Goal: Task Accomplishment & Management: Manage account settings

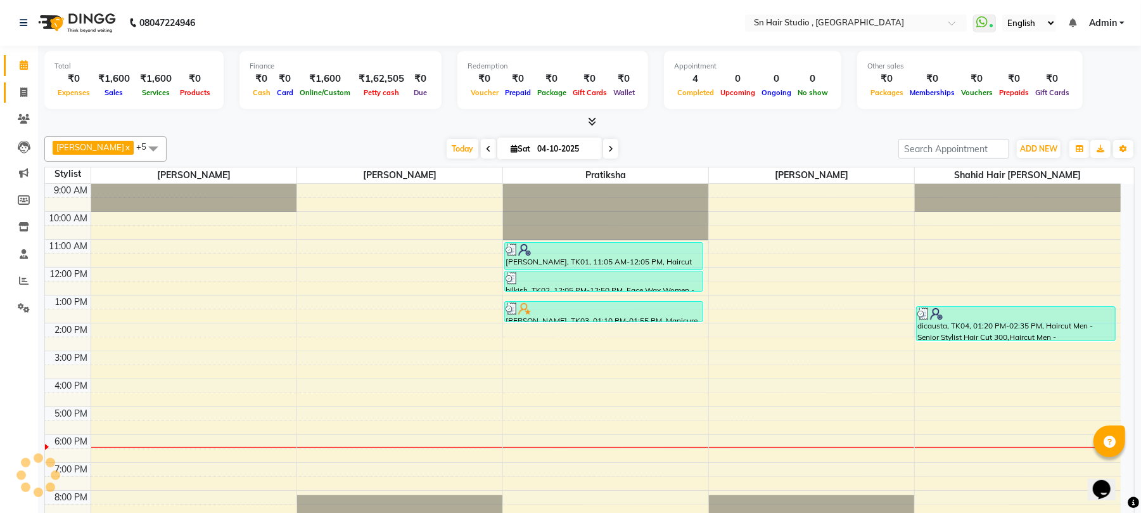
click at [23, 92] on icon at bounding box center [23, 92] width 7 height 10
select select "service"
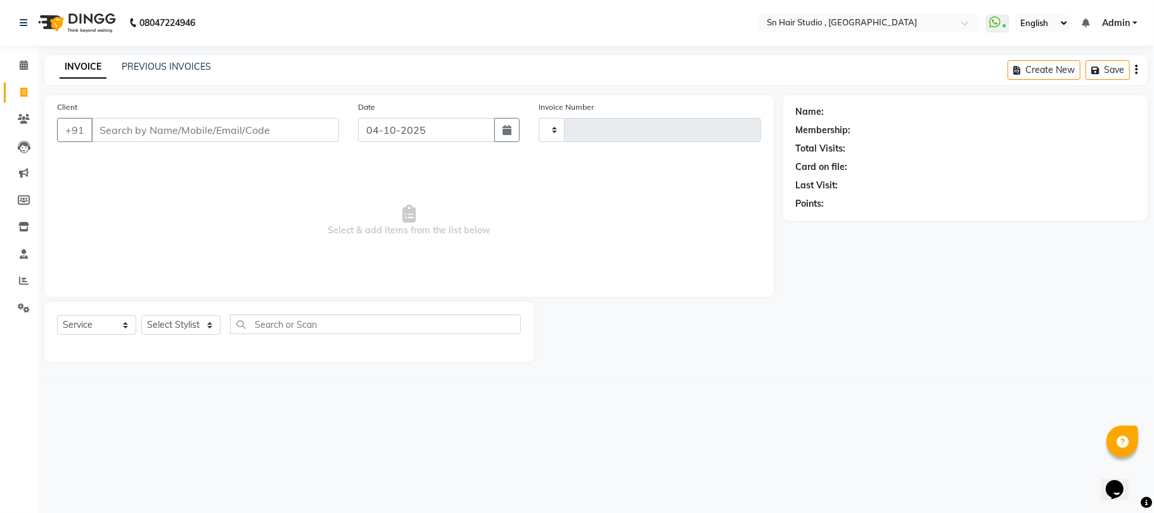
click at [117, 133] on input "Client" at bounding box center [215, 130] width 248 height 24
type input "1805"
select select "6415"
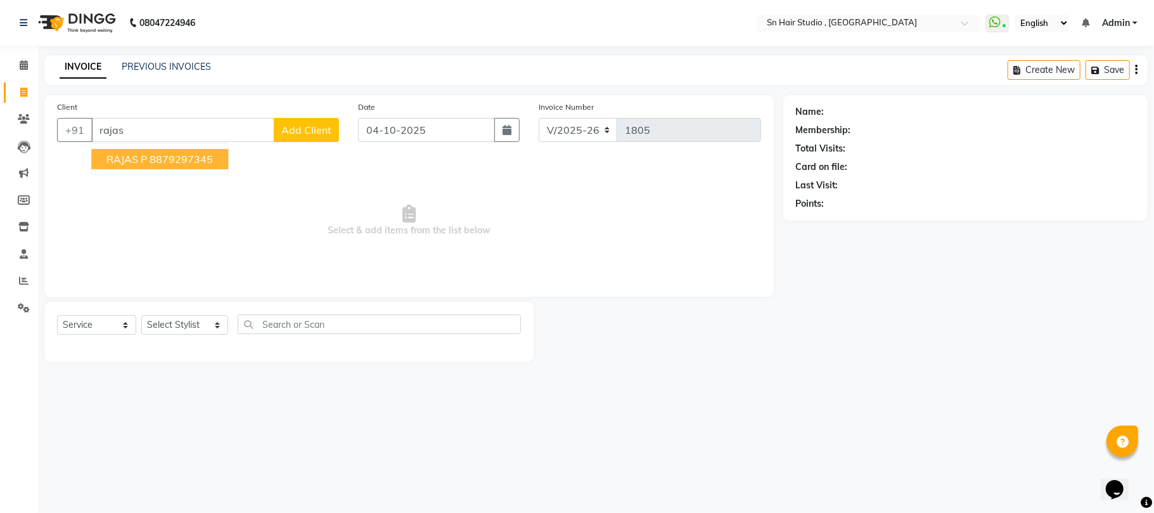
click at [161, 128] on input "rajas" at bounding box center [182, 130] width 183 height 24
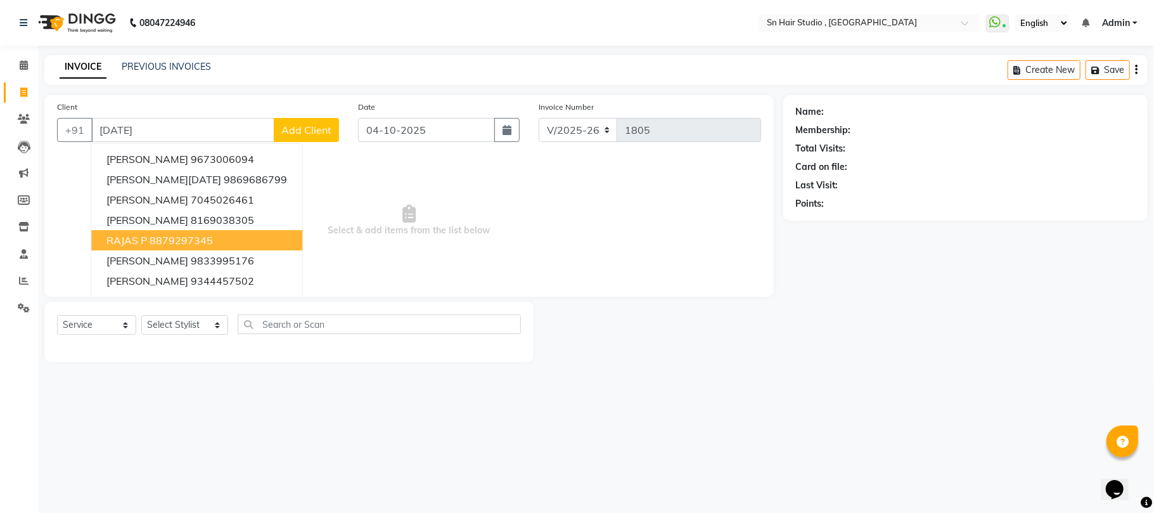
click at [188, 246] on button "RAJAS P 8879297345" at bounding box center [196, 240] width 211 height 20
type input "8879297345"
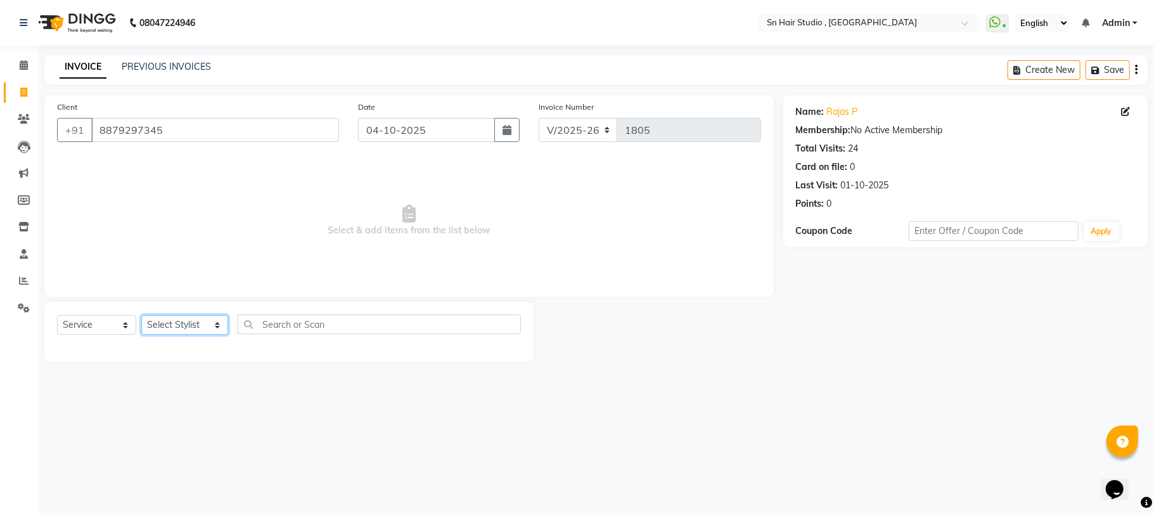
click at [188, 328] on select "Select Stylist [PERSON_NAME] mahi [PERSON_NAME] [PERSON_NAME] hair [PERSON_NAME]" at bounding box center [184, 325] width 87 height 20
select select "65872"
click at [141, 315] on select "Select Stylist [PERSON_NAME] mahi [PERSON_NAME] [PERSON_NAME] hair [PERSON_NAME]" at bounding box center [184, 325] width 87 height 20
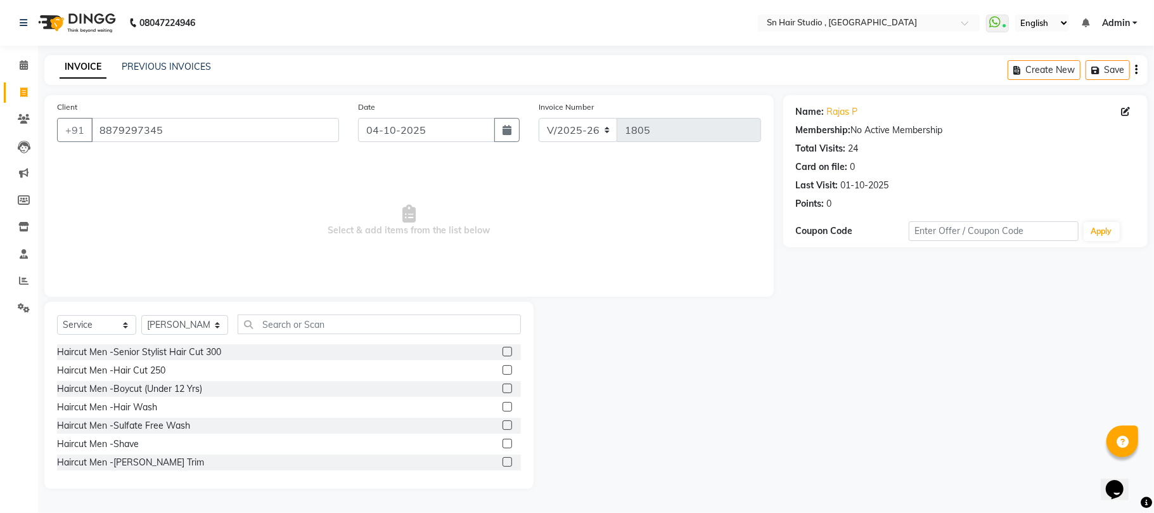
click at [502, 461] on label at bounding box center [507, 462] width 10 height 10
click at [502, 461] on input "checkbox" at bounding box center [506, 462] width 8 height 8
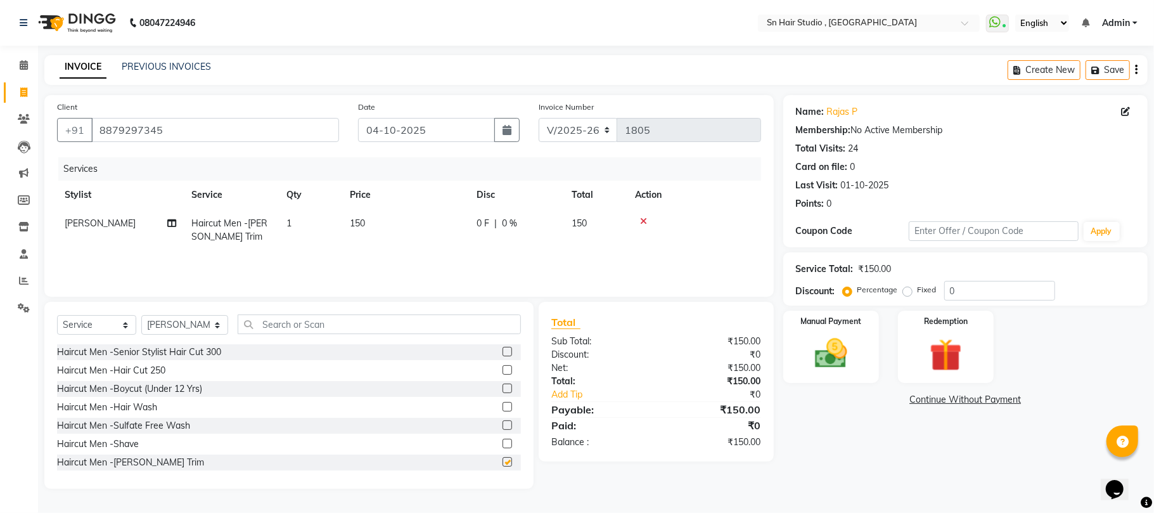
checkbox input "false"
click at [502, 366] on label at bounding box center [507, 370] width 10 height 10
click at [502, 366] on input "checkbox" at bounding box center [506, 370] width 8 height 8
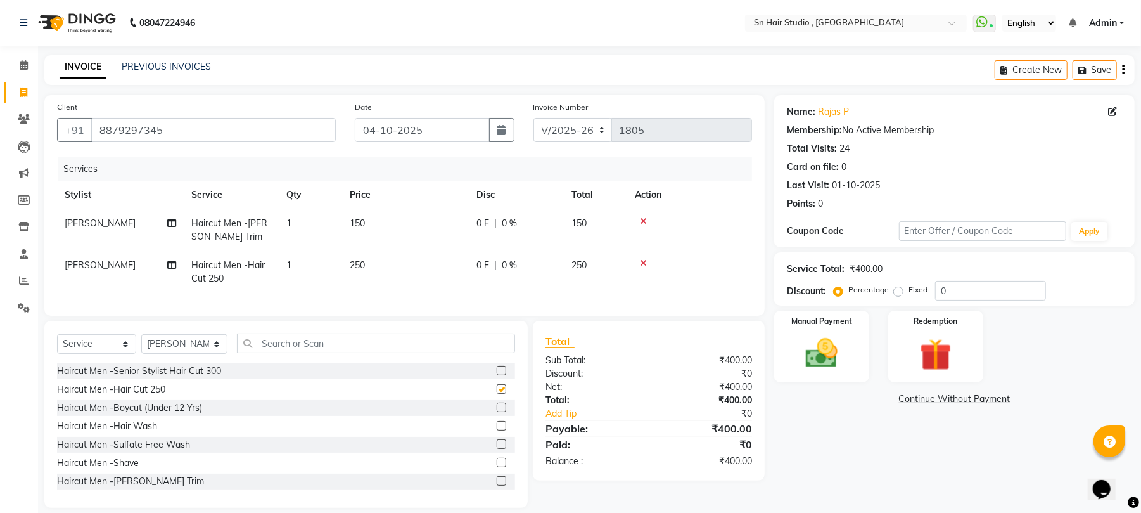
checkbox input "false"
click at [807, 335] on img at bounding box center [822, 353] width 54 height 39
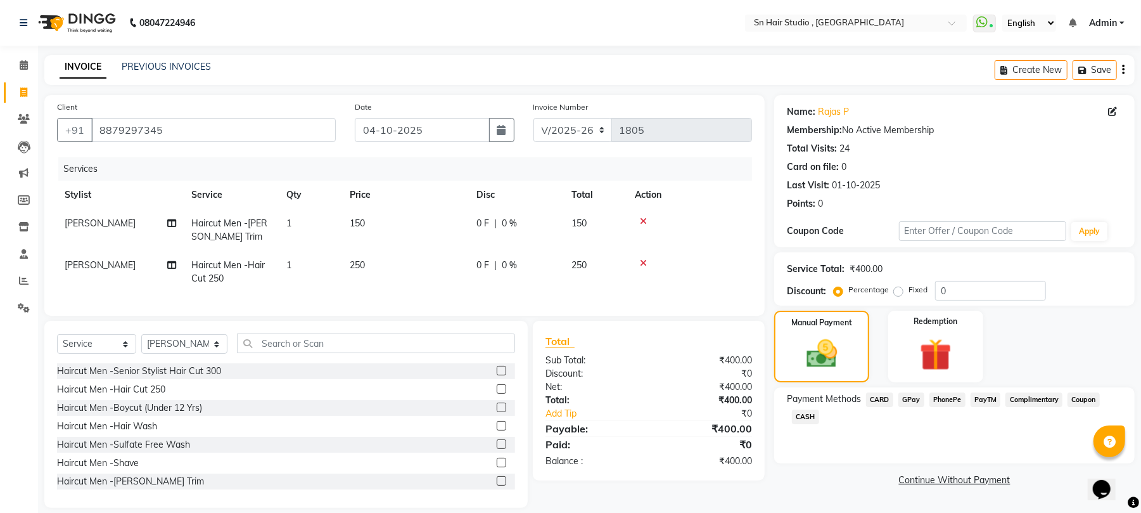
click at [916, 396] on span "GPay" at bounding box center [911, 399] width 26 height 15
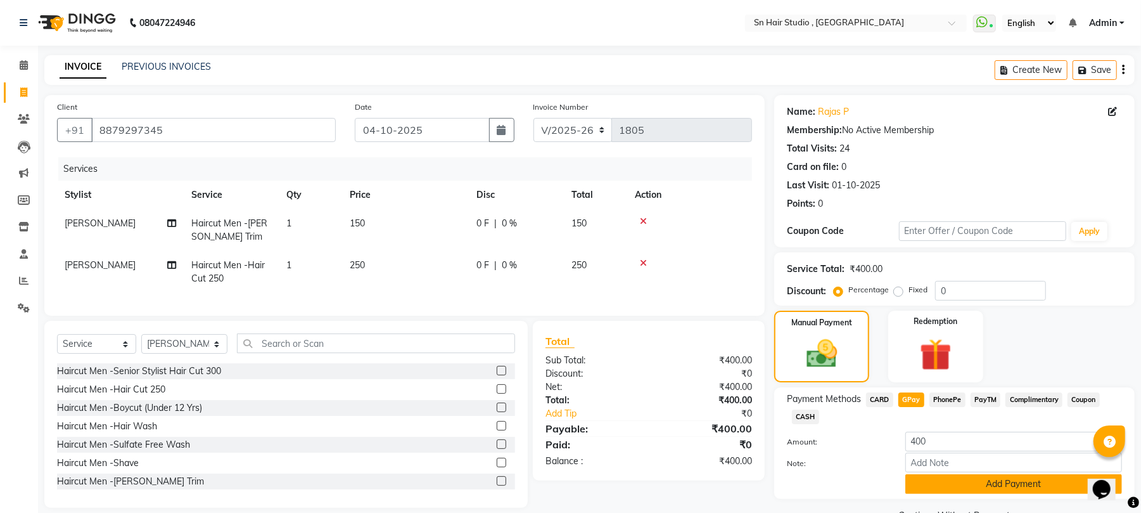
click at [950, 482] on button "Add Payment" at bounding box center [1013, 484] width 217 height 20
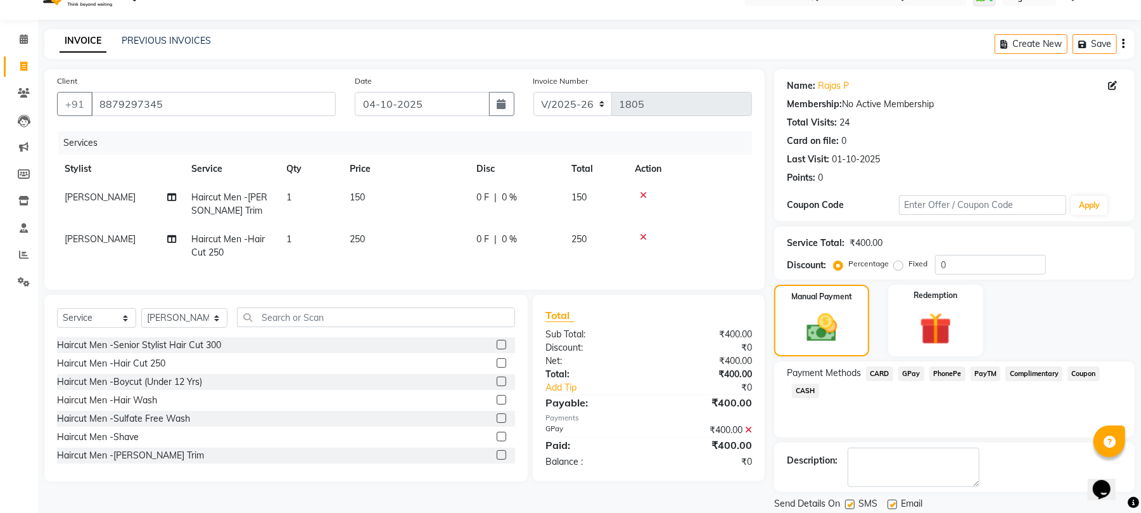
scroll to position [68, 0]
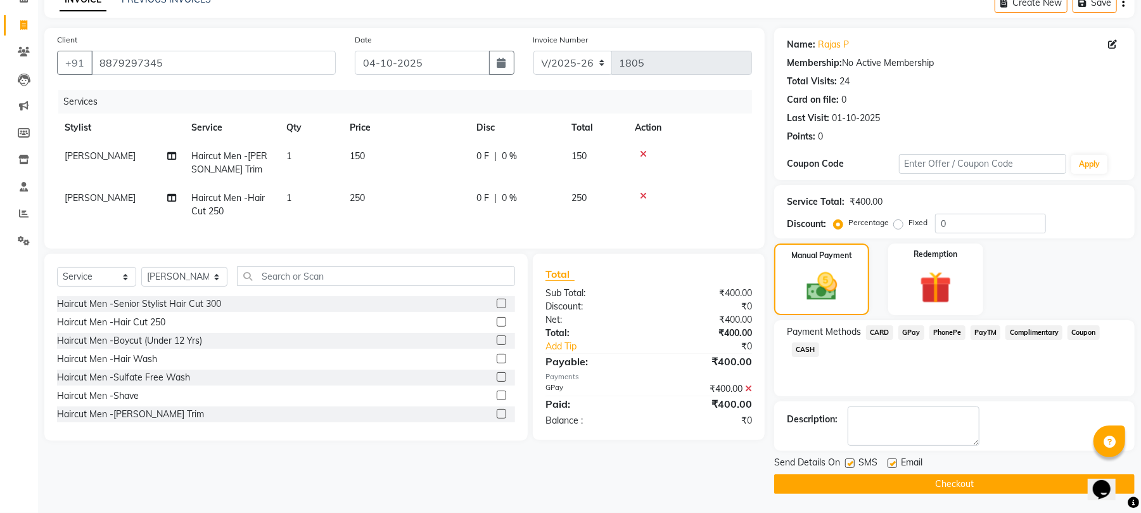
click at [931, 480] on button "Checkout" at bounding box center [954, 484] width 361 height 20
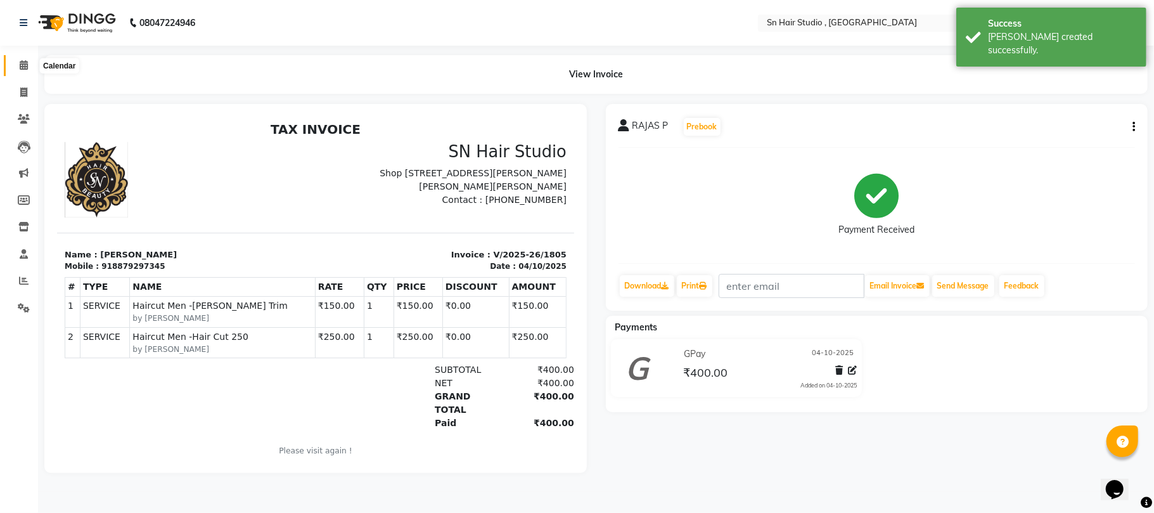
click at [23, 62] on icon at bounding box center [24, 65] width 8 height 10
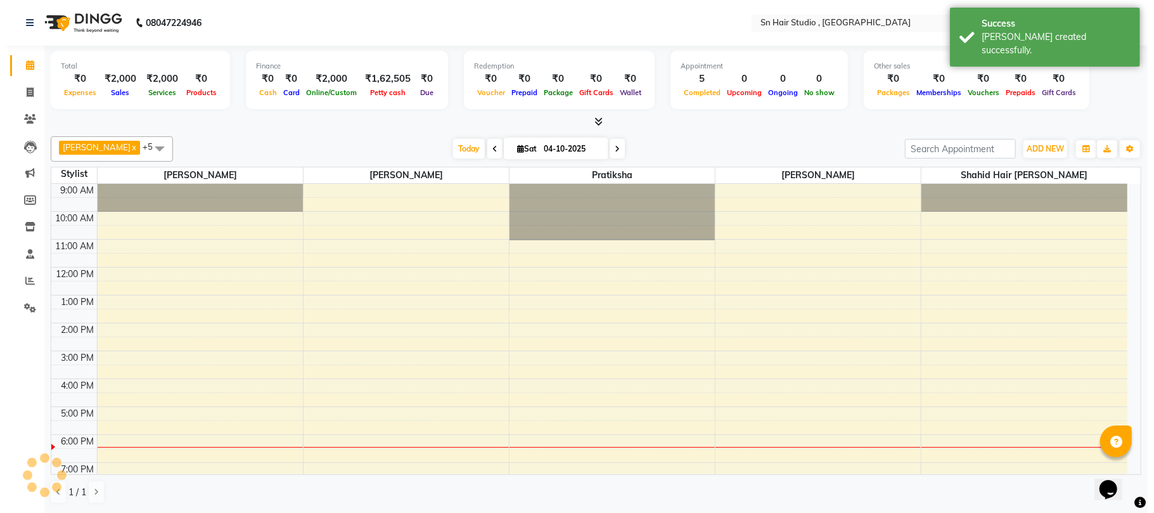
scroll to position [53, 0]
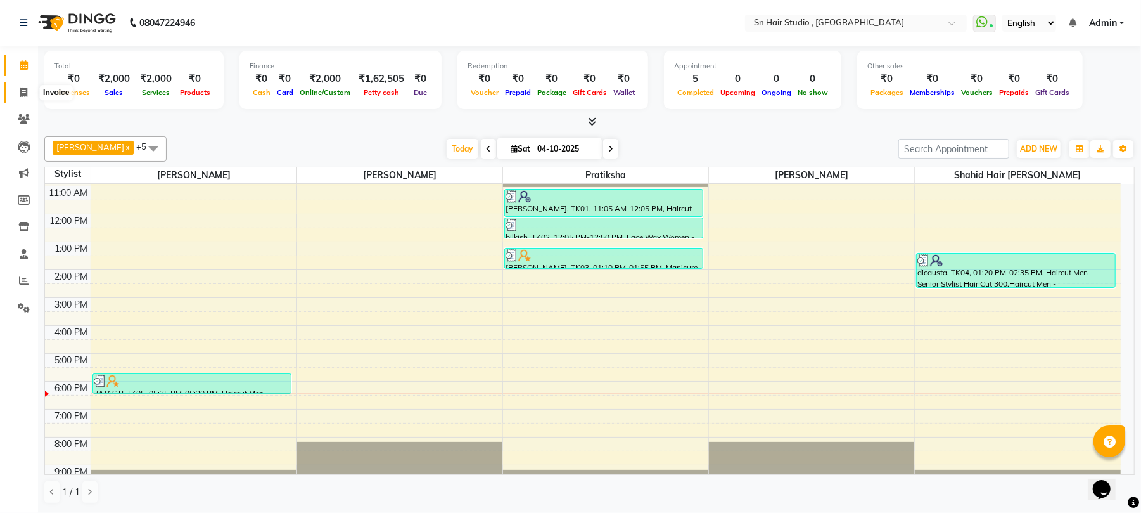
click at [21, 91] on icon at bounding box center [23, 92] width 7 height 10
select select "6415"
select select "service"
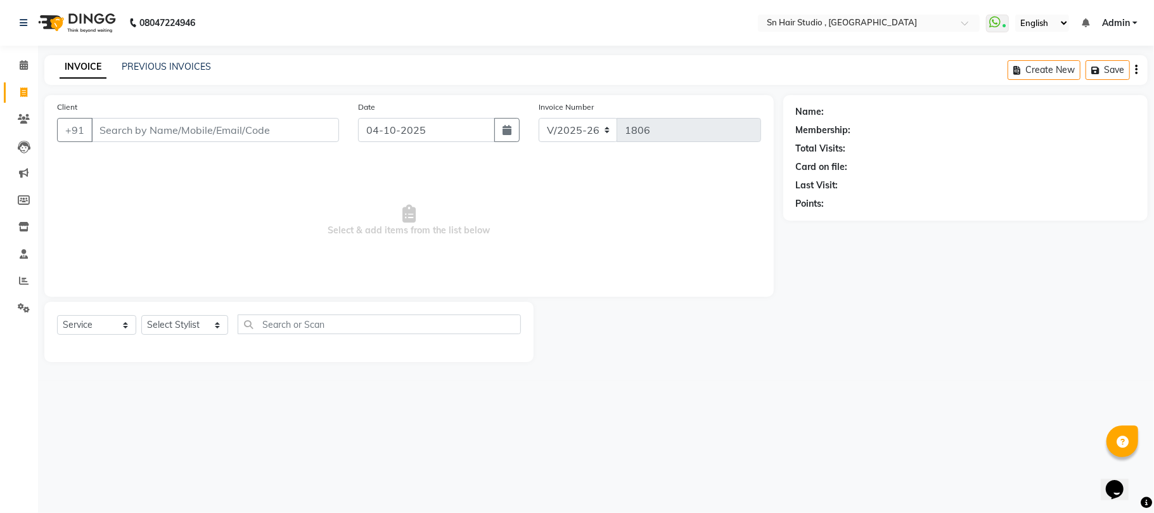
click at [145, 136] on input "Client" at bounding box center [215, 130] width 248 height 24
click at [142, 127] on input "Client" at bounding box center [215, 130] width 248 height 24
type input "8591456385"
click at [309, 130] on span "Add Client" at bounding box center [306, 130] width 50 height 13
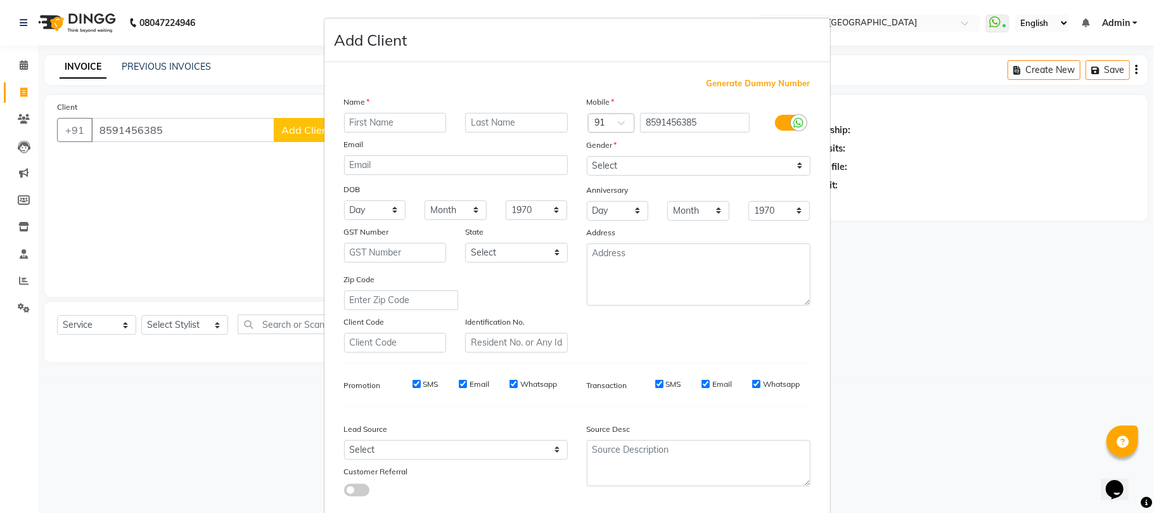
click at [387, 120] on input "text" at bounding box center [395, 123] width 103 height 20
type input "a"
type input "Ashwini"
click at [656, 168] on select "Select [DEMOGRAPHIC_DATA] [DEMOGRAPHIC_DATA] Other Prefer Not To Say" at bounding box center [699, 166] width 224 height 20
select select "[DEMOGRAPHIC_DATA]"
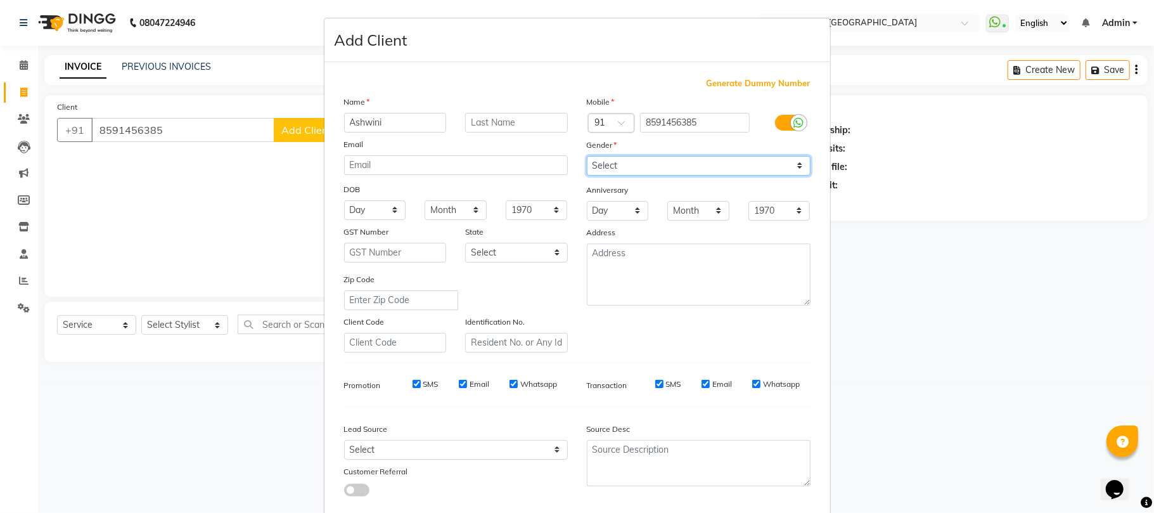
click at [587, 156] on select "Select [DEMOGRAPHIC_DATA] [DEMOGRAPHIC_DATA] Other Prefer Not To Say" at bounding box center [699, 166] width 224 height 20
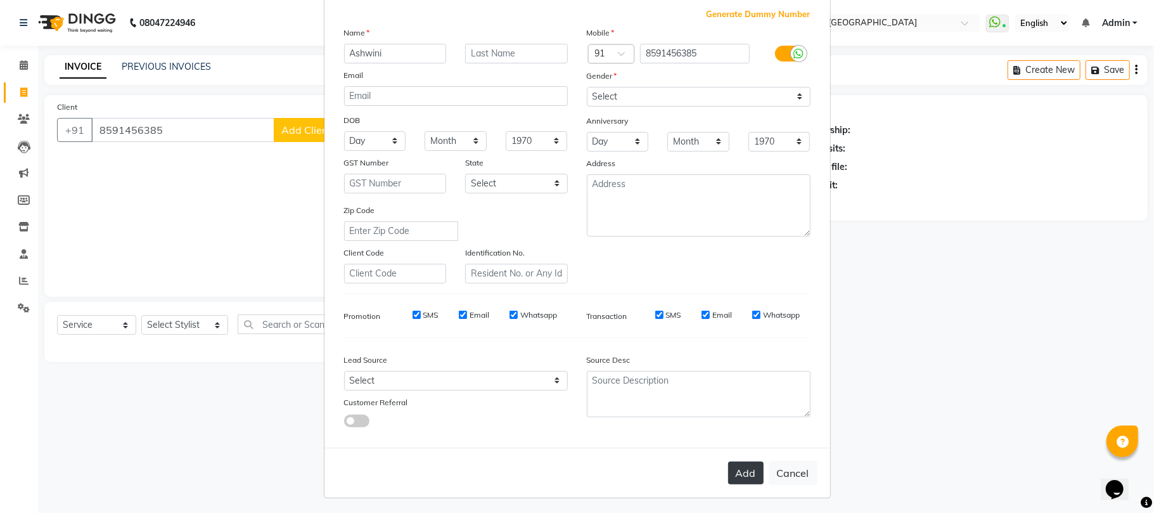
click at [735, 461] on button "Add" at bounding box center [745, 472] width 35 height 23
select select
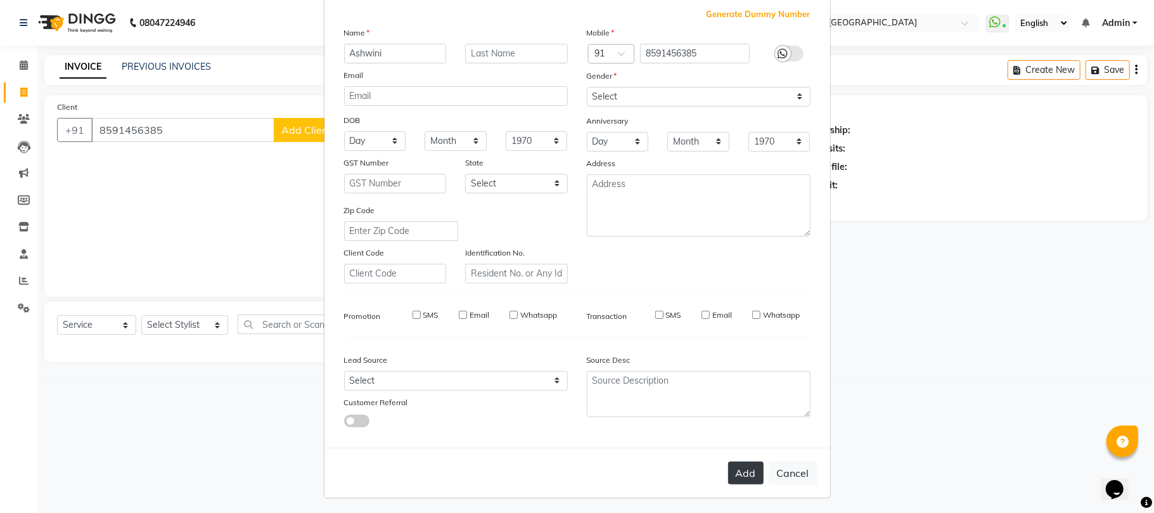
select select
checkbox input "false"
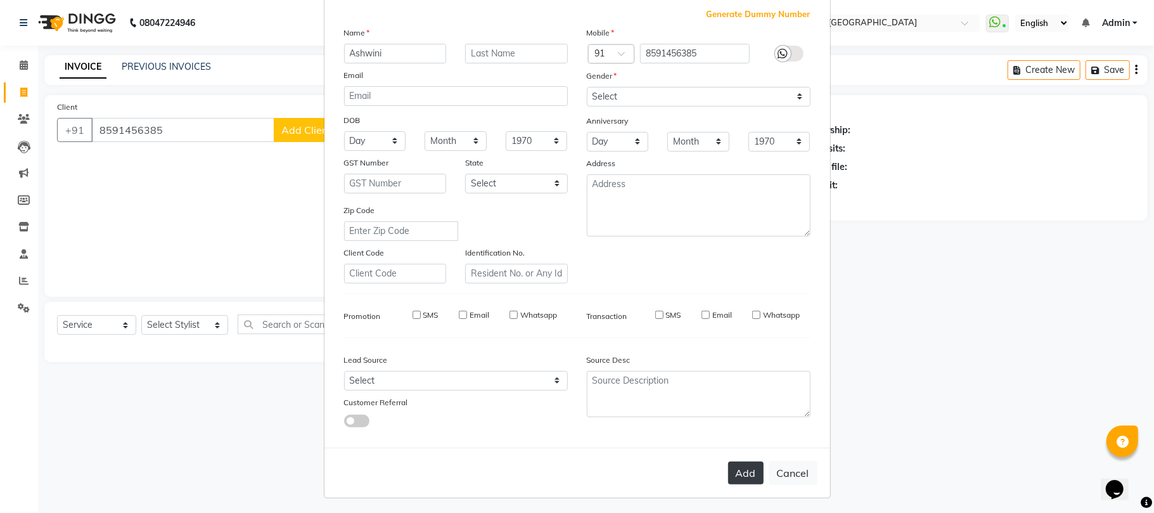
checkbox input "false"
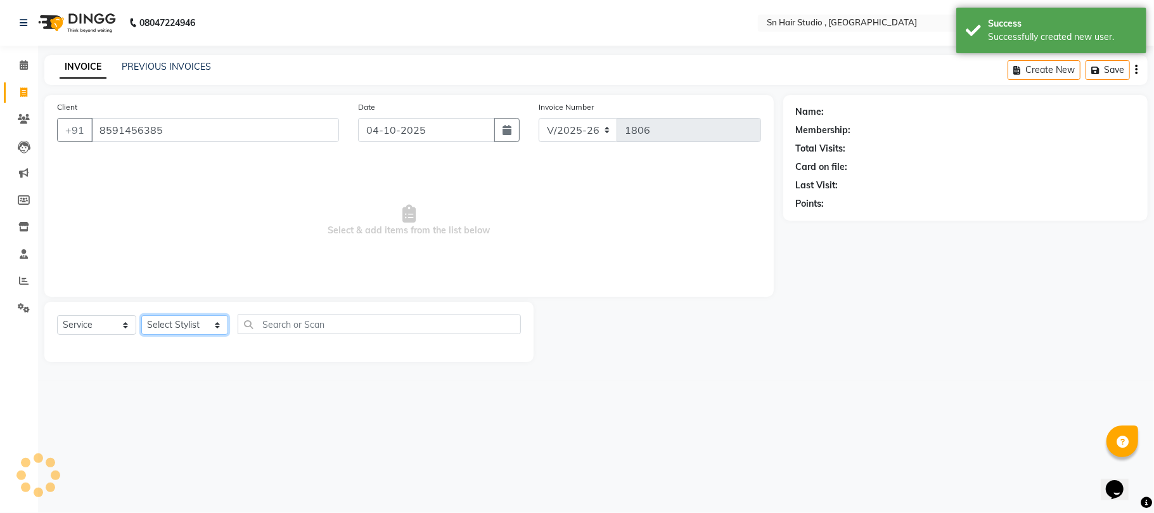
click at [179, 323] on select "Select Stylist [PERSON_NAME] mahi [PERSON_NAME] [PERSON_NAME] hair [PERSON_NAME]" at bounding box center [184, 325] width 87 height 20
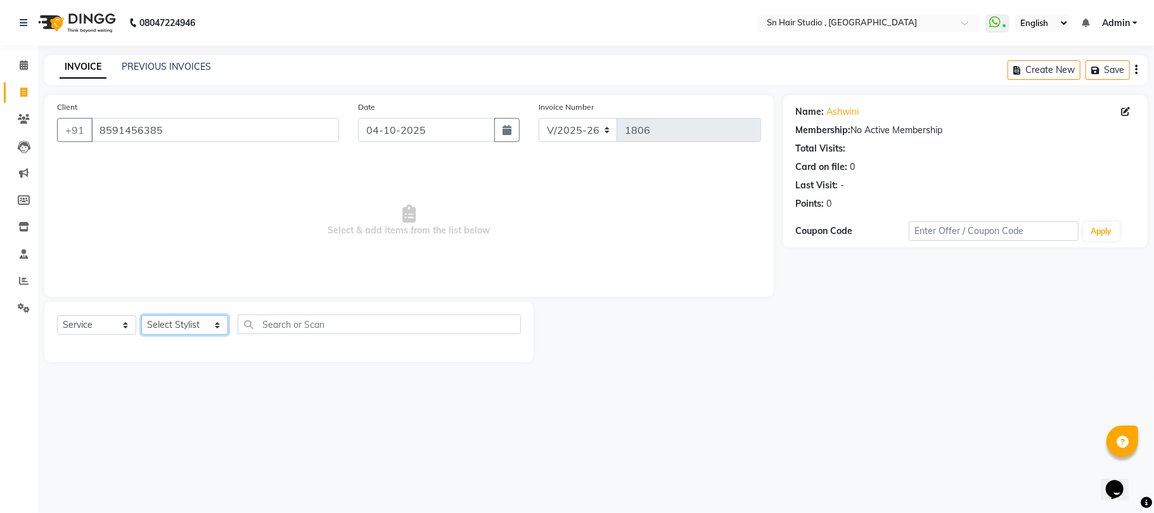
select select "52394"
click at [141, 315] on select "Select Stylist [PERSON_NAME] mahi [PERSON_NAME] [PERSON_NAME] hair [PERSON_NAME]" at bounding box center [184, 325] width 87 height 20
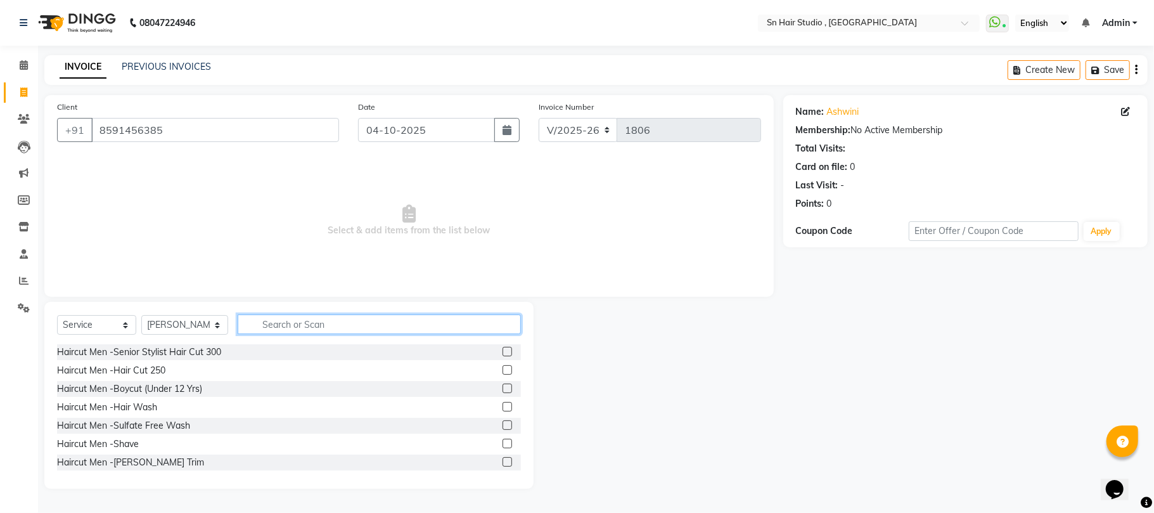
click at [297, 326] on input "text" at bounding box center [379, 324] width 283 height 20
type input "nano"
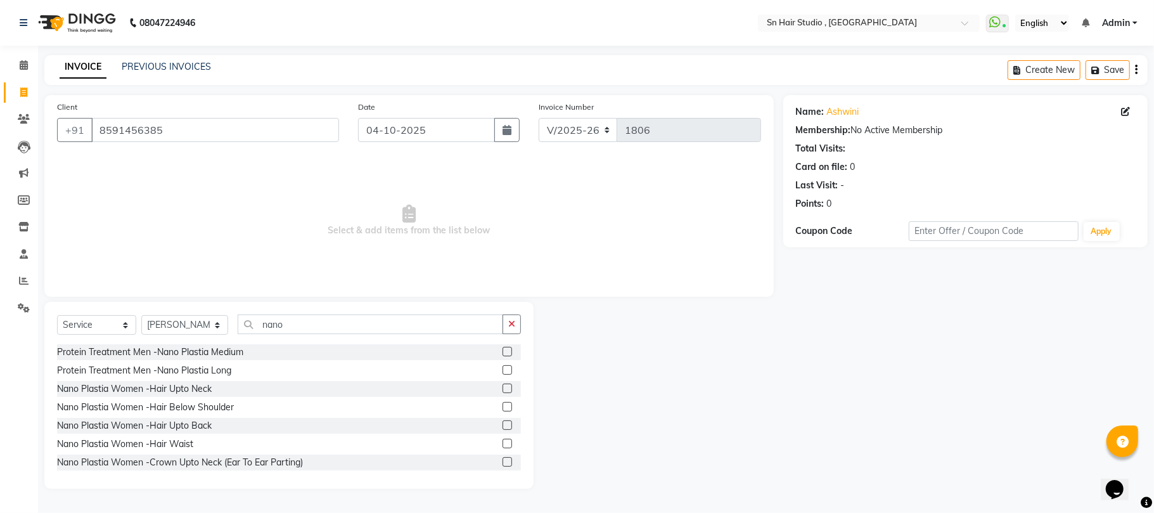
click at [502, 403] on label at bounding box center [507, 407] width 10 height 10
click at [502, 403] on input "checkbox" at bounding box center [506, 407] width 8 height 8
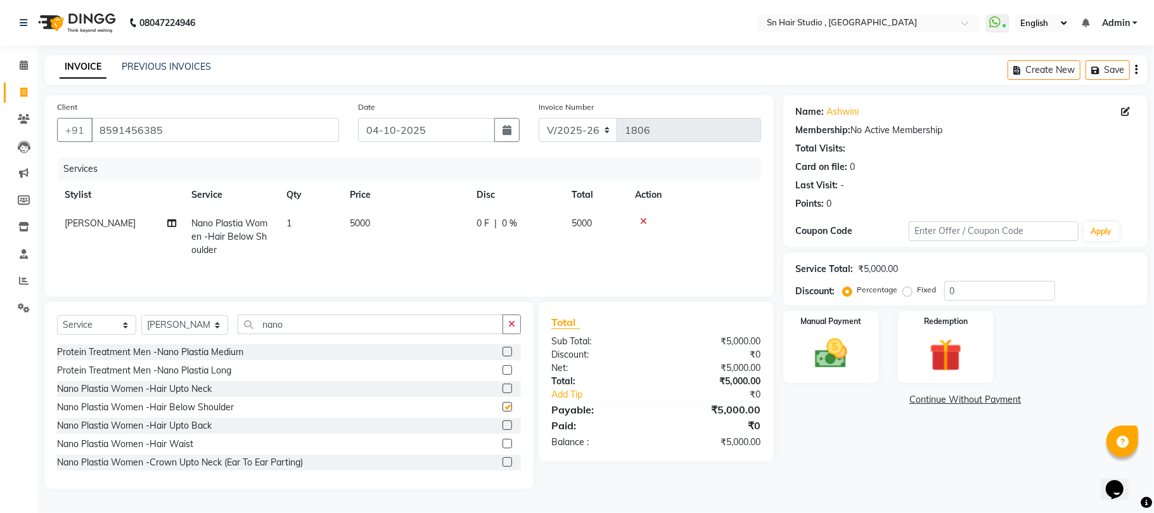
checkbox input "false"
click at [507, 224] on span "0 %" at bounding box center [509, 223] width 15 height 13
select select "52394"
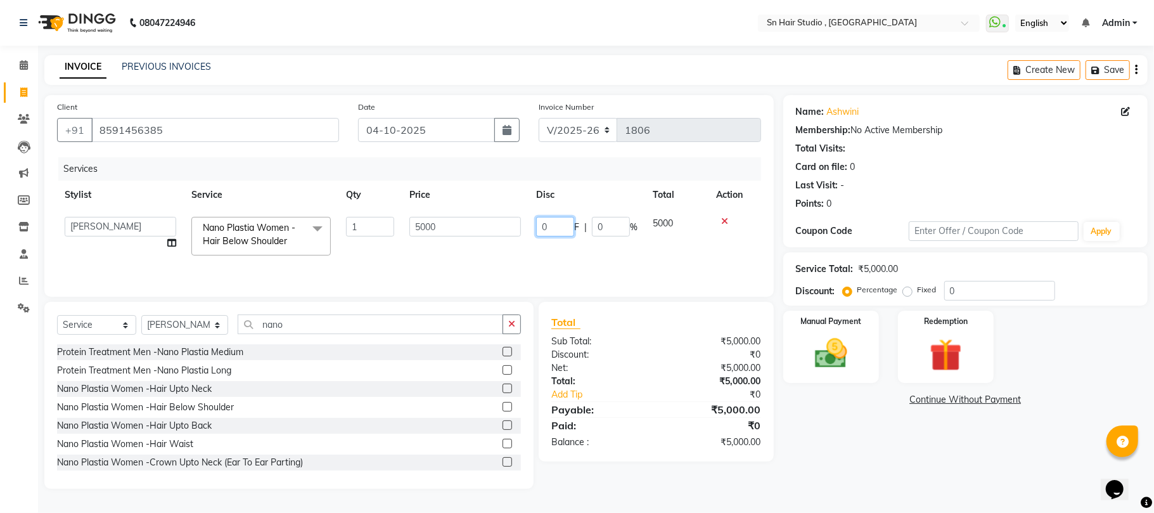
click at [561, 226] on input "0" at bounding box center [555, 227] width 38 height 20
type input "01000"
click at [540, 259] on td "01000 F | 0 %" at bounding box center [586, 236] width 117 height 54
select select "52394"
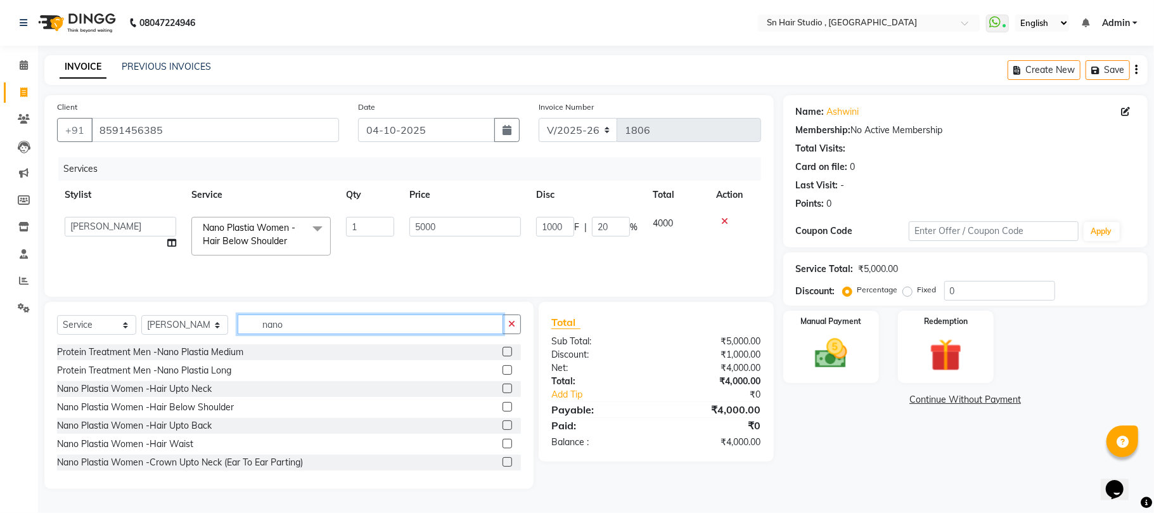
click at [300, 325] on input "nano" at bounding box center [370, 324] width 265 height 20
type input "n"
click at [300, 323] on input "text" at bounding box center [379, 324] width 283 height 20
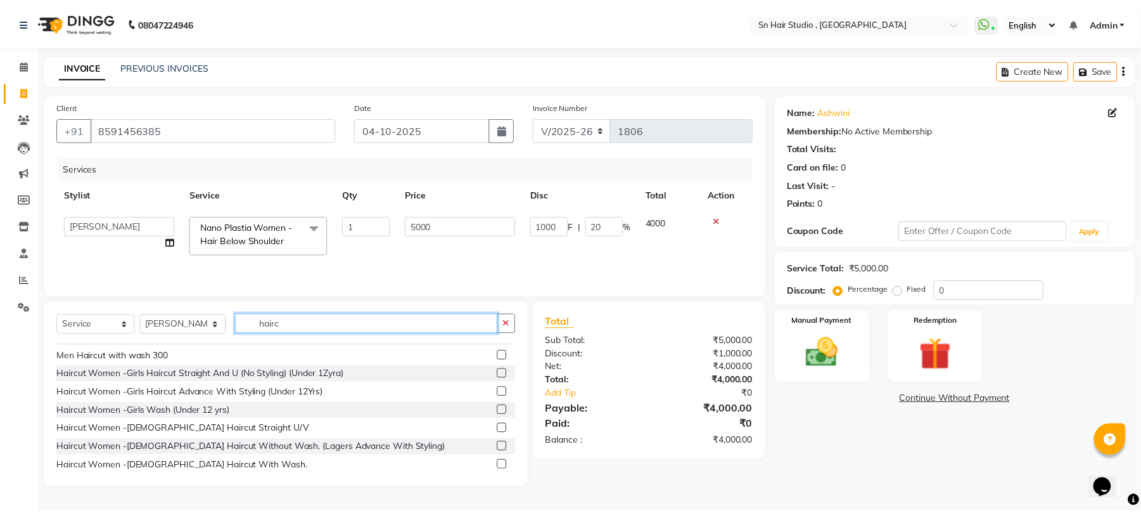
scroll to position [163, 0]
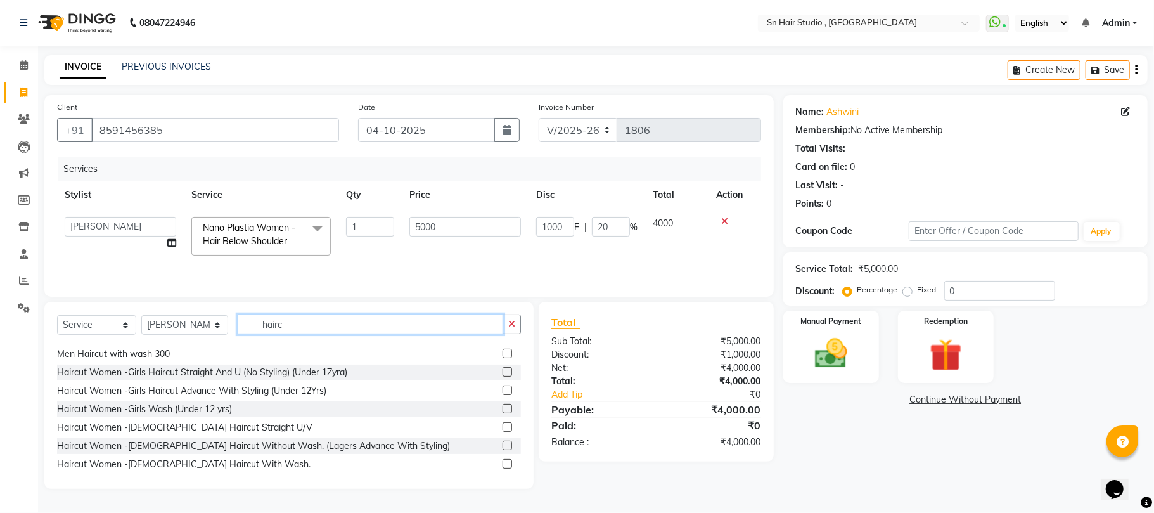
type input "hairc"
click at [502, 446] on label at bounding box center [507, 445] width 10 height 10
click at [502, 446] on input "checkbox" at bounding box center [506, 446] width 8 height 8
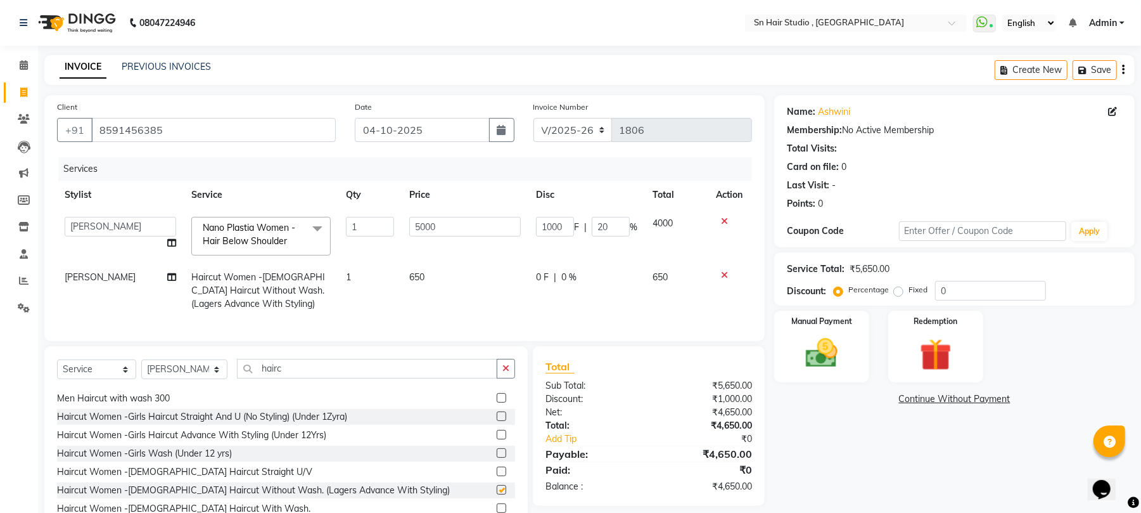
checkbox input "false"
click at [563, 276] on span "0 %" at bounding box center [568, 277] width 15 height 13
select select "52394"
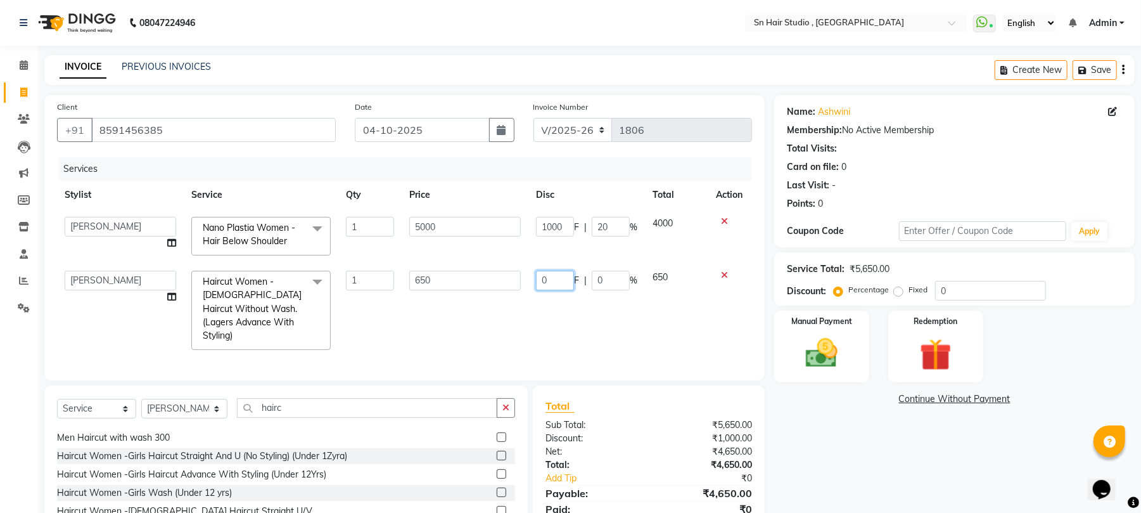
click at [553, 280] on input "0" at bounding box center [555, 281] width 38 height 20
type input "150"
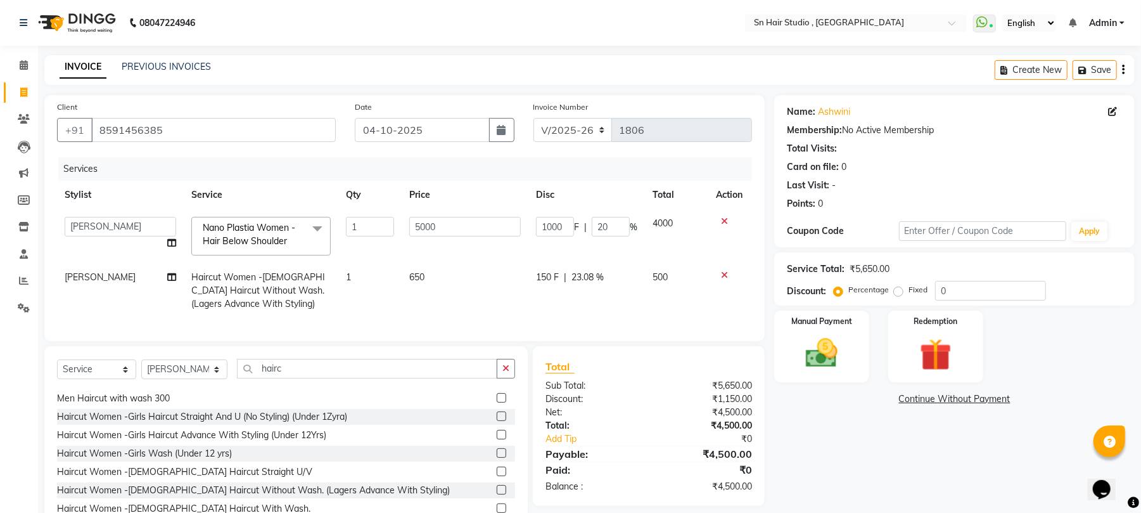
click at [561, 310] on td "150 F | 23.08 %" at bounding box center [586, 290] width 117 height 55
select select "52394"
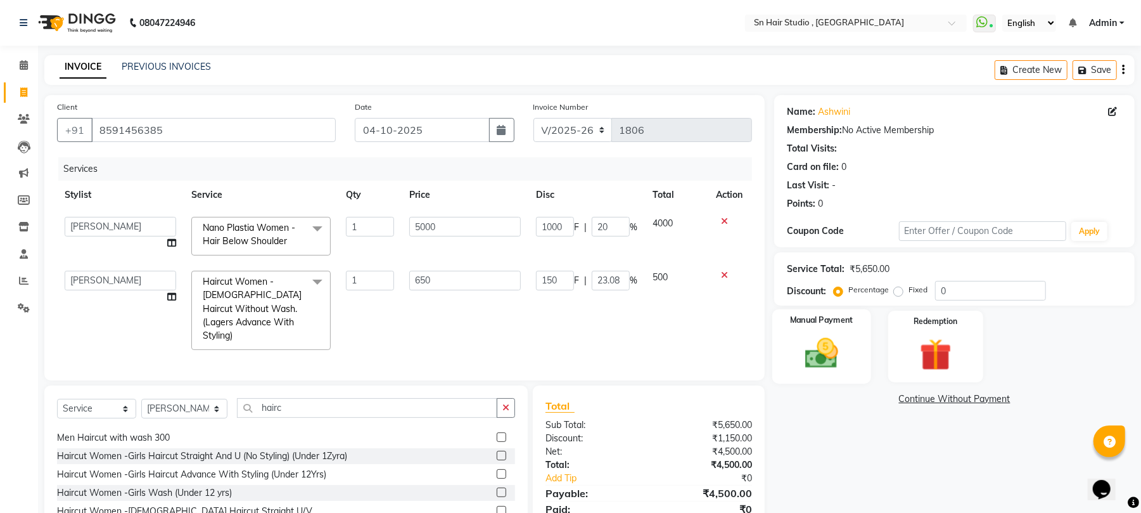
click at [839, 319] on label "Manual Payment" at bounding box center [821, 320] width 63 height 12
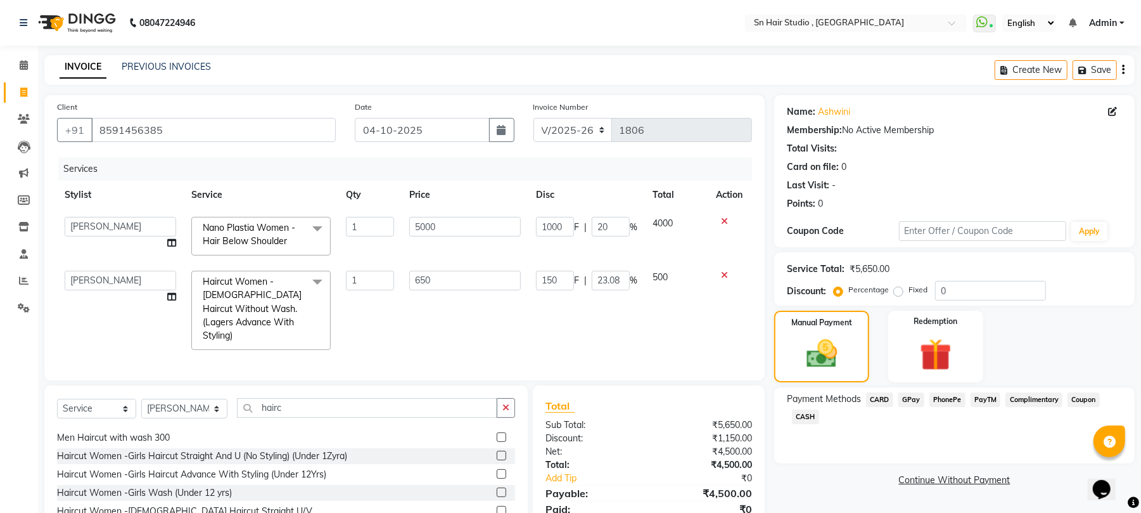
click at [814, 414] on span "CASH" at bounding box center [805, 416] width 27 height 15
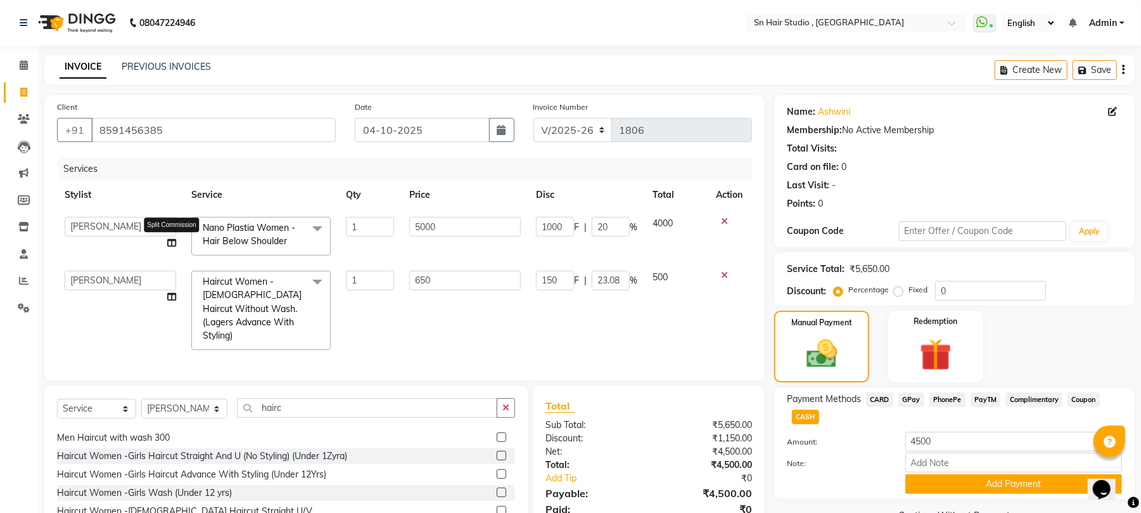
click at [174, 245] on icon at bounding box center [171, 242] width 9 height 9
select select "52394"
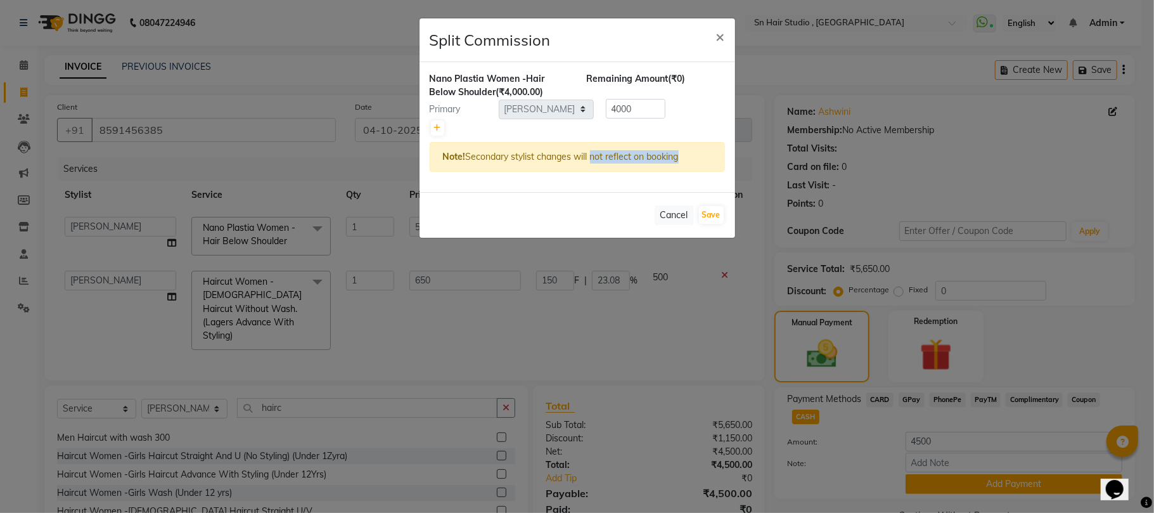
drag, startPoint x: 174, startPoint y: 245, endPoint x: 602, endPoint y: 158, distance: 437.0
click at [602, 158] on ngb-modal-window "Split Commission × Nano Plastia Women -Hair Below Shoulder (₹4,000.00) Remainin…" at bounding box center [577, 256] width 1154 height 513
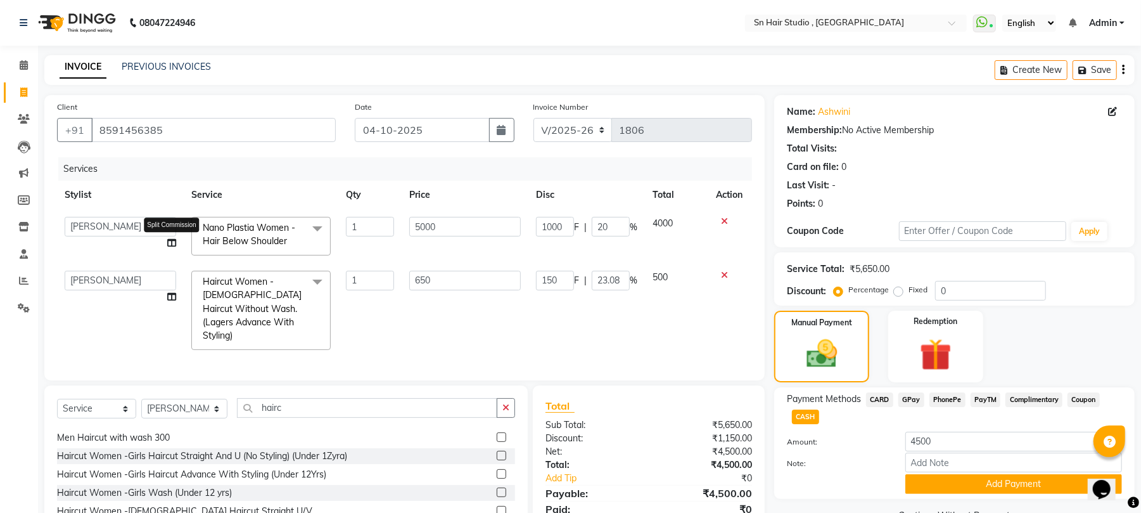
click at [173, 241] on icon at bounding box center [171, 242] width 9 height 9
select select "52394"
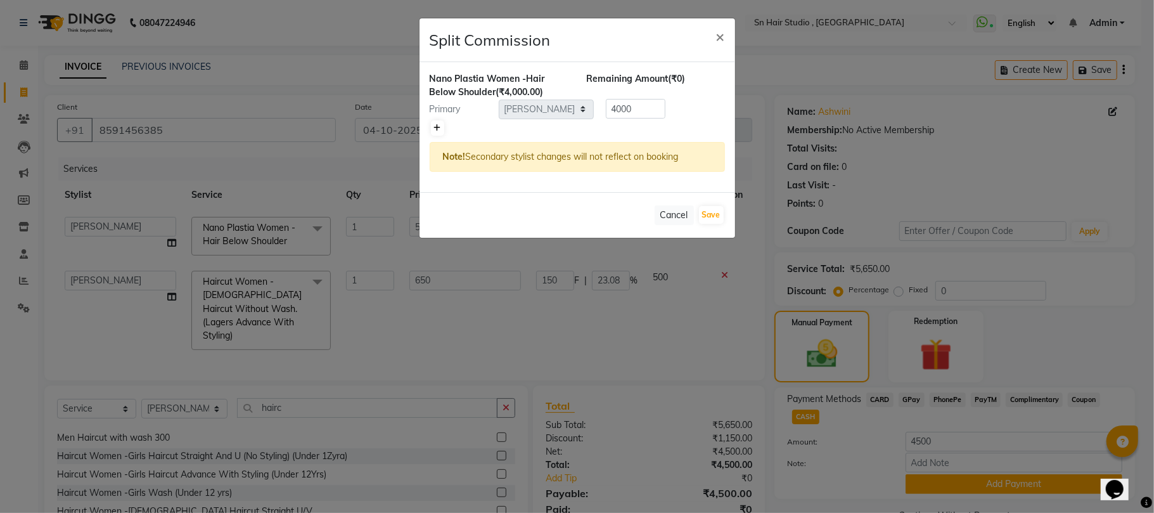
click at [437, 129] on icon at bounding box center [437, 128] width 7 height 8
type input "2000"
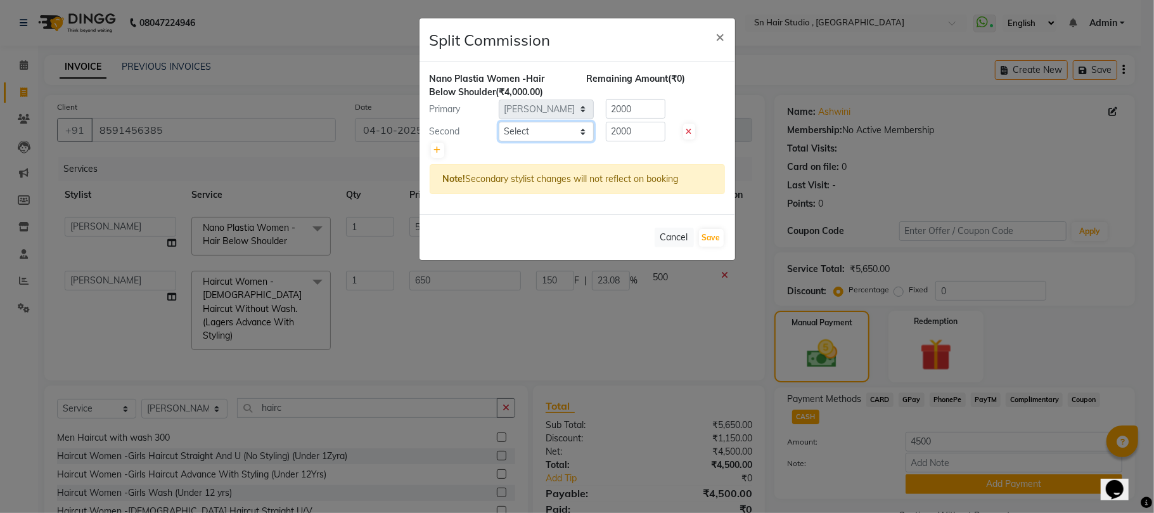
click at [534, 135] on select "Select [PERSON_NAME] mahi [PERSON_NAME] [PERSON_NAME] hair [PERSON_NAME]" at bounding box center [546, 132] width 95 height 20
select select "58014"
click at [499, 122] on select "Select [PERSON_NAME] mahi [PERSON_NAME] [PERSON_NAME] hair [PERSON_NAME]" at bounding box center [546, 132] width 95 height 20
click at [434, 145] on link at bounding box center [437, 150] width 13 height 15
type input "1333.33"
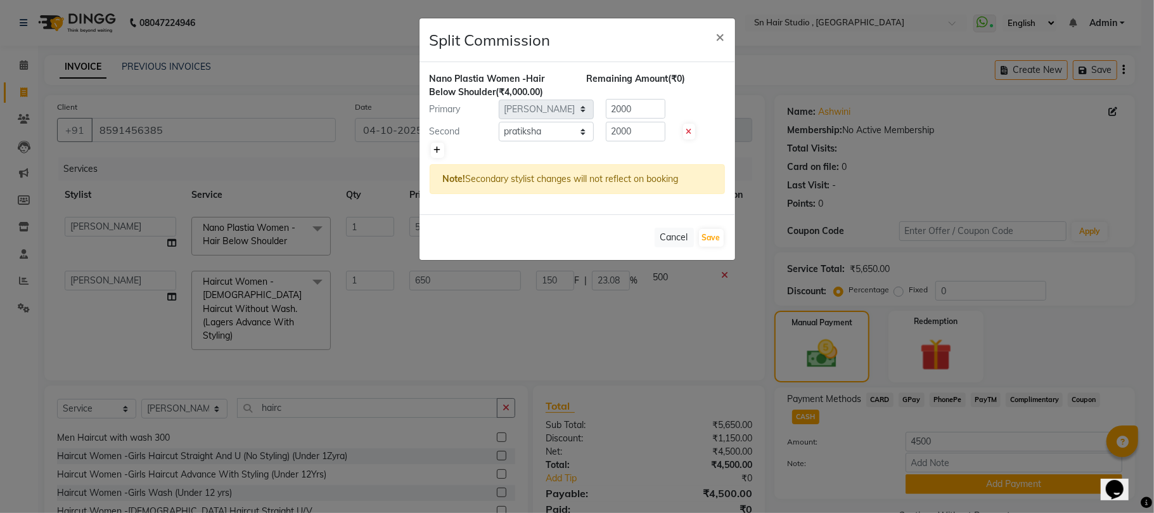
type input "1333.33"
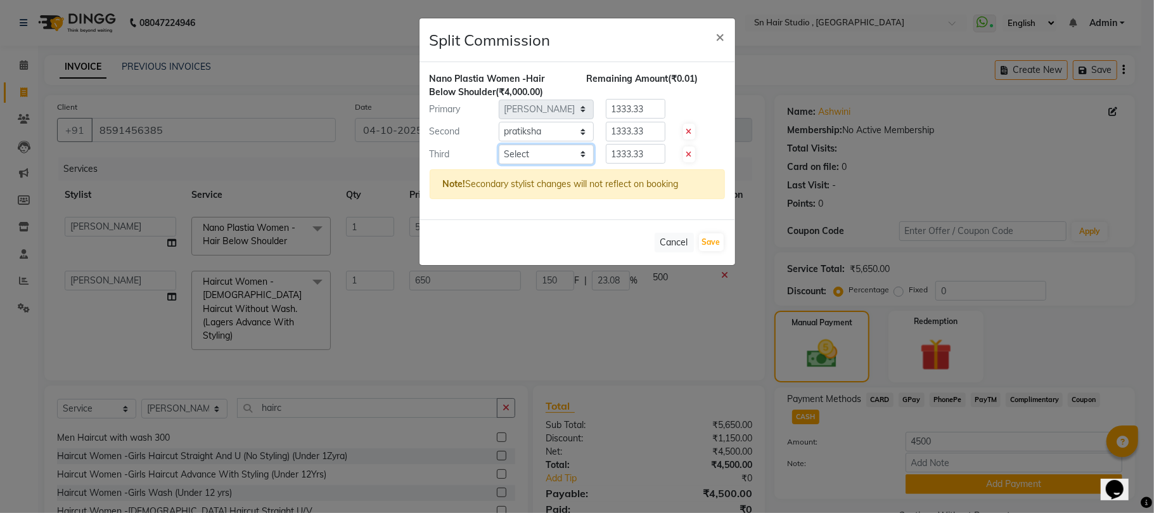
click at [513, 150] on select "Select [PERSON_NAME] mahi [PERSON_NAME] [PERSON_NAME] hair [PERSON_NAME]" at bounding box center [546, 154] width 95 height 20
select select "52392"
click at [499, 145] on select "Select [PERSON_NAME] mahi [PERSON_NAME] [PERSON_NAME] hair [PERSON_NAME]" at bounding box center [546, 154] width 95 height 20
click at [653, 134] on input "1333.33" at bounding box center [636, 132] width 60 height 20
type input "1"
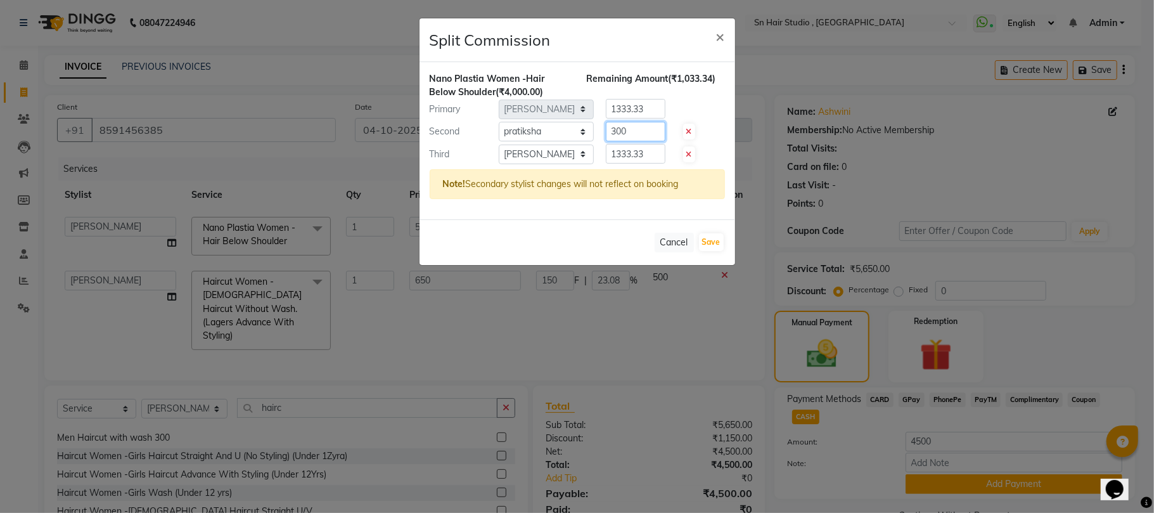
type input "300"
click at [688, 110] on div "Primary Select [PERSON_NAME] mahi [PERSON_NAME] [PERSON_NAME] hair [PERSON_NAME…" at bounding box center [577, 109] width 314 height 20
click at [650, 109] on input "1333.33" at bounding box center [636, 109] width 60 height 20
type input "1"
type input "1500"
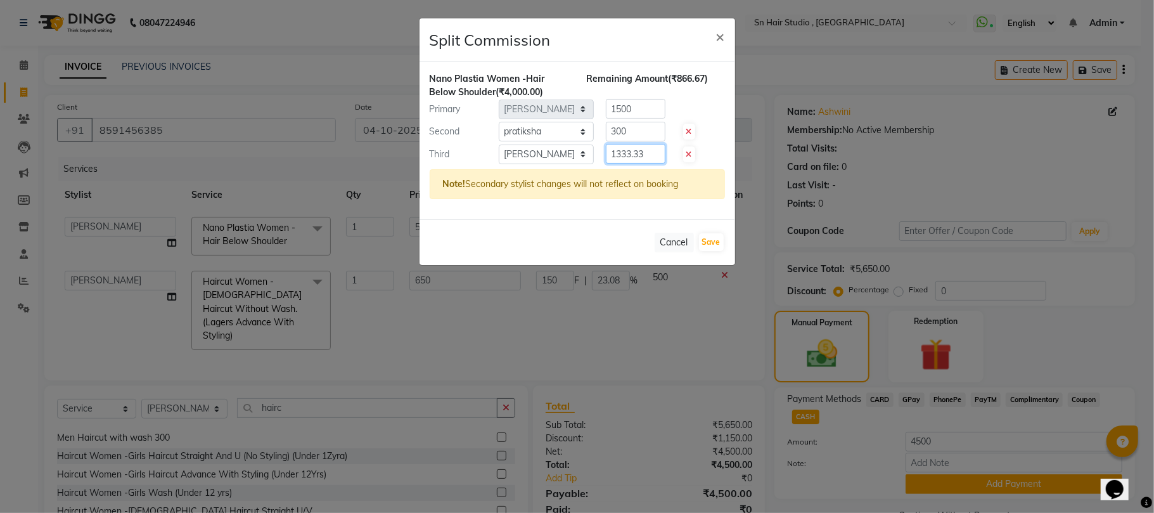
click at [649, 157] on input "1333.33" at bounding box center [636, 154] width 60 height 20
type input "1"
type input "1500"
click at [651, 97] on div "Remaining Amount (₹700.00)" at bounding box center [655, 85] width 157 height 27
click at [650, 110] on input "1500" at bounding box center [636, 109] width 60 height 20
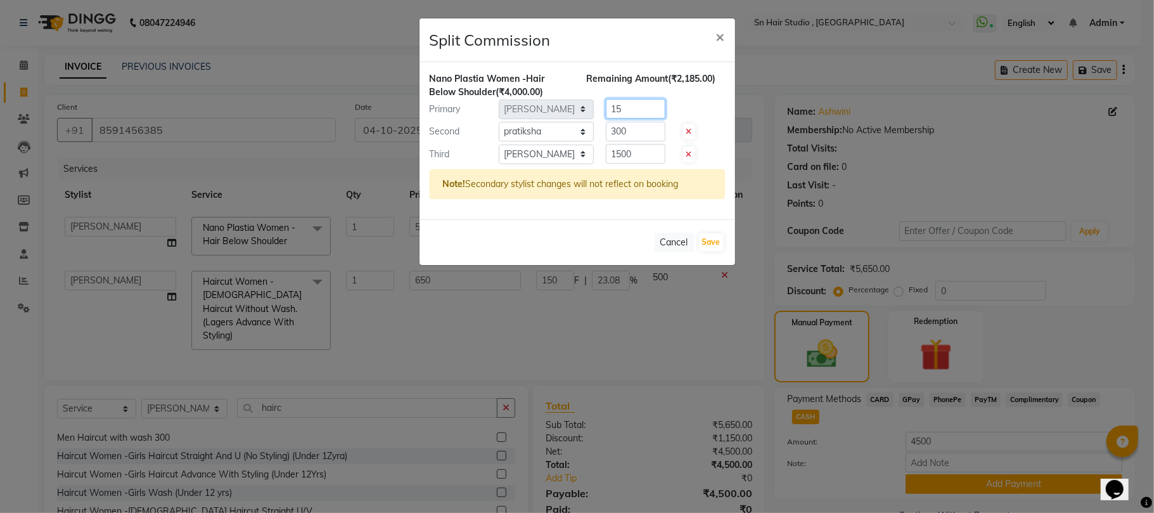
type input "1"
type input "2200"
click at [715, 242] on button "Save" at bounding box center [711, 242] width 25 height 18
select select "Select"
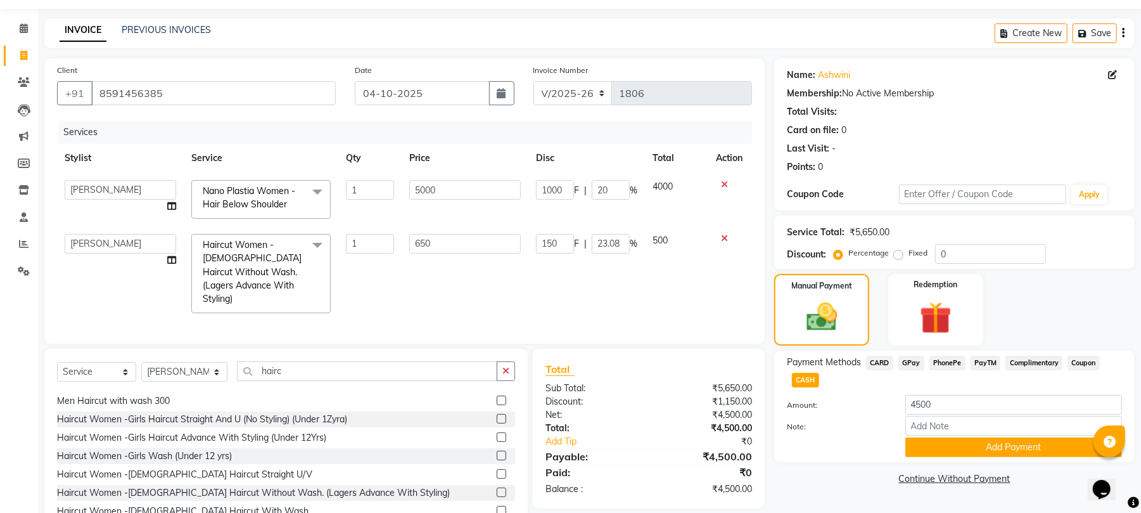
scroll to position [79, 0]
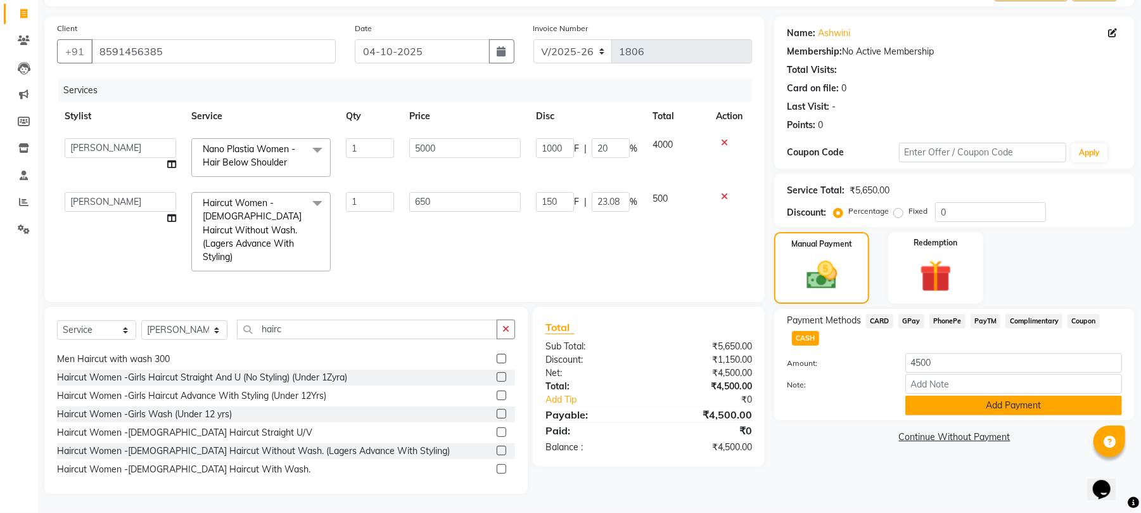
click at [967, 406] on button "Add Payment" at bounding box center [1013, 405] width 217 height 20
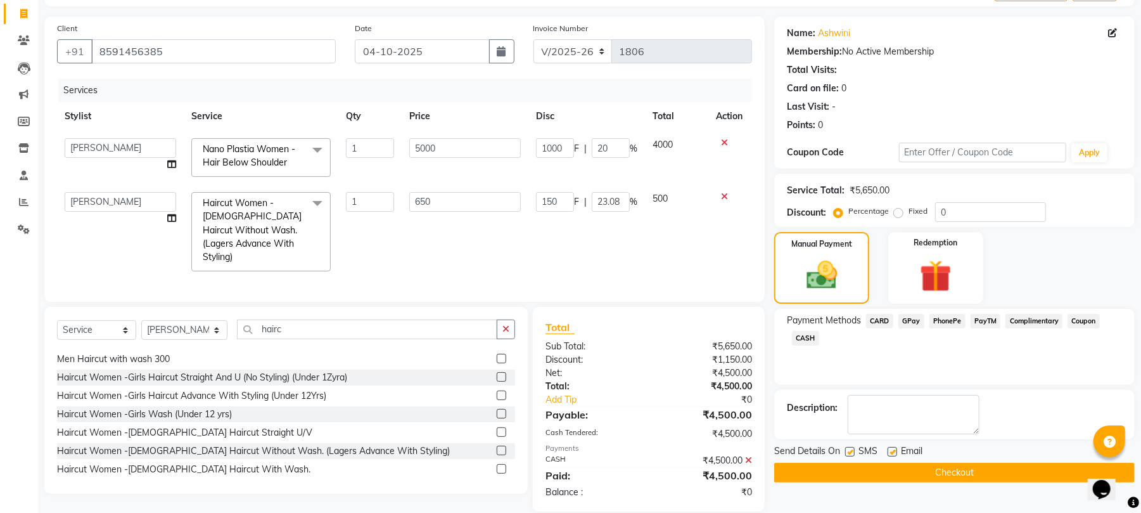
click at [1004, 473] on button "Checkout" at bounding box center [954, 473] width 361 height 20
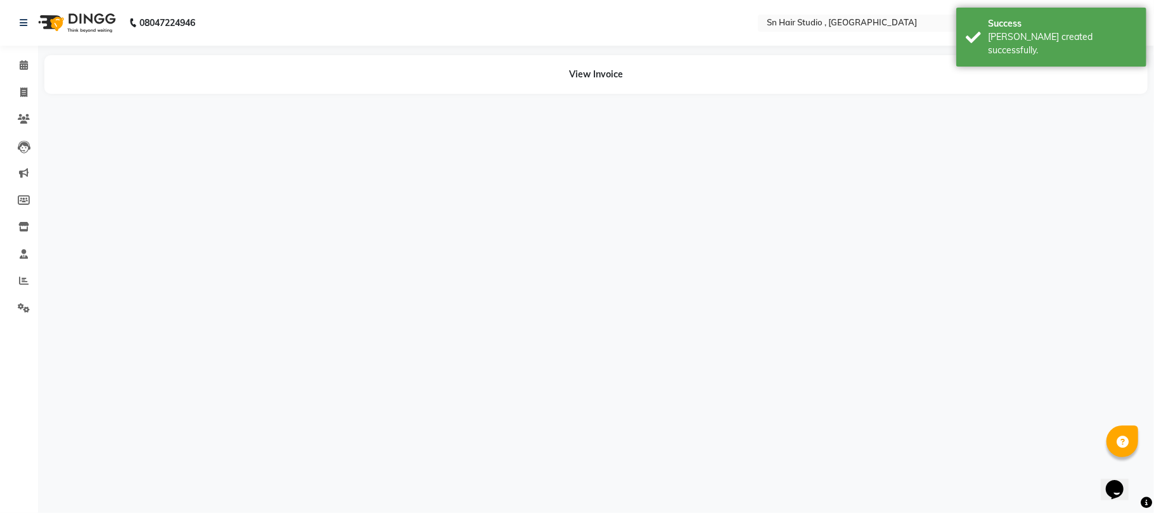
select select "52394"
select select "58014"
select select "52392"
select select "52394"
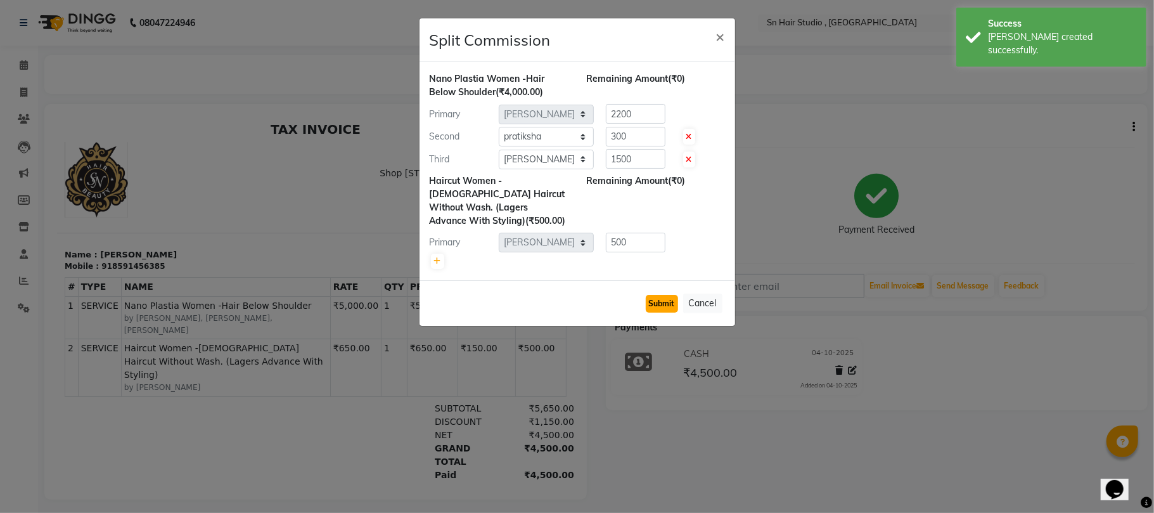
click at [670, 303] on button "Submit" at bounding box center [662, 304] width 32 height 18
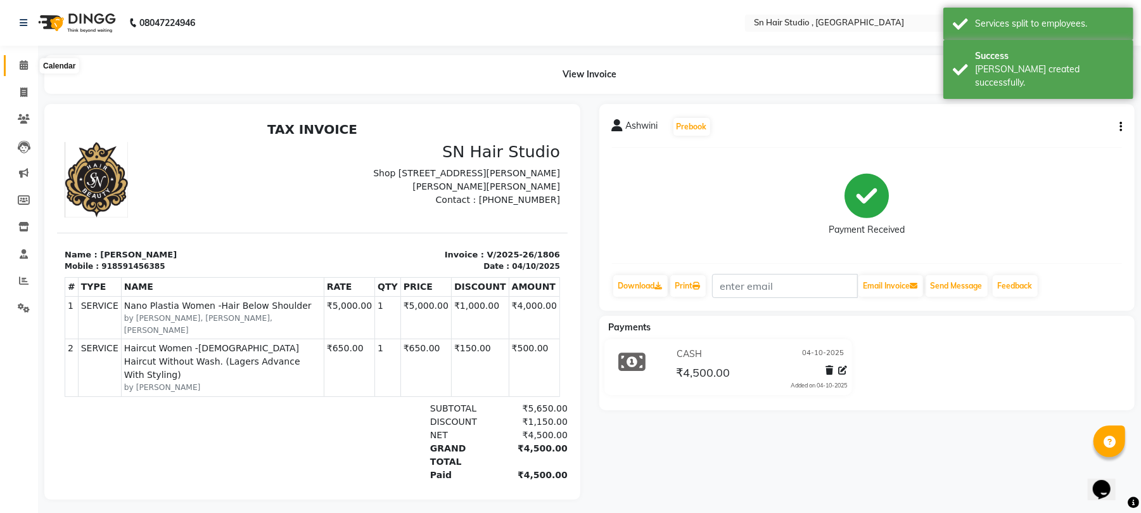
click at [20, 66] on icon at bounding box center [24, 65] width 8 height 10
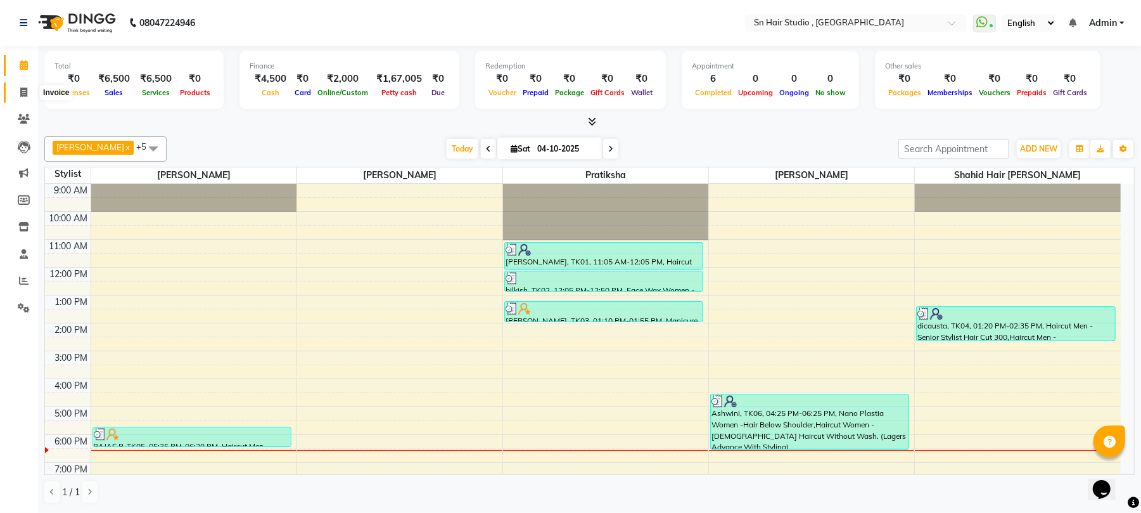
click at [23, 91] on icon at bounding box center [23, 92] width 7 height 10
select select "service"
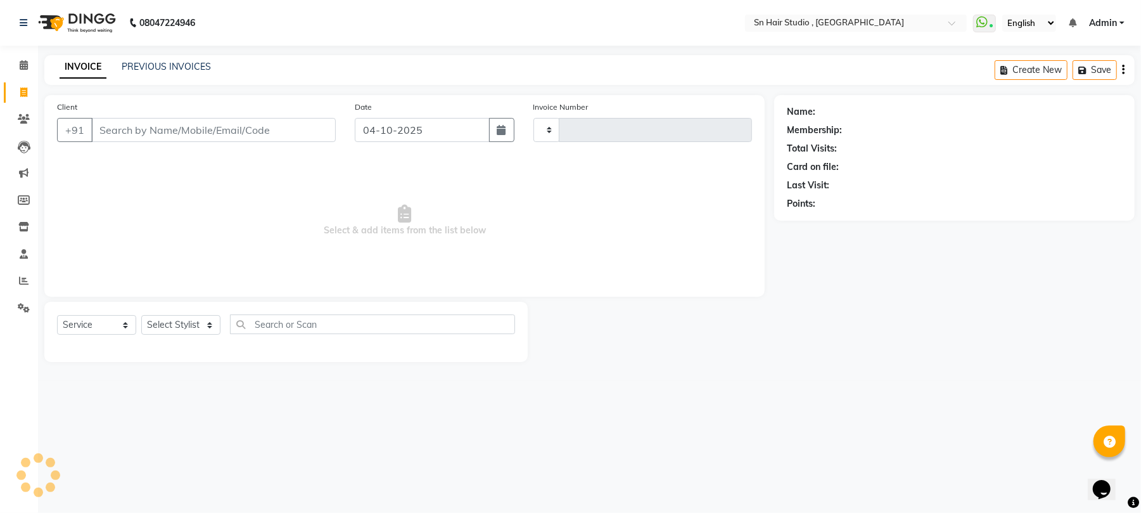
type input "1807"
select select "6415"
click at [23, 65] on icon at bounding box center [24, 65] width 8 height 10
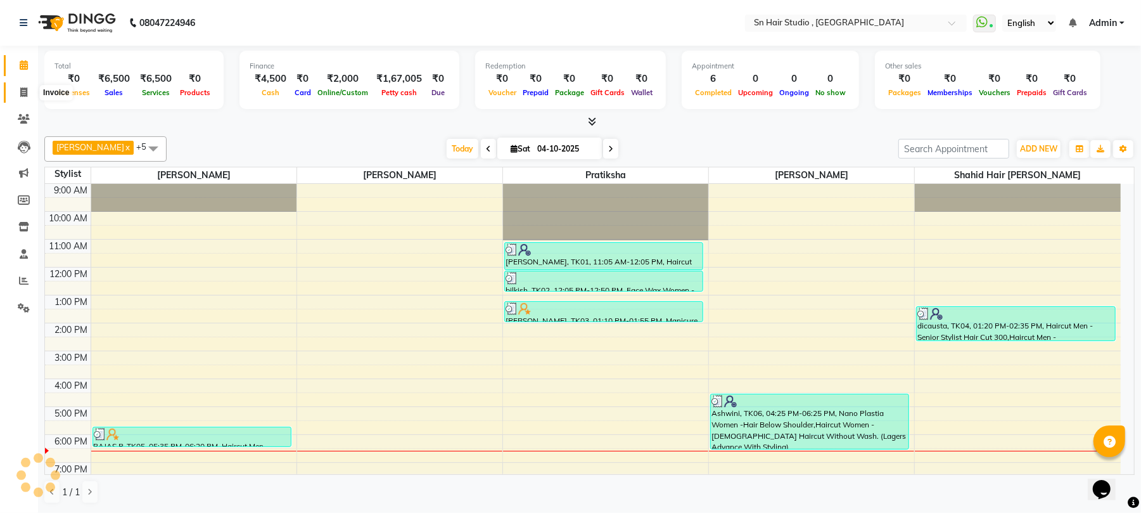
click at [23, 95] on icon at bounding box center [23, 92] width 7 height 10
select select "6415"
select select "service"
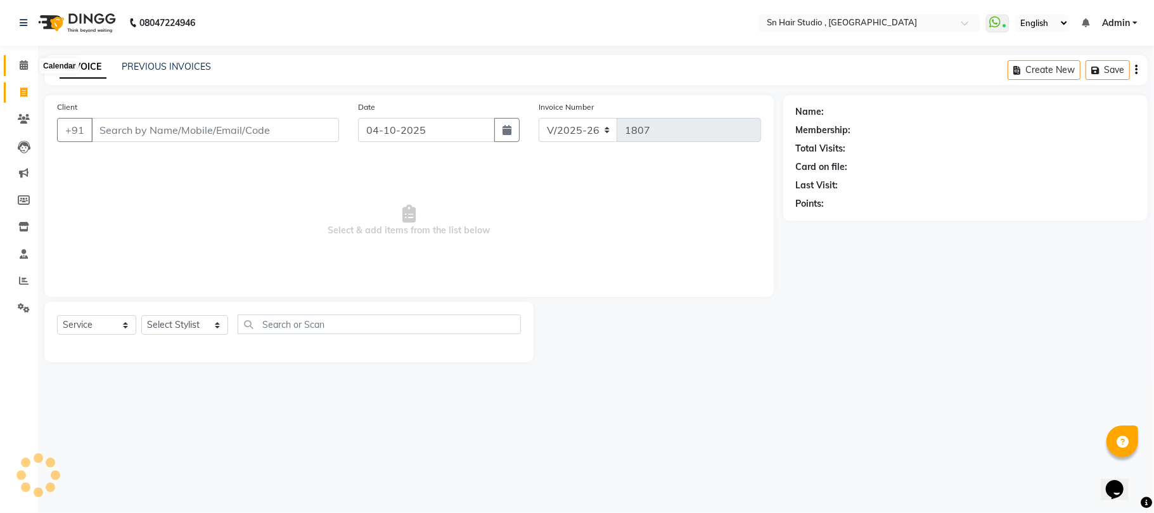
click at [24, 67] on icon at bounding box center [24, 65] width 8 height 10
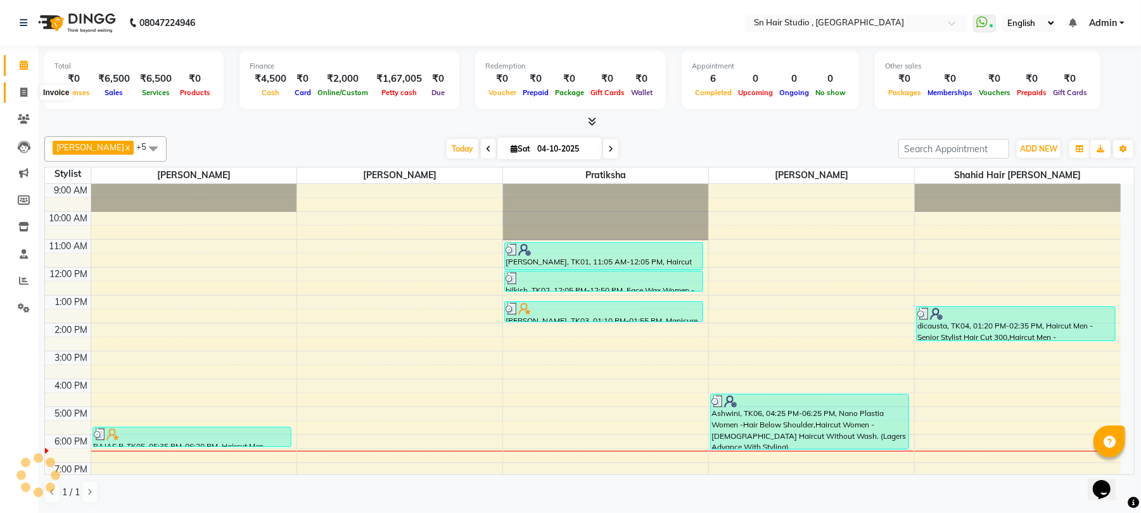
click at [26, 87] on icon at bounding box center [23, 92] width 7 height 10
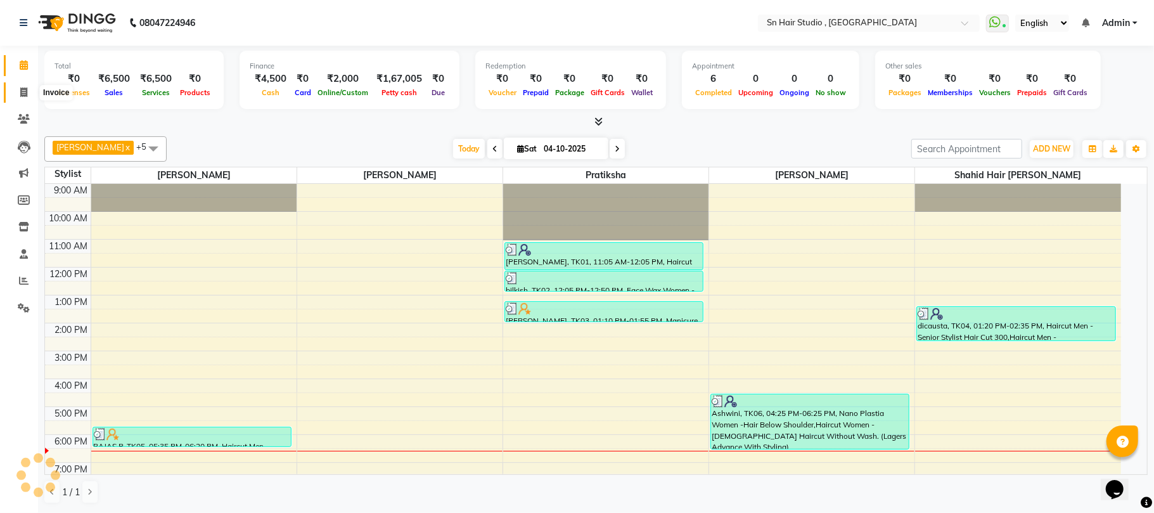
select select "6415"
select select "service"
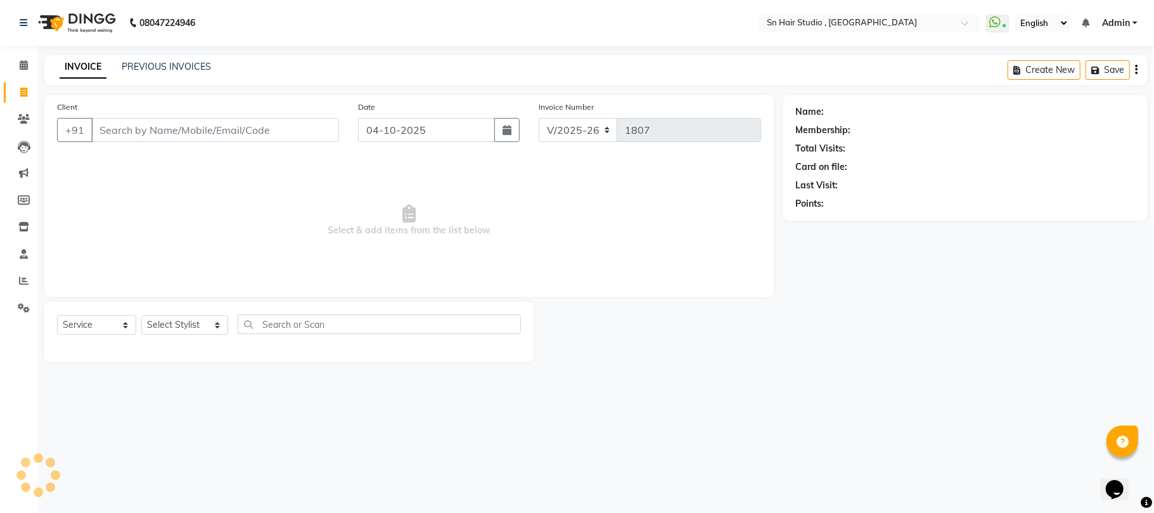
click at [166, 132] on input "Client" at bounding box center [215, 130] width 248 height 24
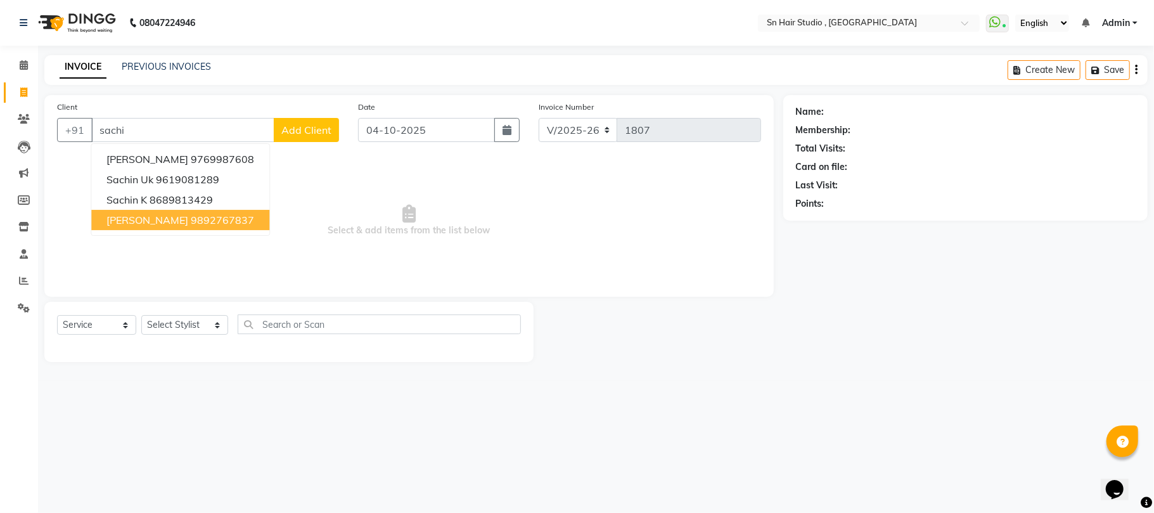
click at [167, 219] on span "[PERSON_NAME]" at bounding box center [147, 220] width 82 height 13
type input "9892767837"
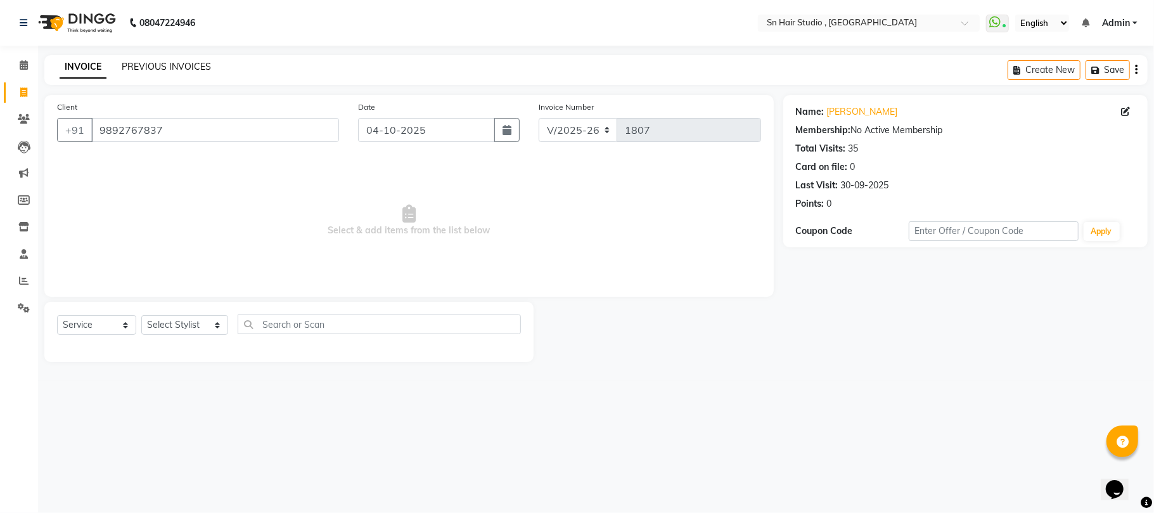
click at [174, 69] on link "PREVIOUS INVOICES" at bounding box center [166, 66] width 89 height 11
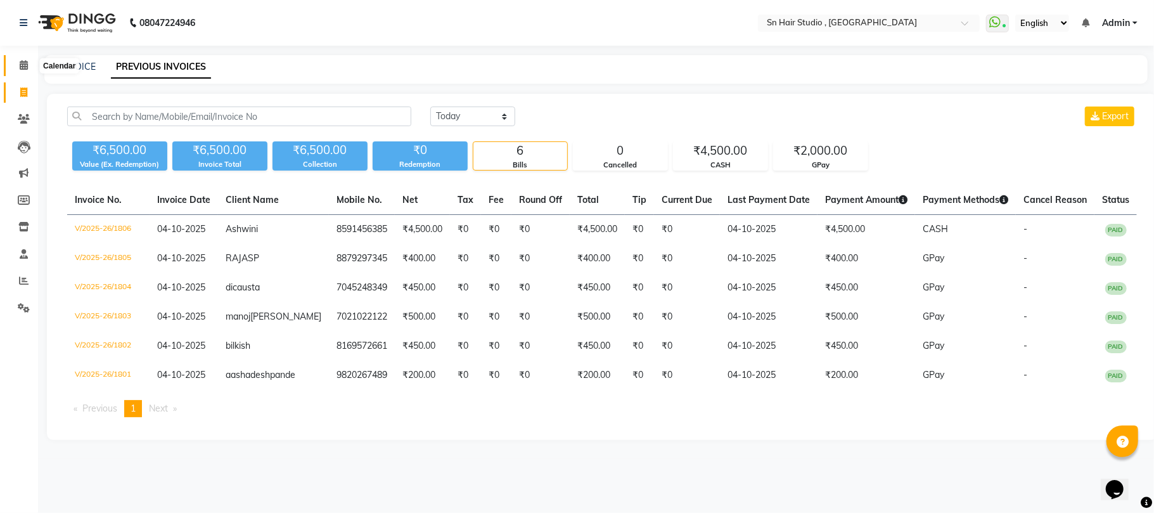
click at [20, 64] on icon at bounding box center [24, 65] width 8 height 10
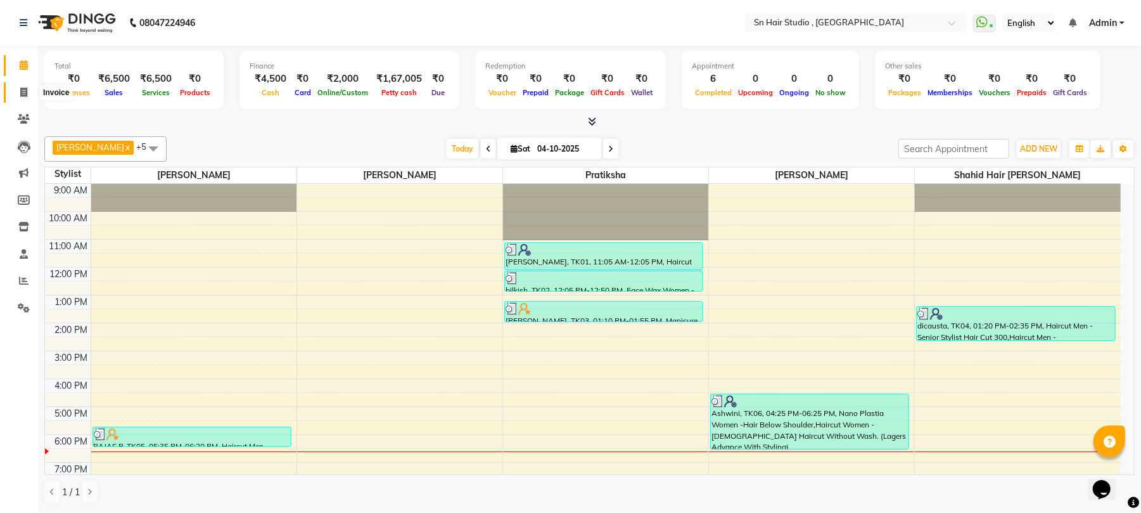
click at [23, 87] on icon at bounding box center [23, 92] width 7 height 10
select select "6415"
select select "service"
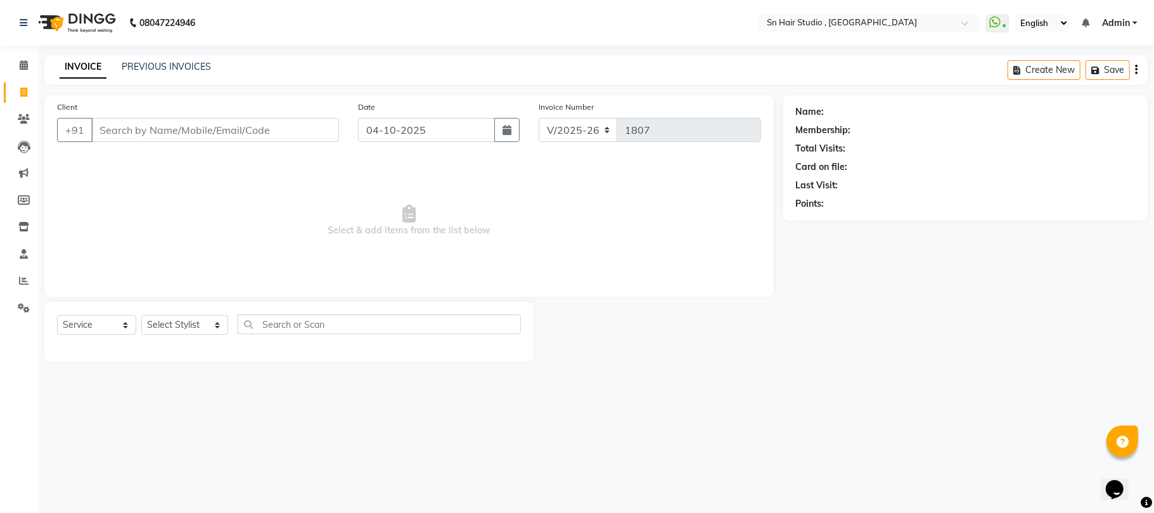
click at [181, 129] on input "Client" at bounding box center [215, 130] width 248 height 24
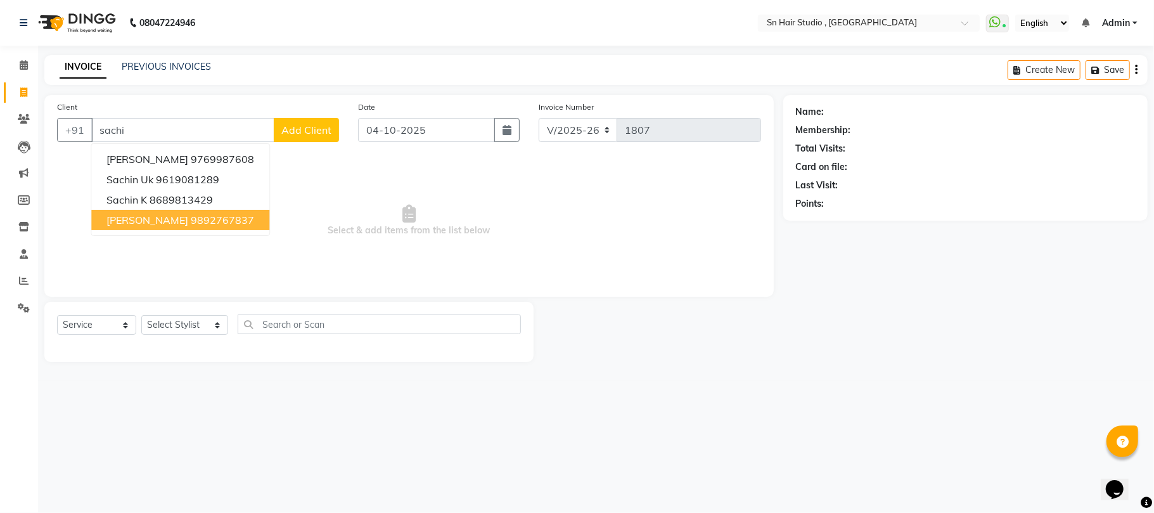
click at [191, 216] on ngb-highlight "9892767837" at bounding box center [222, 220] width 63 height 13
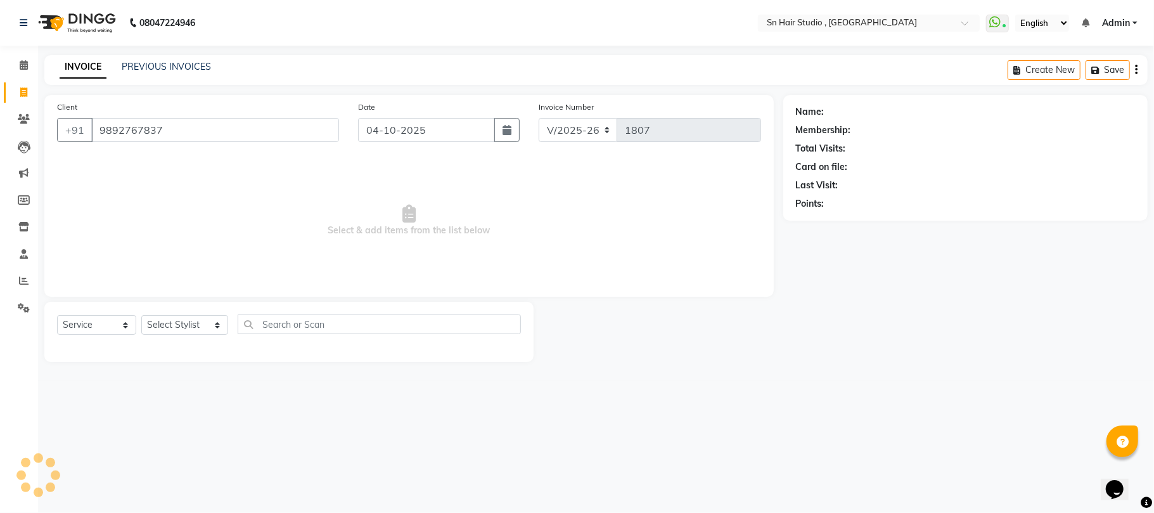
type input "9892767837"
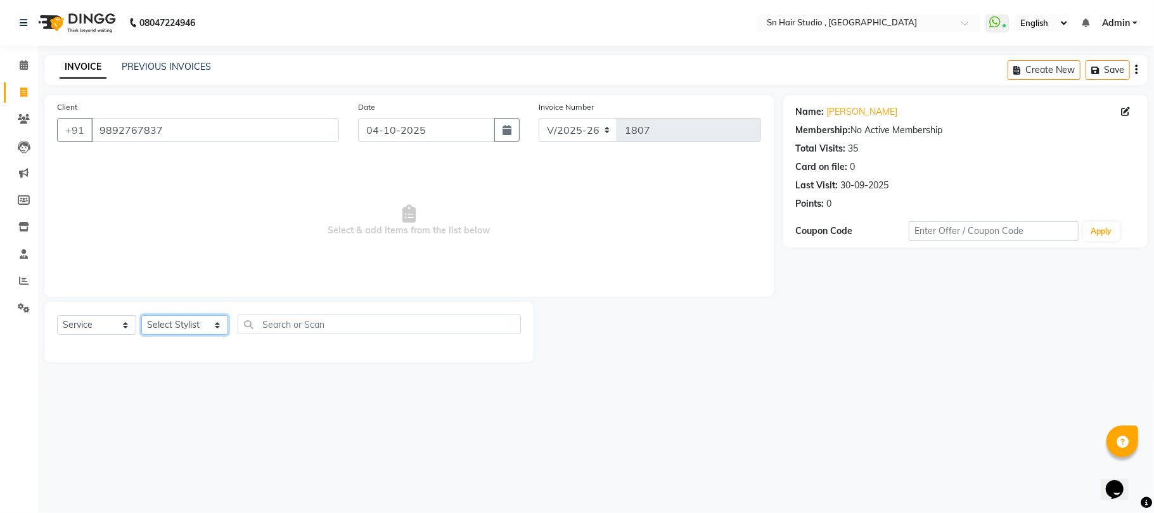
click at [201, 323] on select "Select Stylist [PERSON_NAME] mahi [PERSON_NAME] [PERSON_NAME] hair [PERSON_NAME]" at bounding box center [184, 325] width 87 height 20
select select "65872"
click at [141, 315] on select "Select Stylist [PERSON_NAME] mahi [PERSON_NAME] [PERSON_NAME] hair [PERSON_NAME]" at bounding box center [184, 325] width 87 height 20
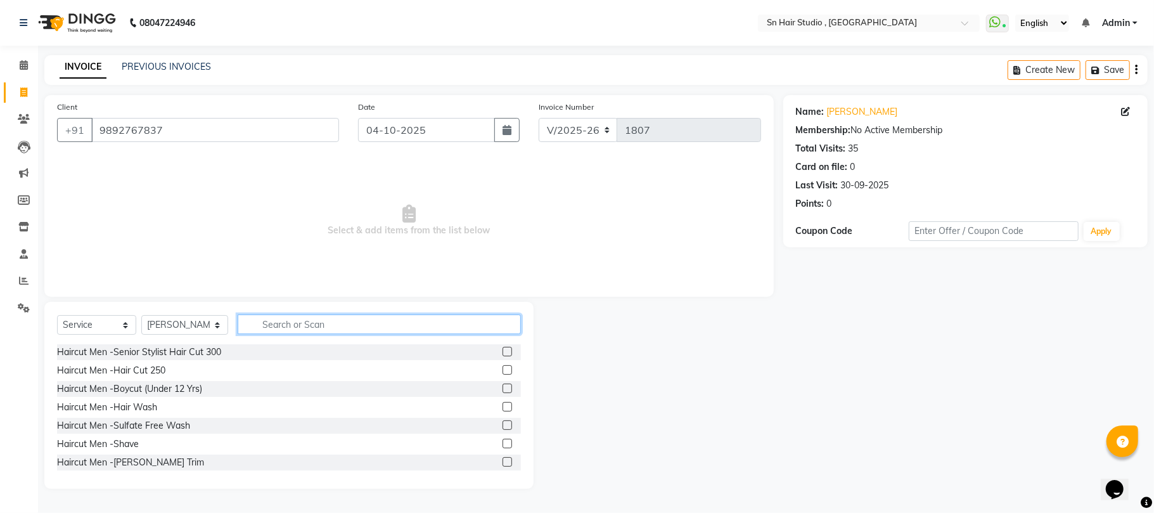
click at [335, 323] on input "text" at bounding box center [379, 324] width 283 height 20
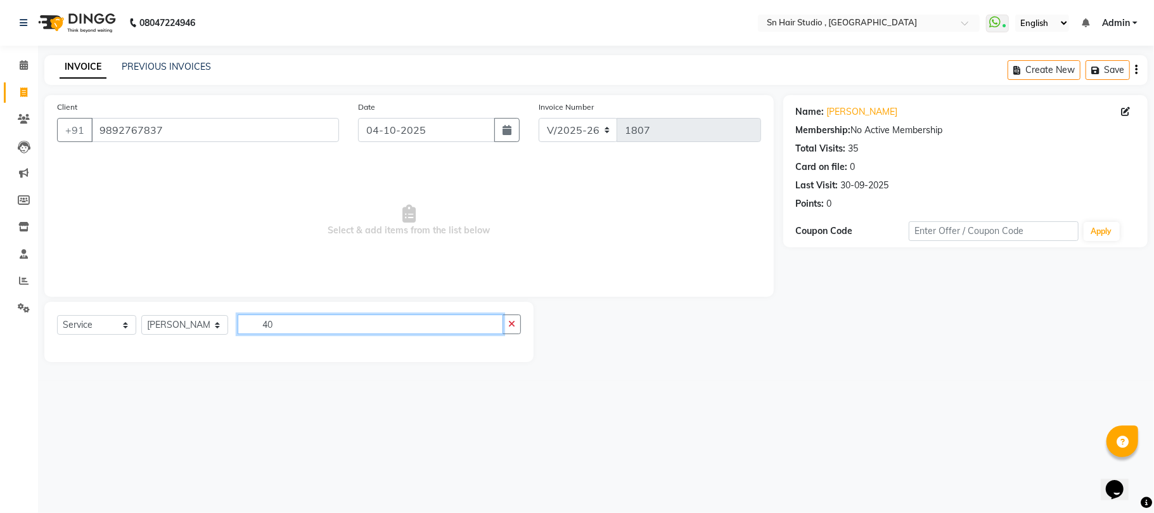
type input "4"
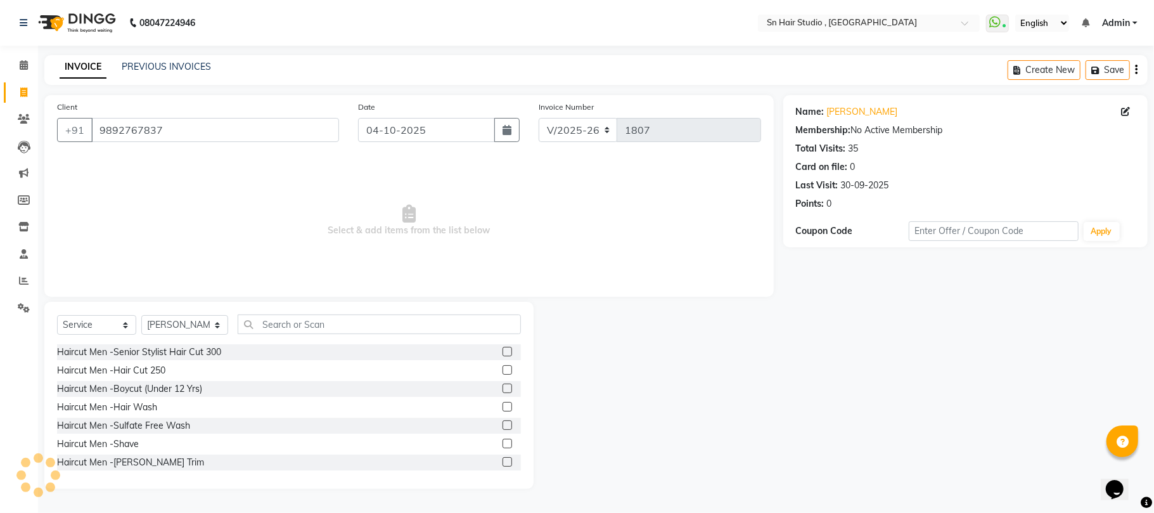
click at [502, 371] on label at bounding box center [507, 370] width 10 height 10
click at [502, 371] on input "checkbox" at bounding box center [506, 370] width 8 height 8
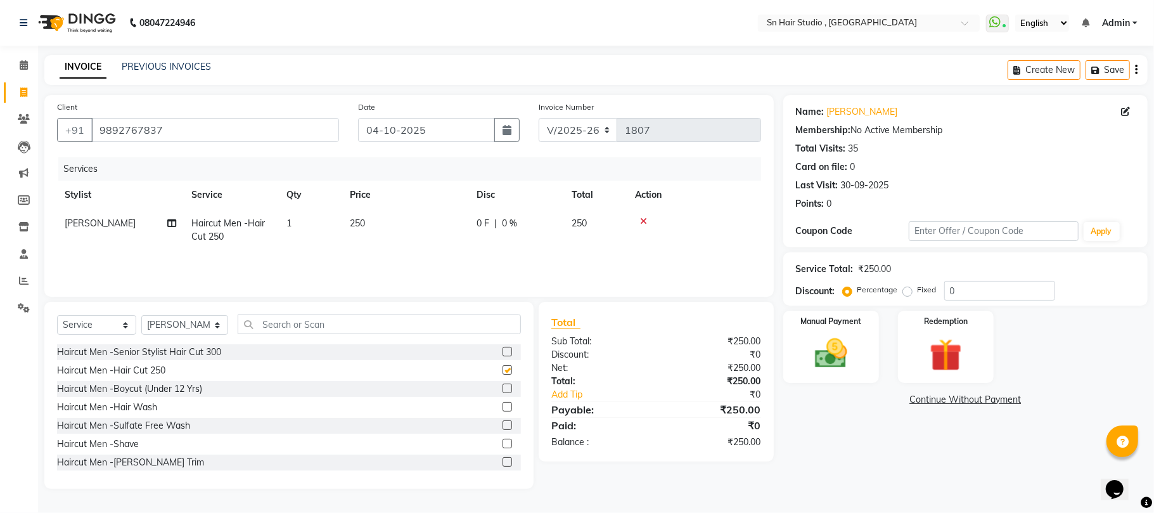
checkbox input "false"
click at [502, 459] on label at bounding box center [507, 462] width 10 height 10
click at [502, 459] on input "checkbox" at bounding box center [506, 462] width 8 height 8
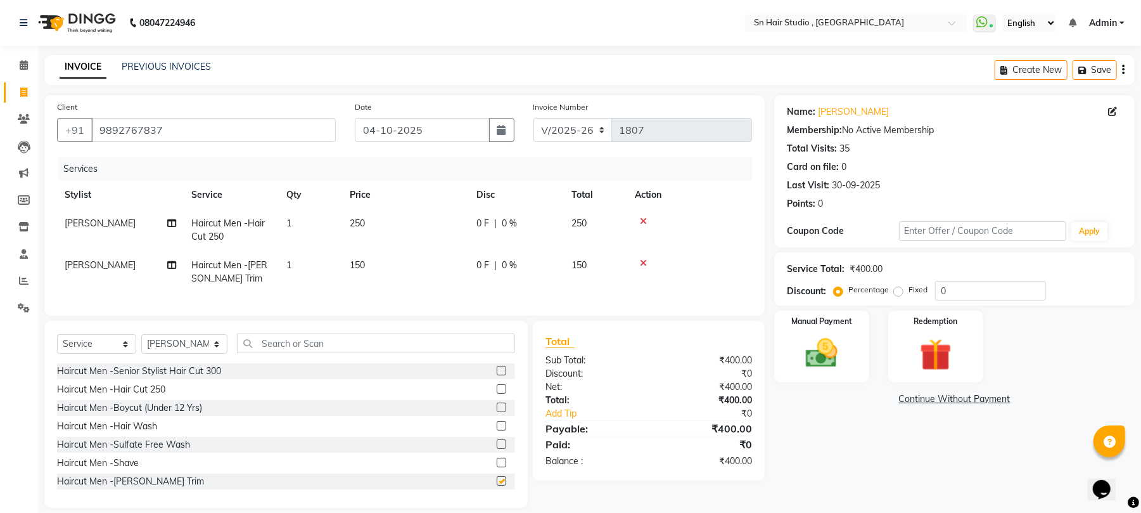
checkbox input "false"
click at [862, 340] on div "Manual Payment" at bounding box center [821, 346] width 99 height 74
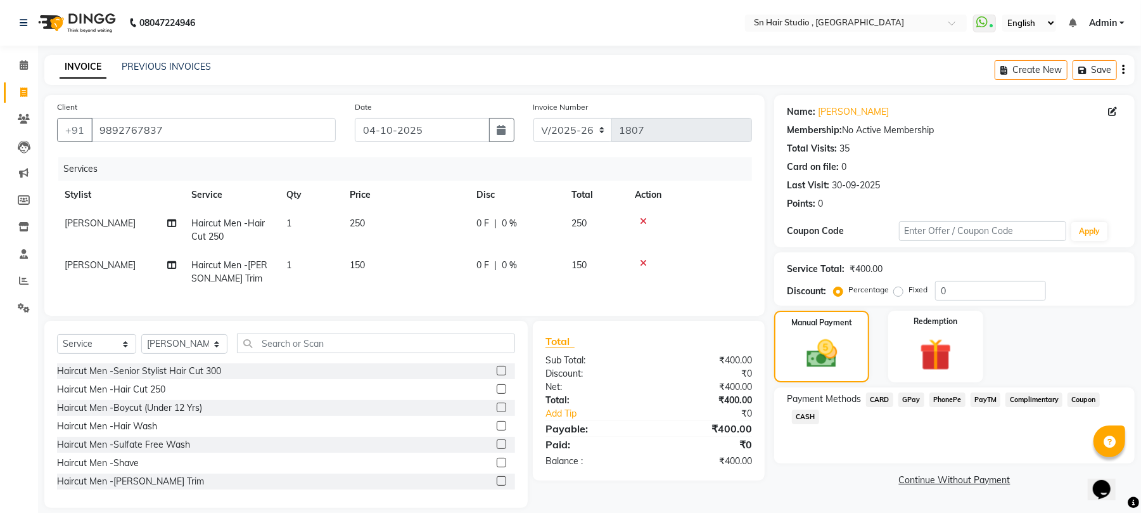
click at [798, 414] on span "CASH" at bounding box center [805, 416] width 27 height 15
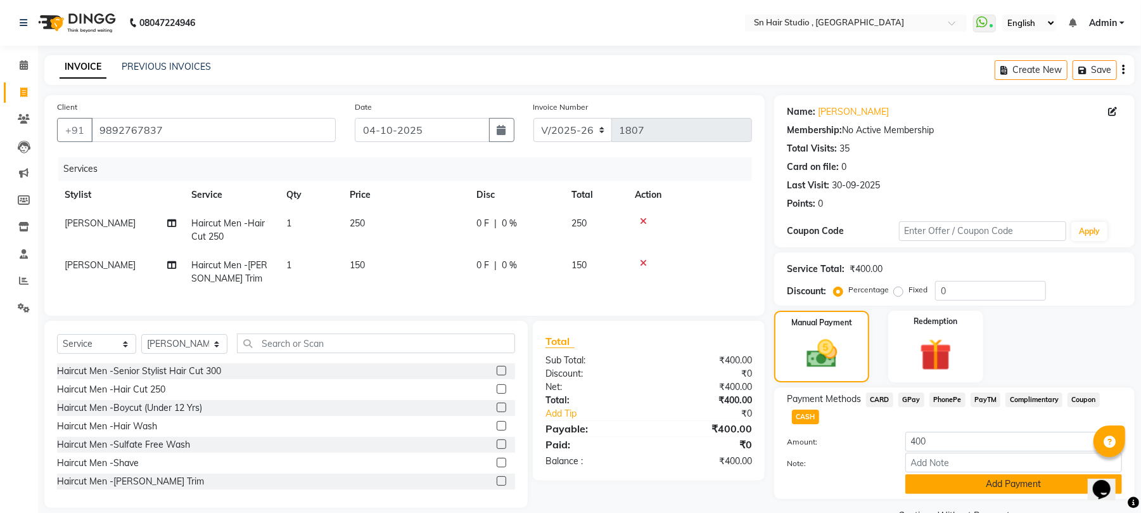
click at [956, 484] on button "Add Payment" at bounding box center [1013, 484] width 217 height 20
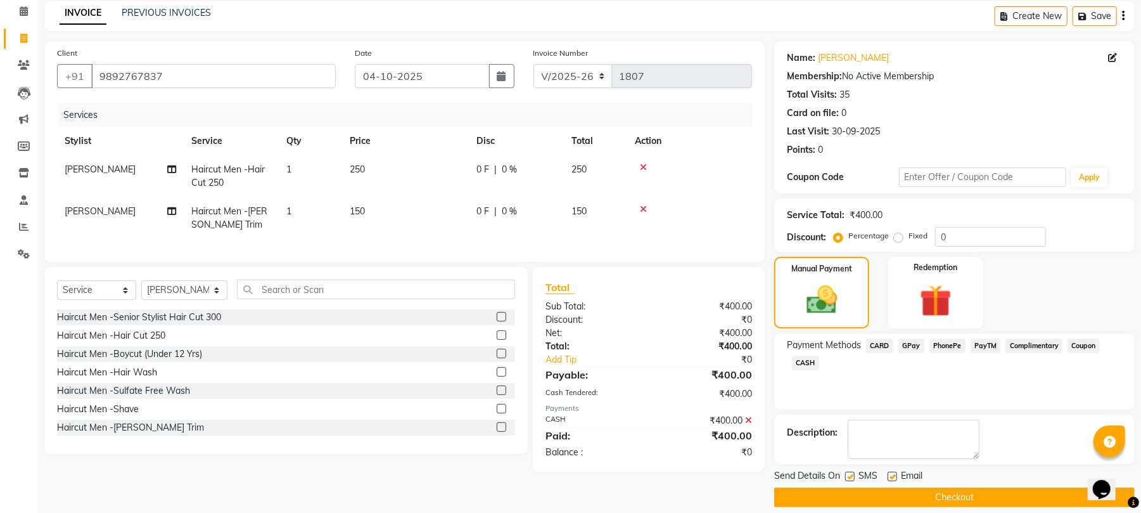
scroll to position [68, 0]
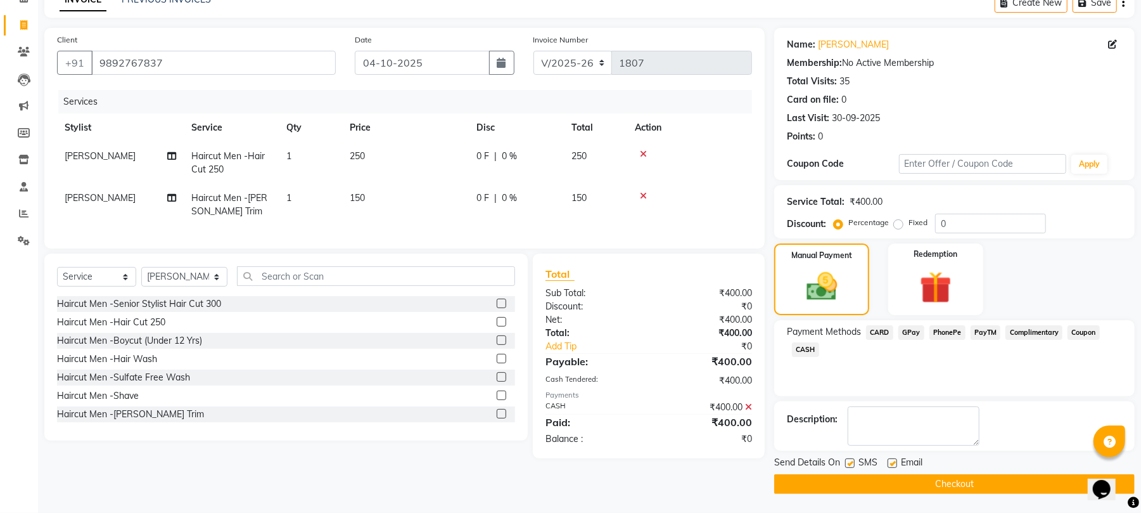
click at [986, 482] on button "Checkout" at bounding box center [954, 484] width 361 height 20
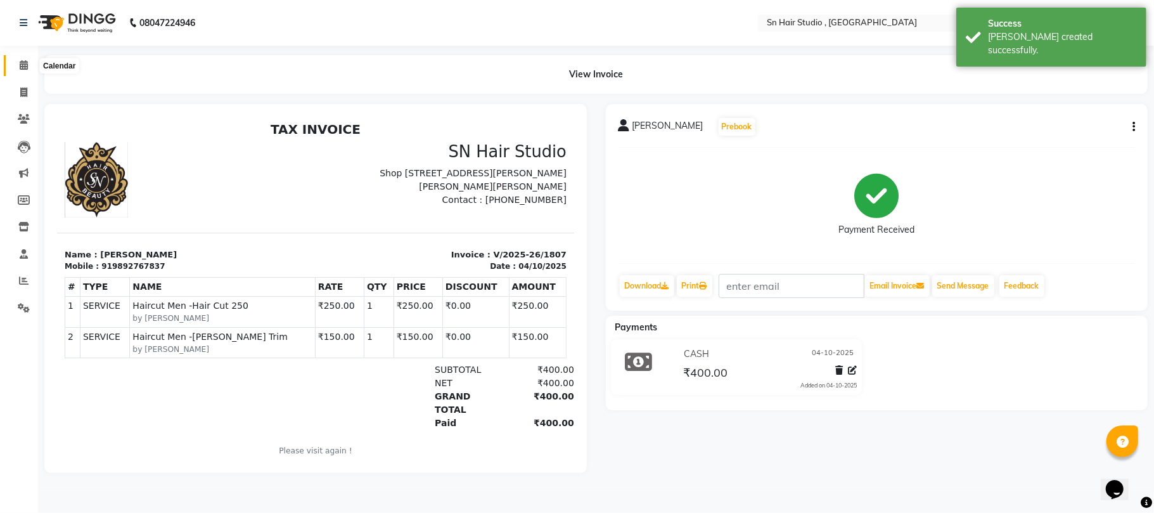
click at [23, 61] on icon at bounding box center [24, 65] width 8 height 10
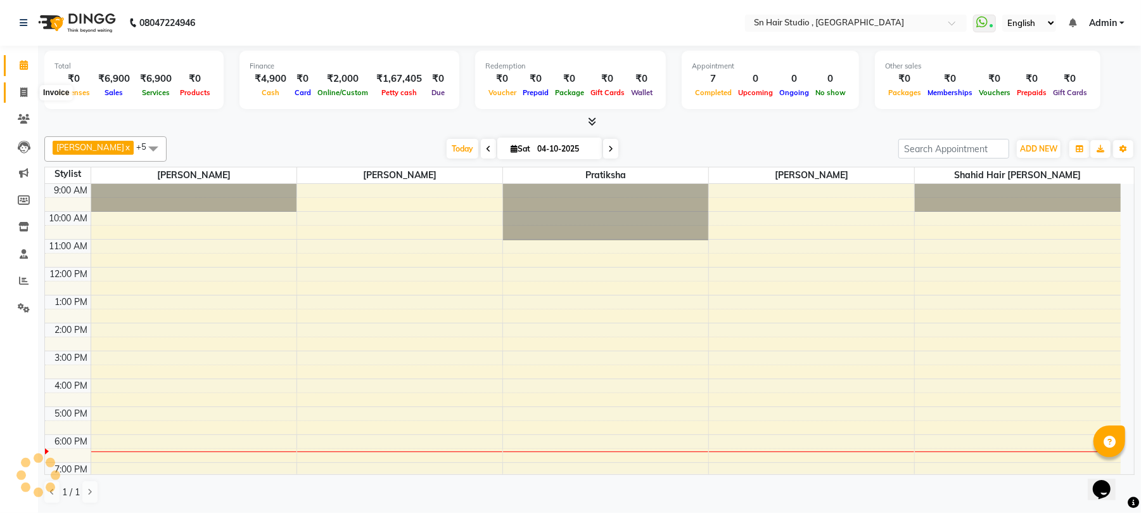
click at [23, 87] on icon at bounding box center [23, 92] width 7 height 10
select select "service"
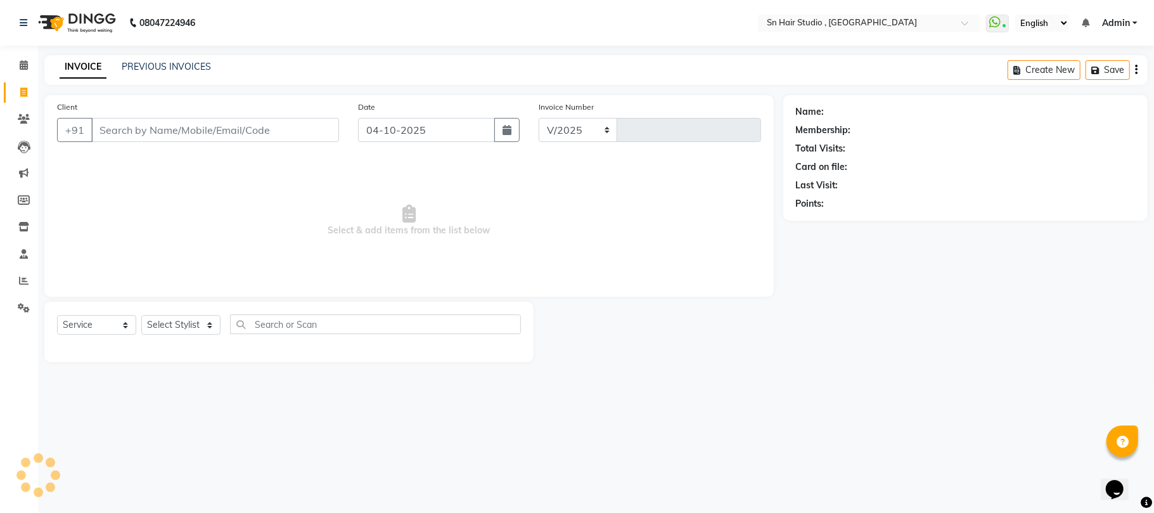
select select "6415"
type input "1808"
click at [135, 132] on input "Client" at bounding box center [215, 130] width 248 height 24
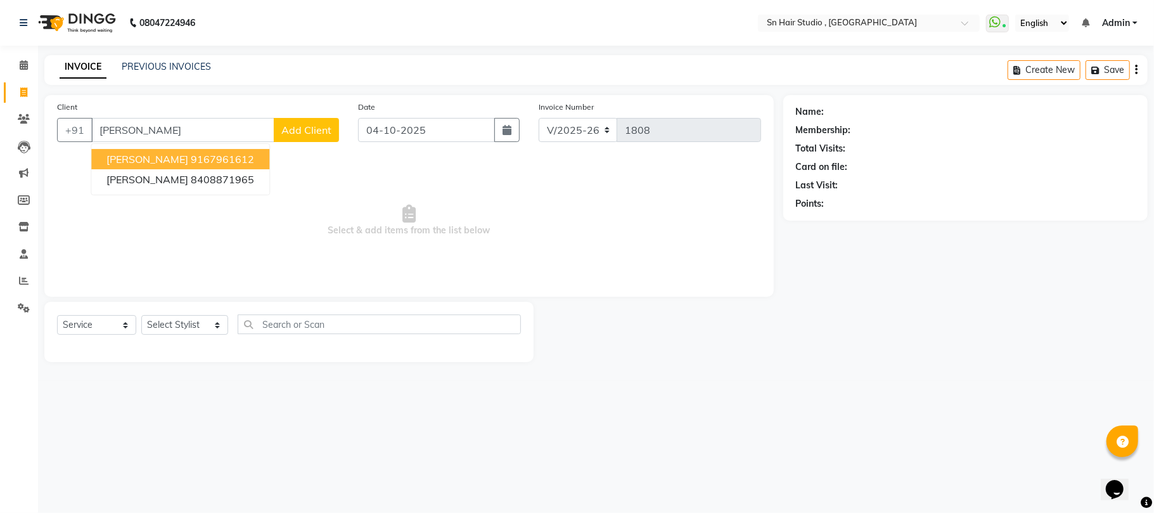
click at [152, 158] on span "[PERSON_NAME]" at bounding box center [147, 159] width 82 height 13
type input "9167961612"
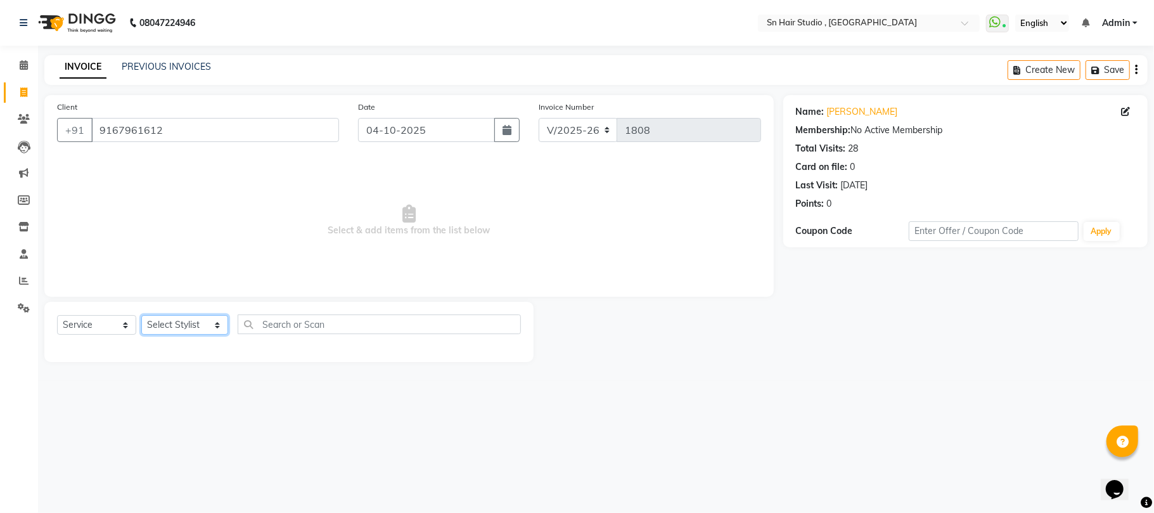
click at [176, 322] on select "Select Stylist [PERSON_NAME] mahi [PERSON_NAME] [PERSON_NAME] hair [PERSON_NAME]" at bounding box center [184, 325] width 87 height 20
select select "65872"
click at [141, 315] on select "Select Stylist [PERSON_NAME] mahi [PERSON_NAME] [PERSON_NAME] hair [PERSON_NAME]" at bounding box center [184, 325] width 87 height 20
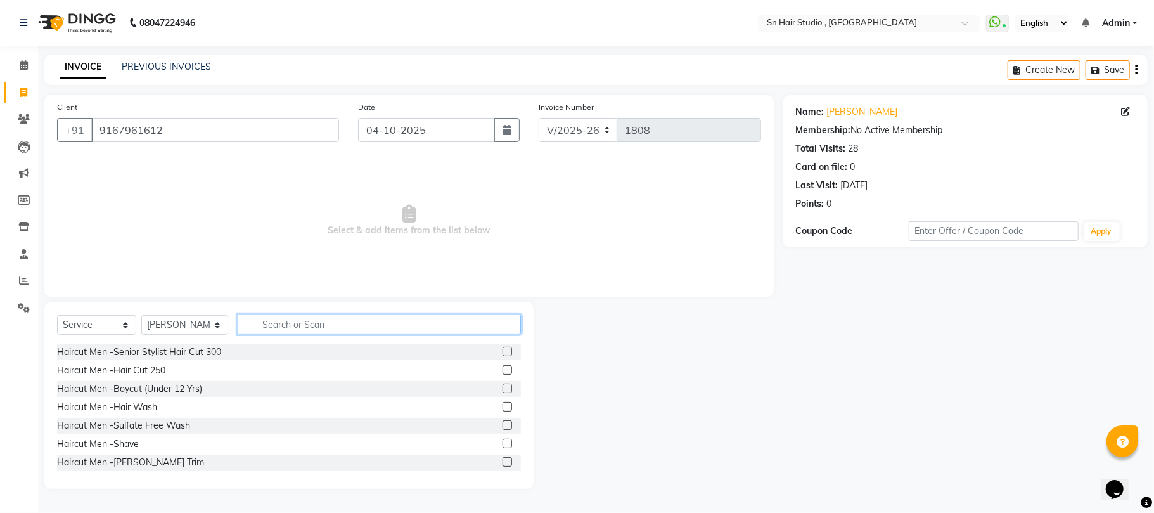
click at [291, 322] on input "text" at bounding box center [379, 324] width 283 height 20
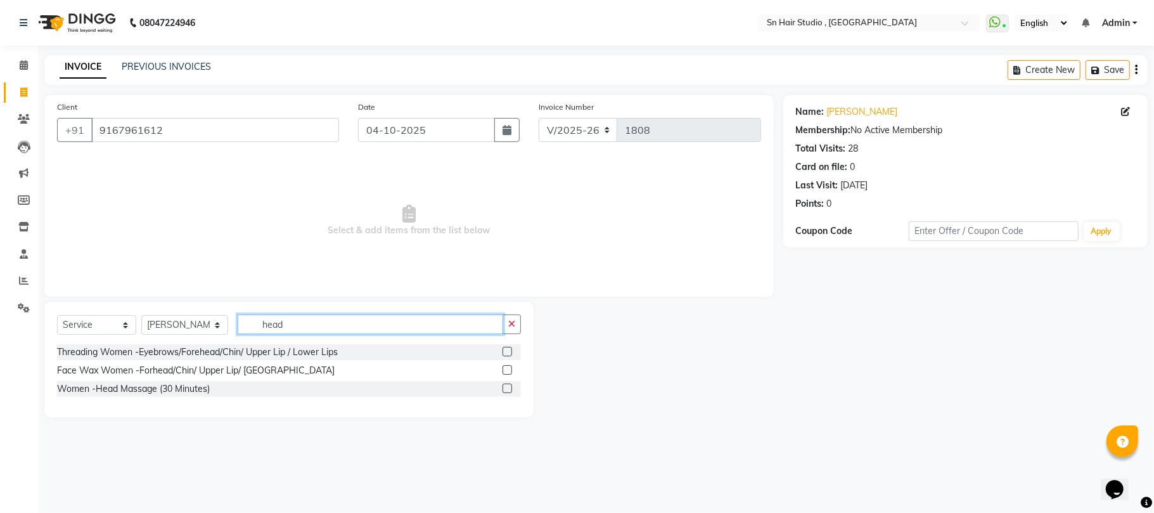
type input "head"
click at [509, 389] on label at bounding box center [507, 388] width 10 height 10
click at [509, 389] on input "checkbox" at bounding box center [506, 389] width 8 height 8
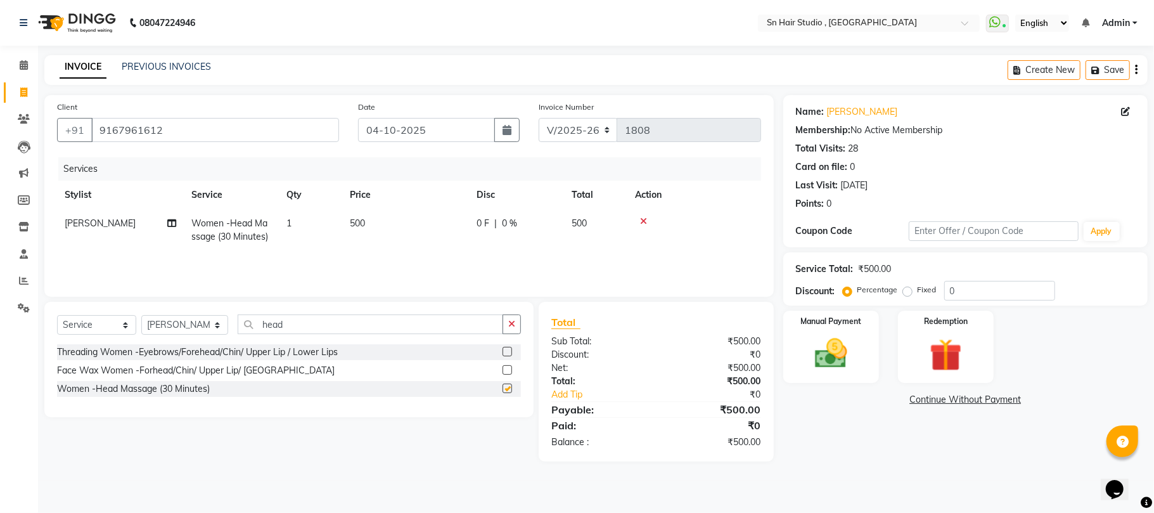
checkbox input "false"
click at [402, 317] on input "head" at bounding box center [370, 324] width 265 height 20
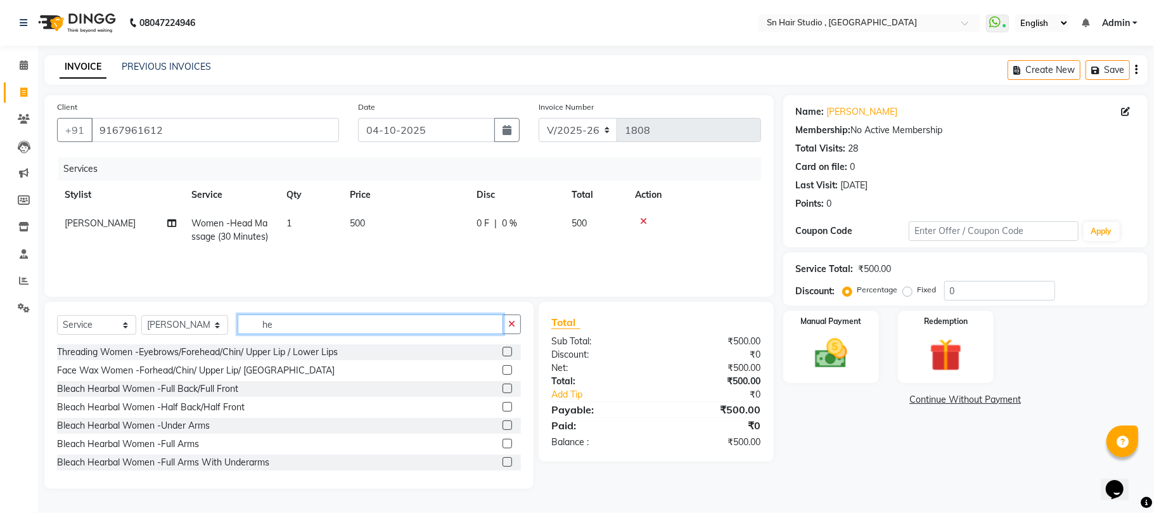
type input "h"
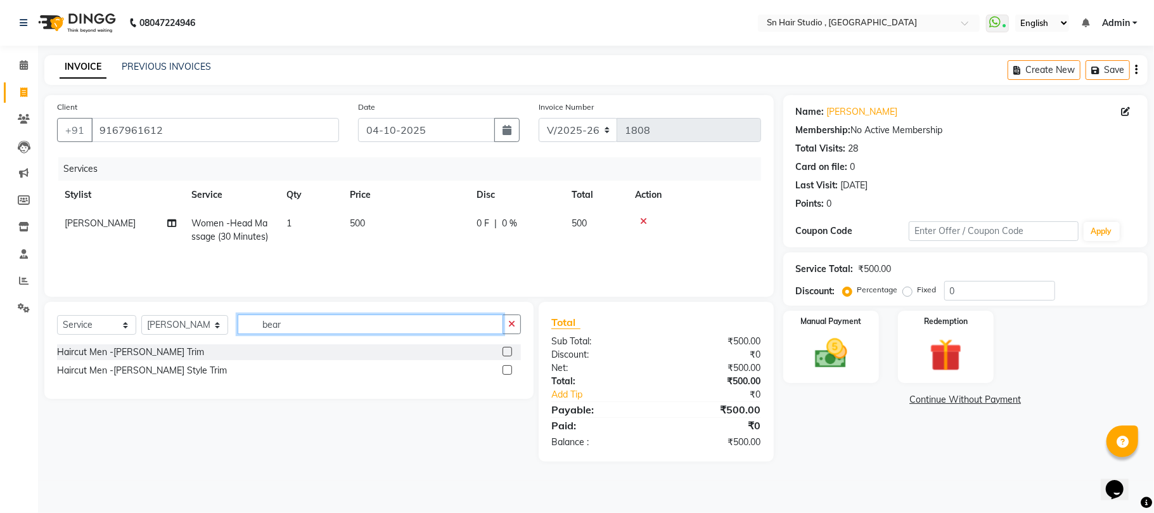
type input "bear"
click at [508, 374] on label at bounding box center [507, 370] width 10 height 10
click at [508, 374] on input "checkbox" at bounding box center [506, 370] width 8 height 8
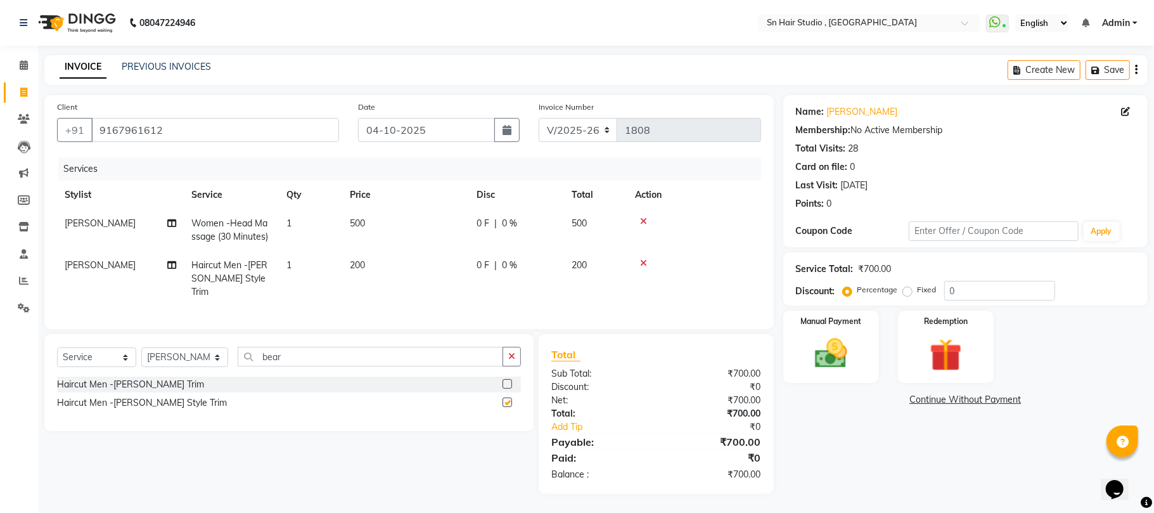
checkbox input "false"
click at [365, 358] on input "bear" at bounding box center [370, 357] width 265 height 20
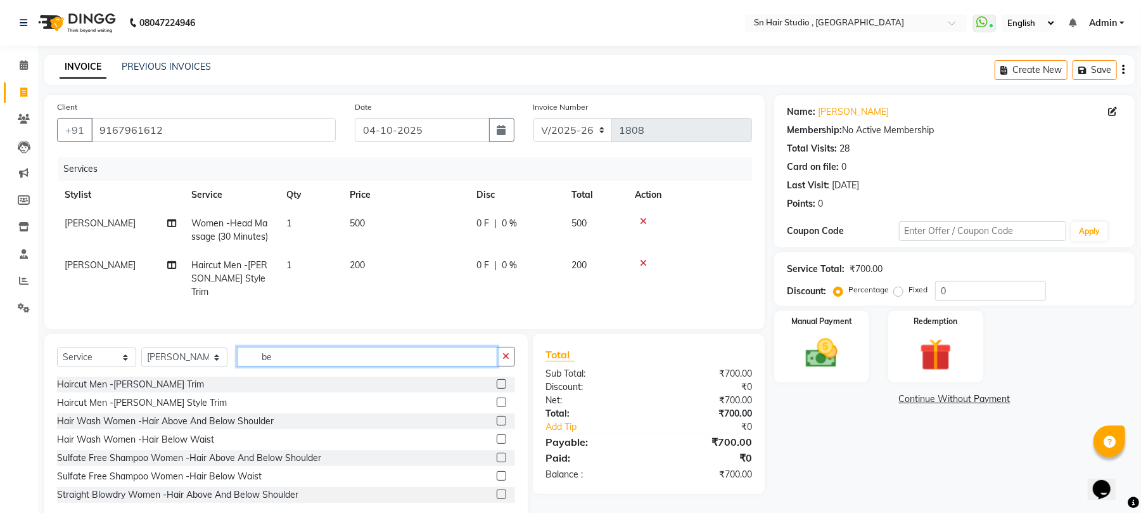
type input "b"
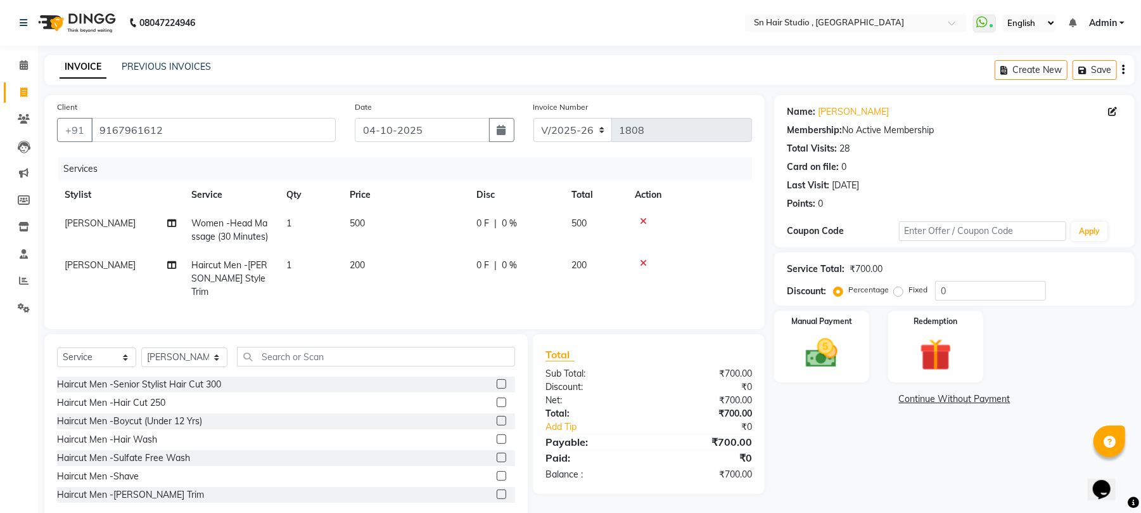
click at [497, 401] on label at bounding box center [502, 402] width 10 height 10
click at [497, 401] on input "checkbox" at bounding box center [501, 403] width 8 height 8
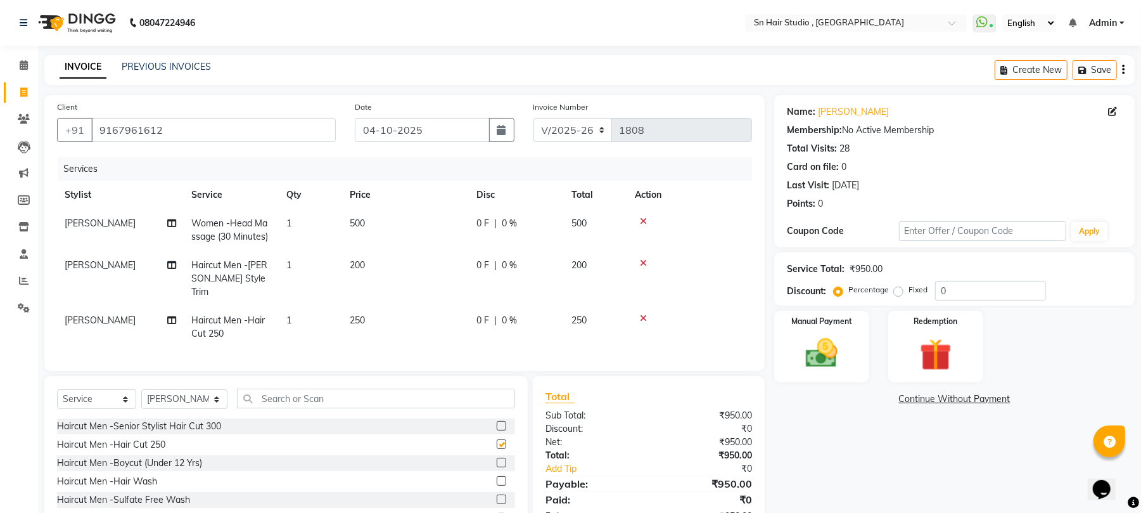
checkbox input "false"
click at [359, 264] on span "200" at bounding box center [357, 264] width 15 height 11
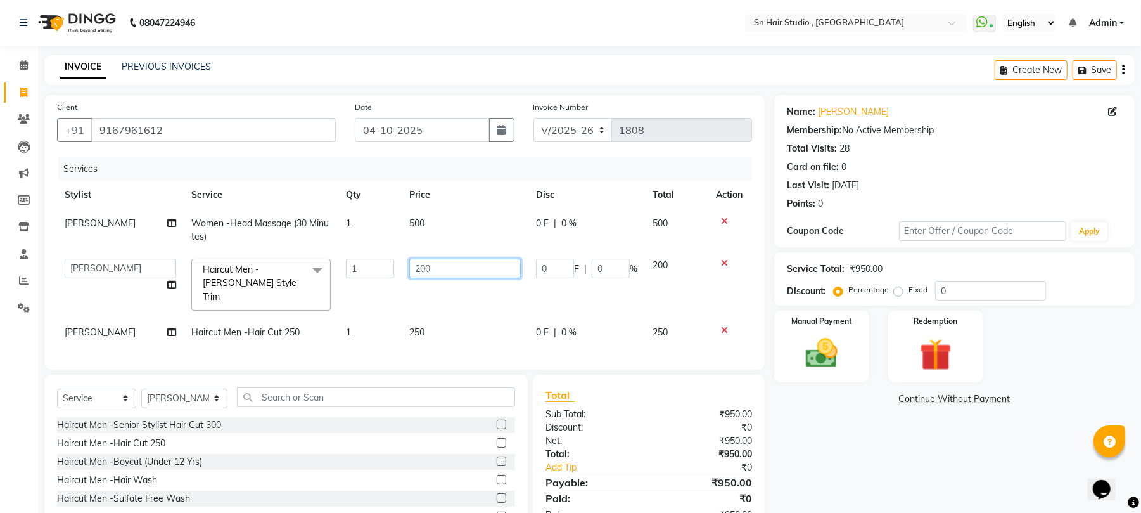
click at [456, 269] on input "200" at bounding box center [465, 269] width 112 height 20
type input "2"
type input "150"
click at [454, 297] on tbody "[PERSON_NAME] Women -Head Massage (30 Minutes) 1 500 0 F | 0 % 500 [PERSON_NAME…" at bounding box center [404, 277] width 695 height 137
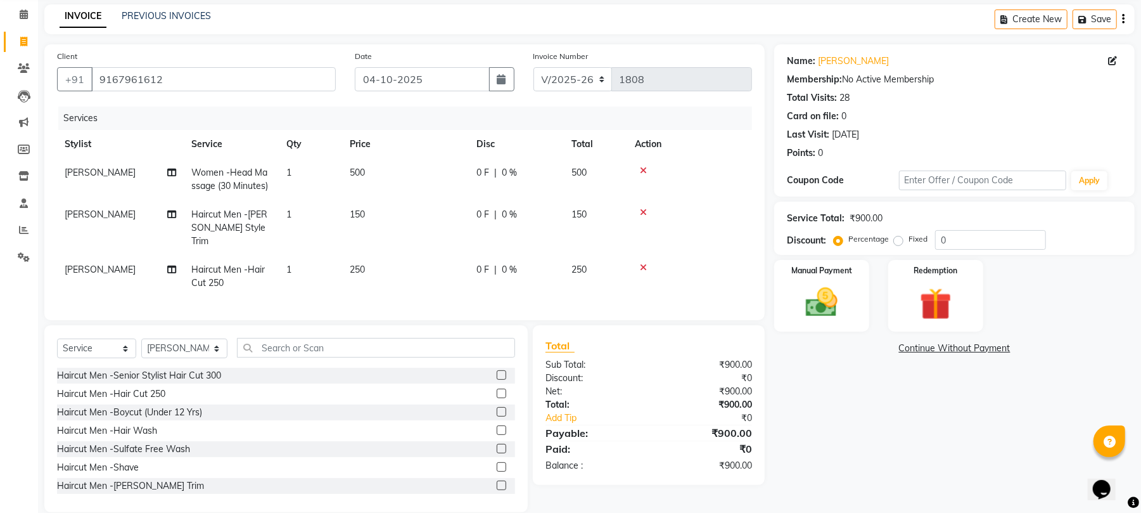
scroll to position [56, 0]
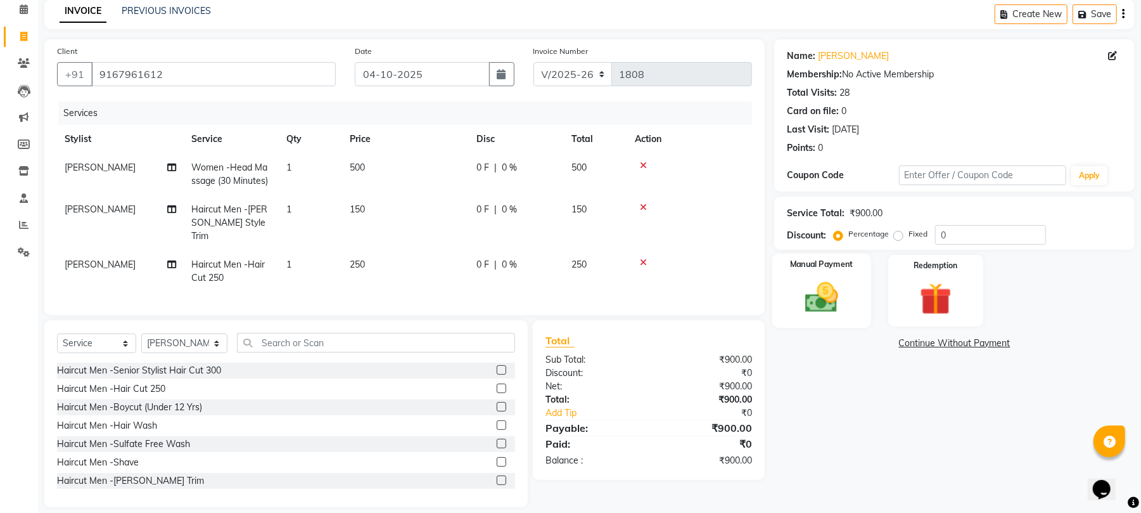
click at [835, 275] on div "Manual Payment" at bounding box center [821, 290] width 99 height 74
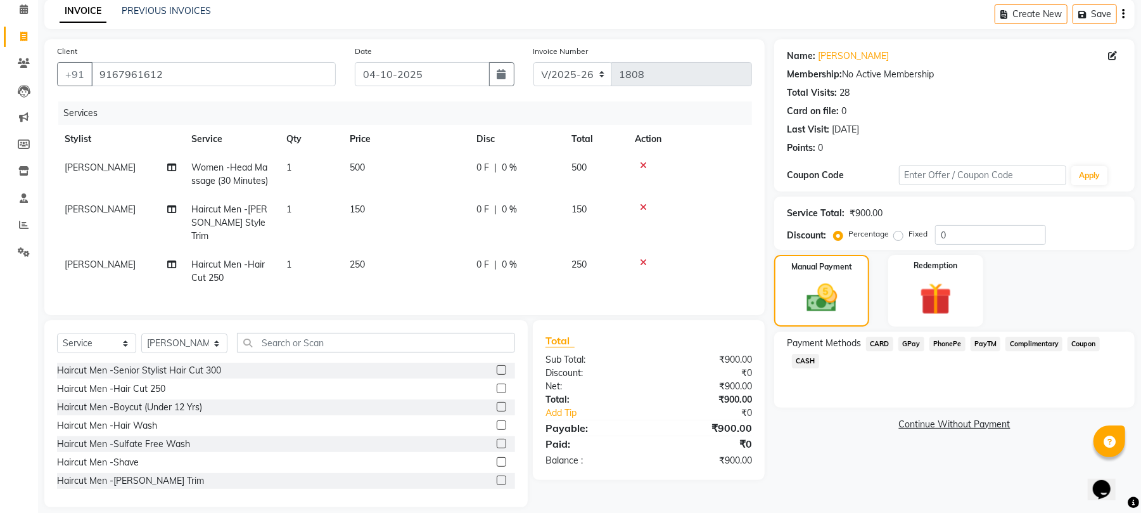
click at [909, 343] on span "GPay" at bounding box center [911, 343] width 26 height 15
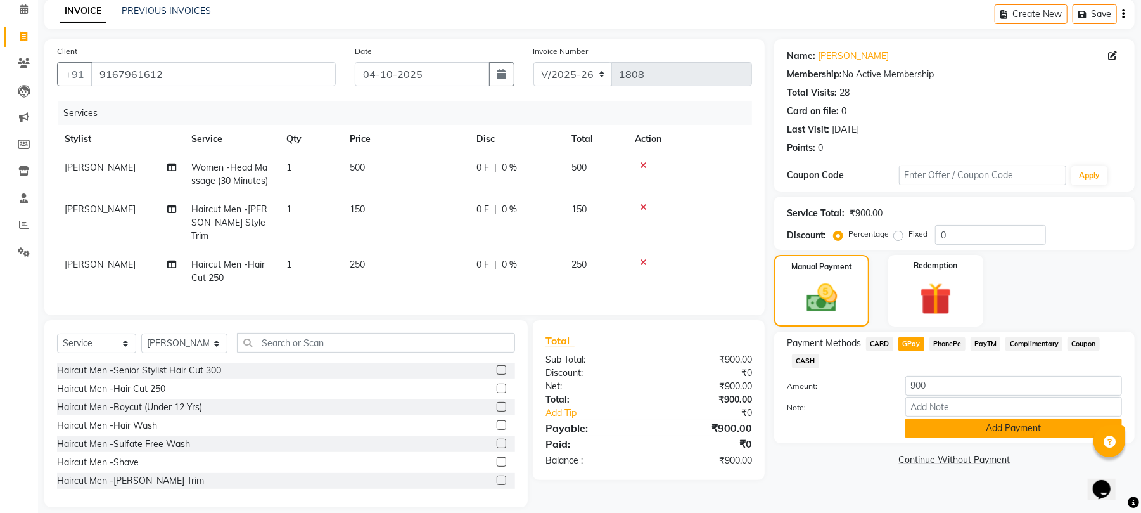
click at [944, 430] on button "Add Payment" at bounding box center [1013, 428] width 217 height 20
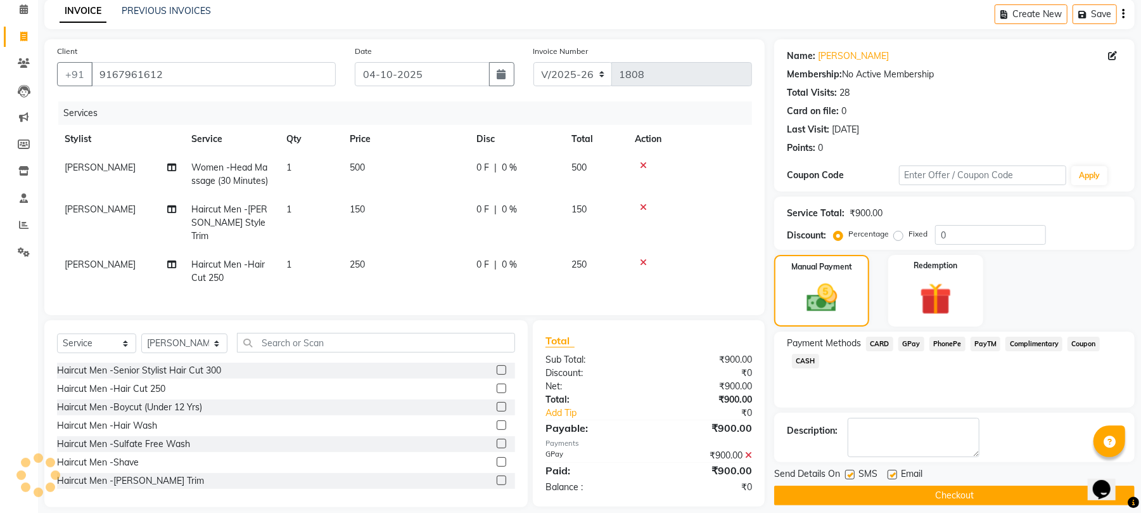
click at [959, 495] on button "Checkout" at bounding box center [954, 495] width 361 height 20
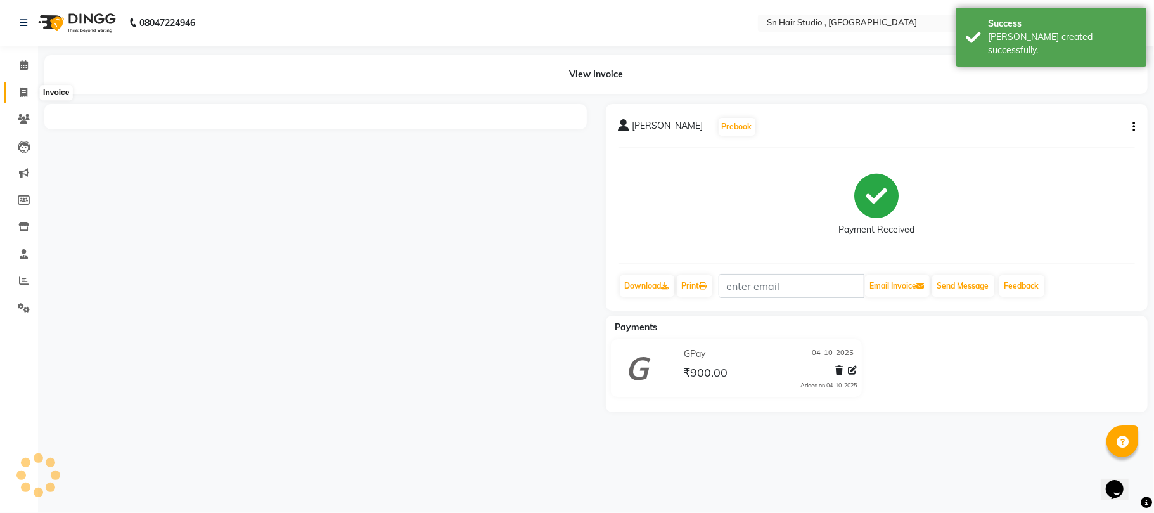
click at [23, 89] on icon at bounding box center [23, 92] width 7 height 10
select select "6415"
select select "service"
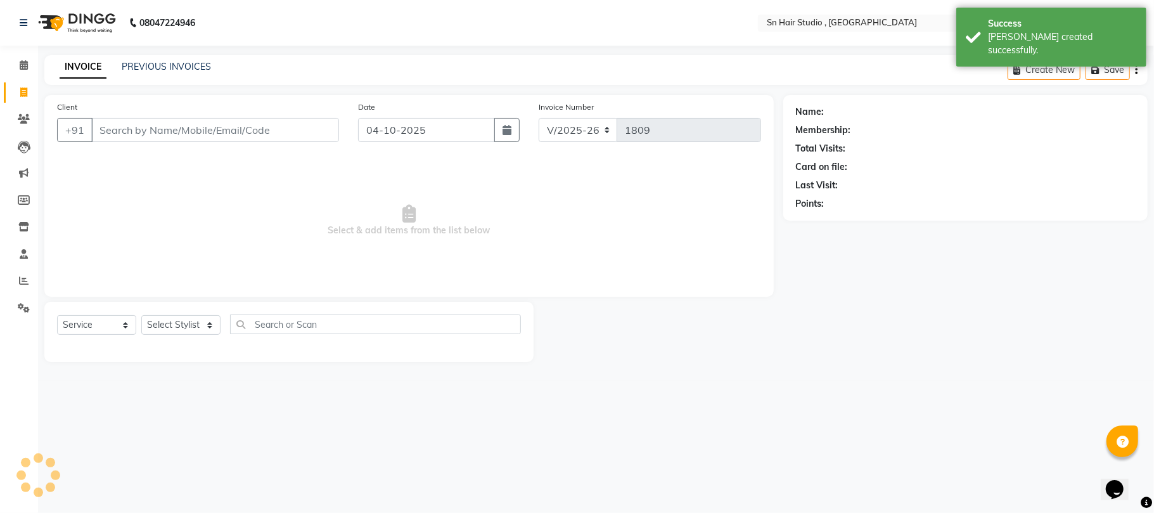
click at [125, 135] on input "Client" at bounding box center [215, 130] width 248 height 24
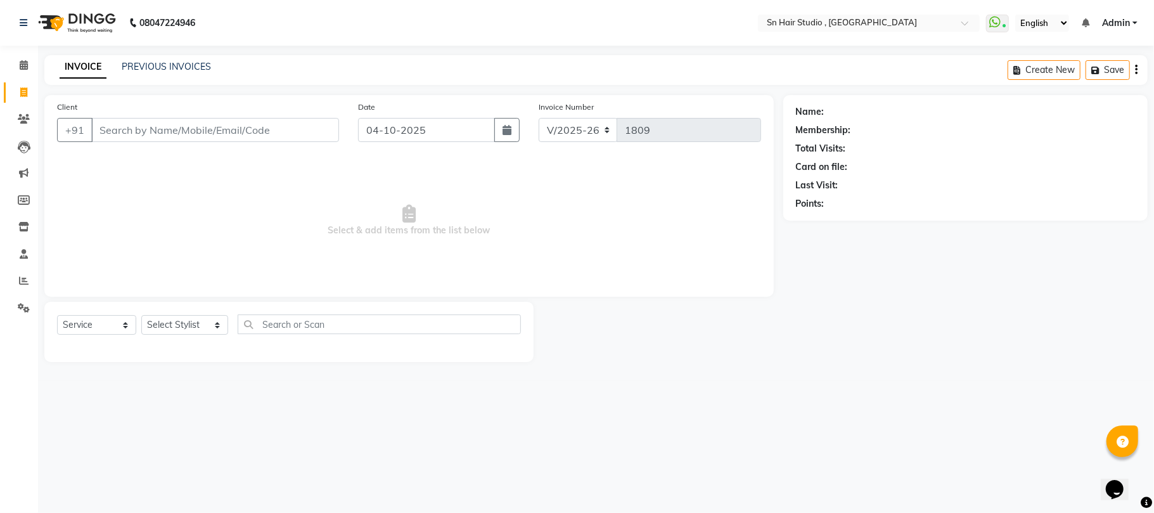
click at [150, 139] on input "Client" at bounding box center [215, 130] width 248 height 24
click at [168, 128] on input "Client" at bounding box center [215, 130] width 248 height 24
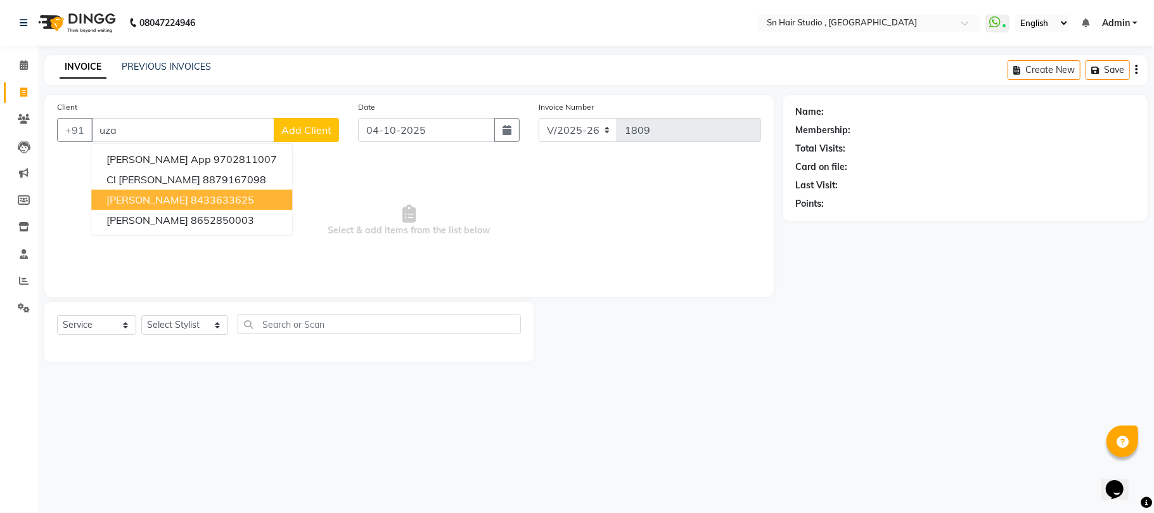
click at [157, 198] on span "[PERSON_NAME]" at bounding box center [147, 199] width 82 height 13
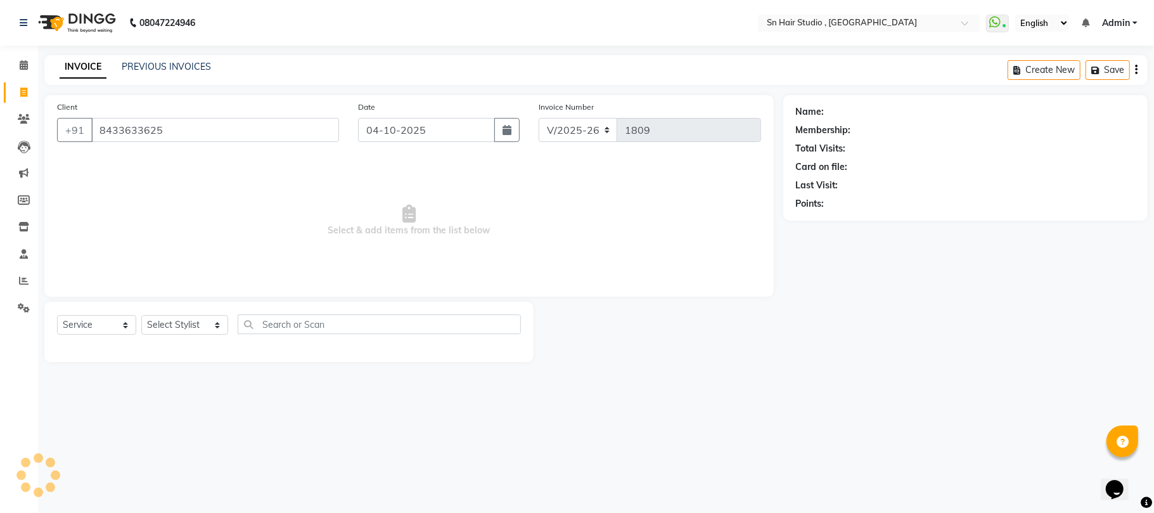
type input "8433633625"
select select "1: Object"
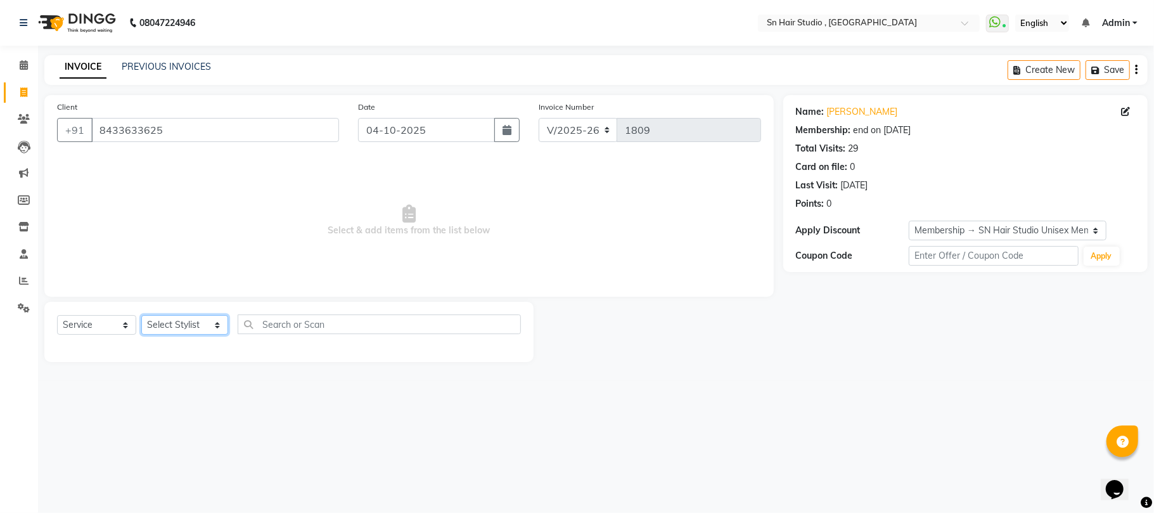
click at [186, 327] on select "Select Stylist [PERSON_NAME] mahi [PERSON_NAME] [PERSON_NAME] hair [PERSON_NAME]" at bounding box center [184, 325] width 87 height 20
select select "65872"
click at [141, 315] on select "Select Stylist [PERSON_NAME] mahi [PERSON_NAME] [PERSON_NAME] hair [PERSON_NAME]" at bounding box center [184, 325] width 87 height 20
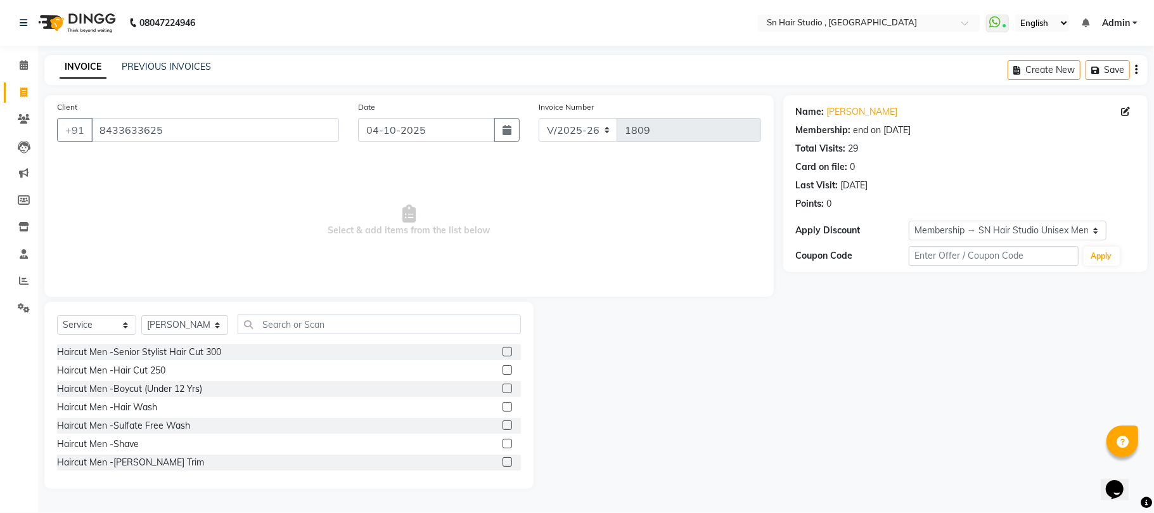
click at [502, 369] on label at bounding box center [507, 370] width 10 height 10
click at [502, 369] on input "checkbox" at bounding box center [506, 370] width 8 height 8
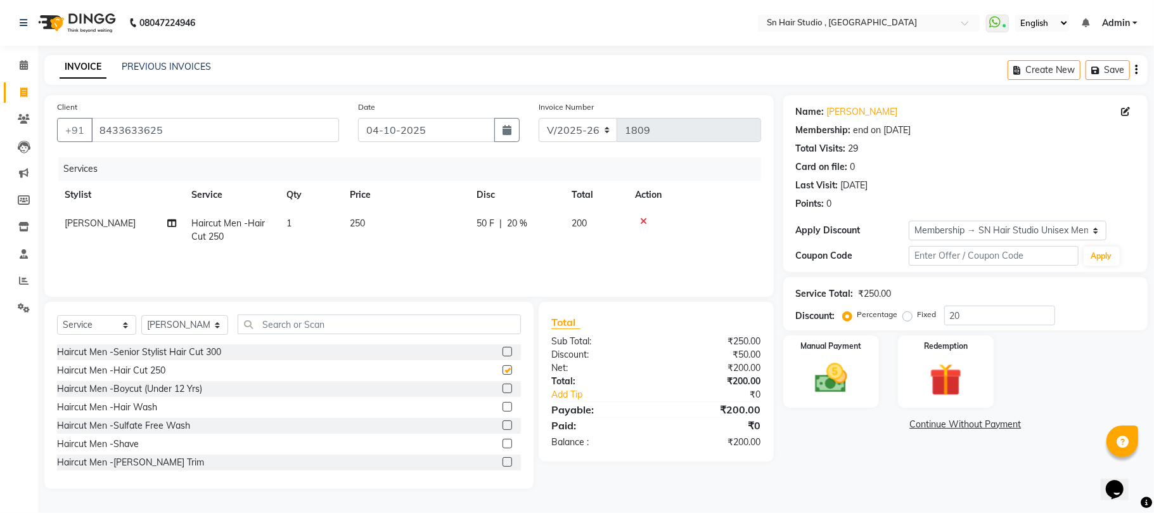
checkbox input "false"
click at [502, 442] on label at bounding box center [507, 443] width 10 height 10
click at [502, 442] on input "checkbox" at bounding box center [506, 444] width 8 height 8
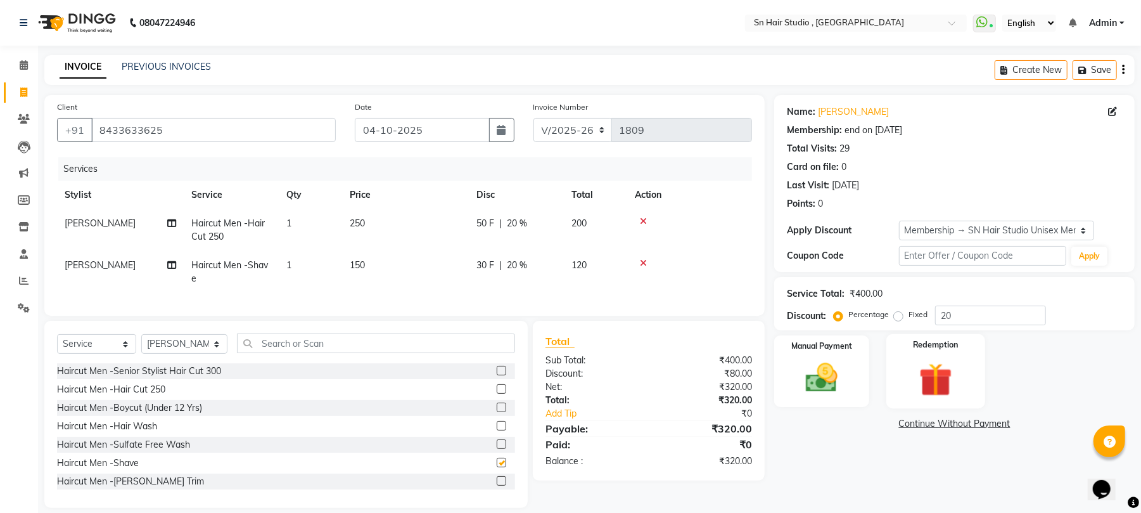
checkbox input "false"
click at [497, 485] on label at bounding box center [502, 481] width 10 height 10
click at [497, 485] on input "checkbox" at bounding box center [501, 481] width 8 height 8
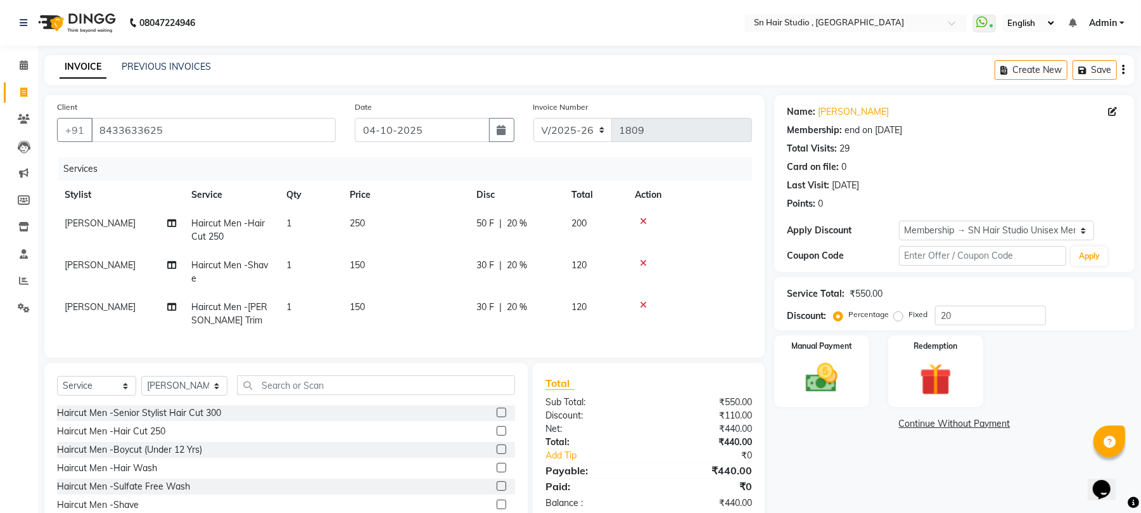
checkbox input "false"
click at [643, 261] on icon at bounding box center [643, 263] width 7 height 9
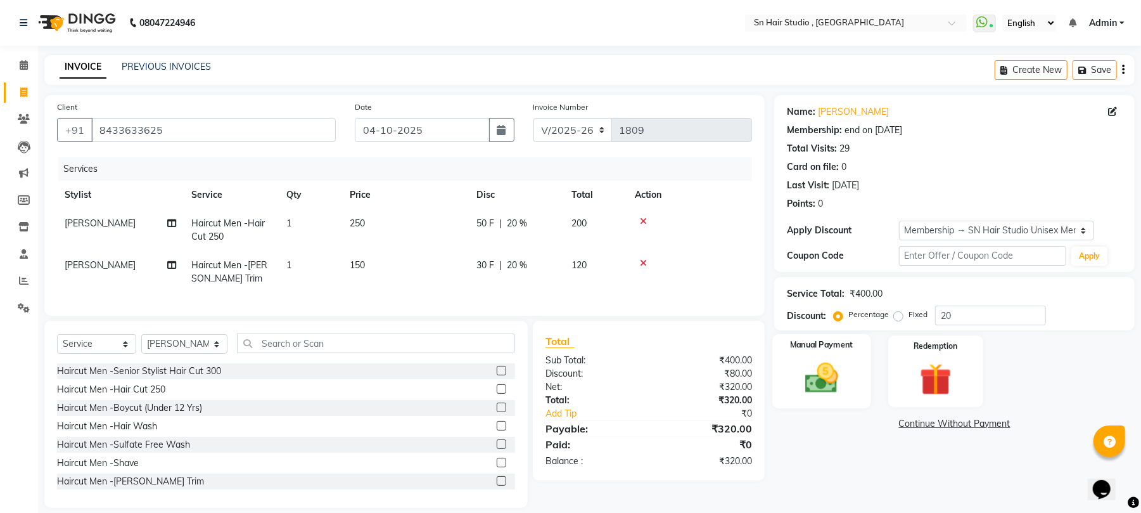
click at [834, 376] on img at bounding box center [822, 378] width 54 height 39
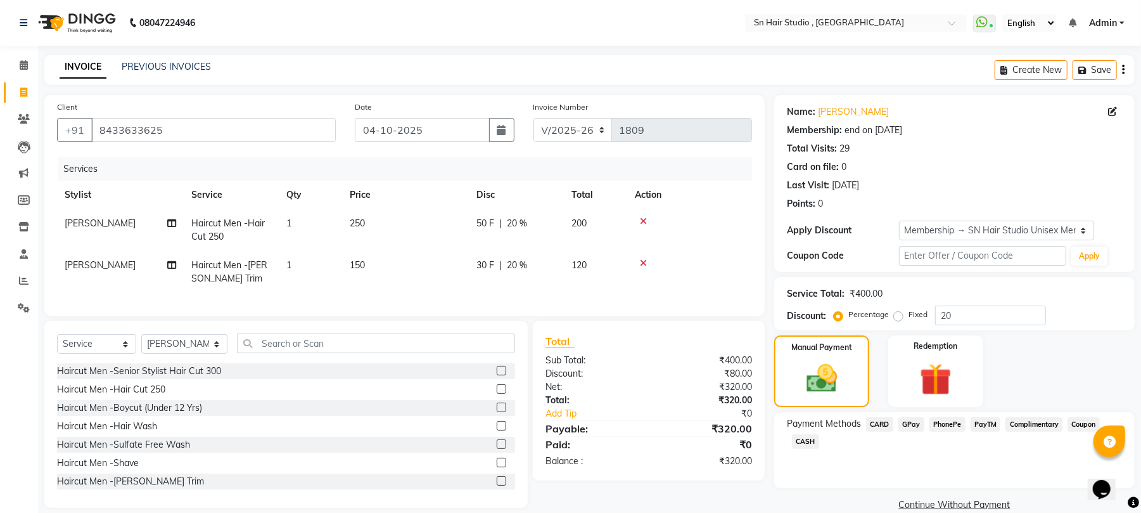
click at [908, 422] on span "GPay" at bounding box center [911, 424] width 26 height 15
click at [949, 502] on button "Add Payment" at bounding box center [1013, 509] width 217 height 20
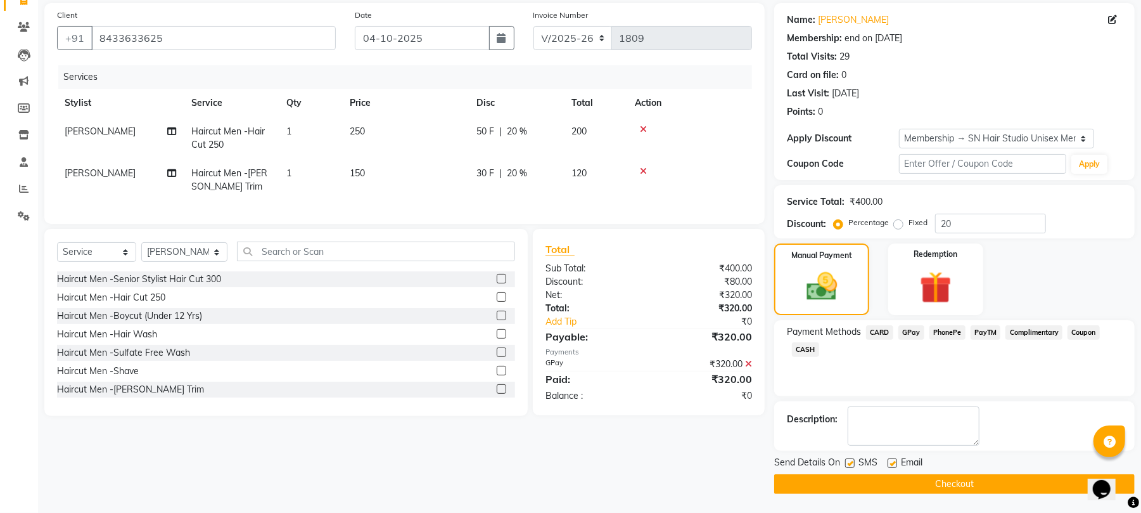
click at [1020, 482] on button "Checkout" at bounding box center [954, 484] width 361 height 20
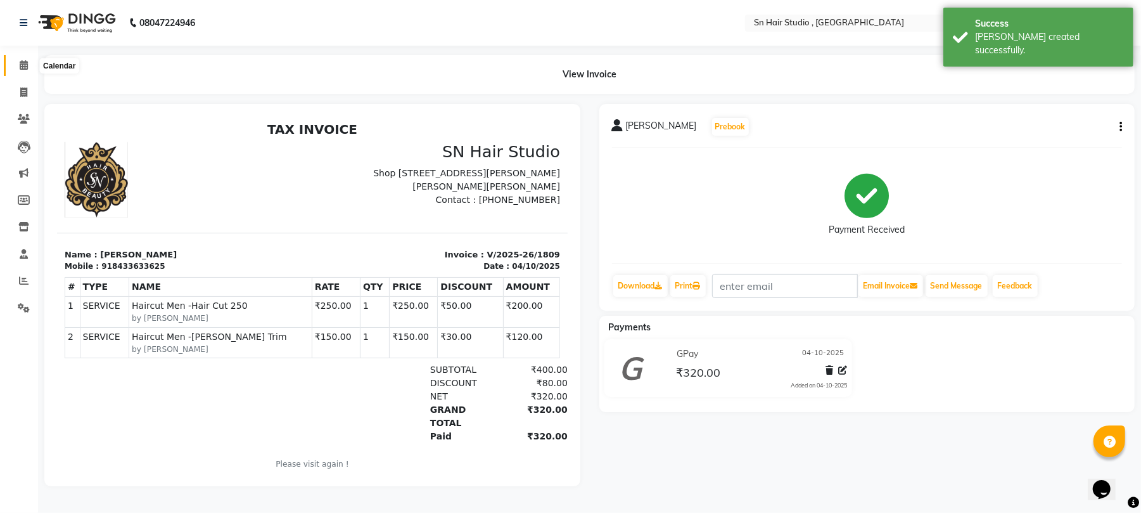
click at [21, 68] on icon at bounding box center [24, 65] width 8 height 10
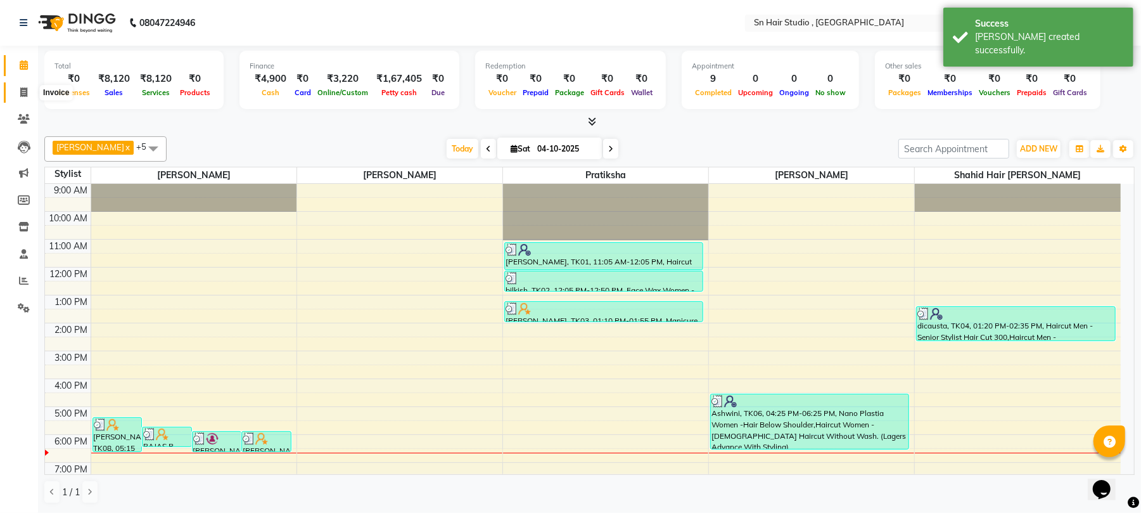
click at [23, 93] on icon at bounding box center [23, 92] width 7 height 10
select select "6415"
select select "service"
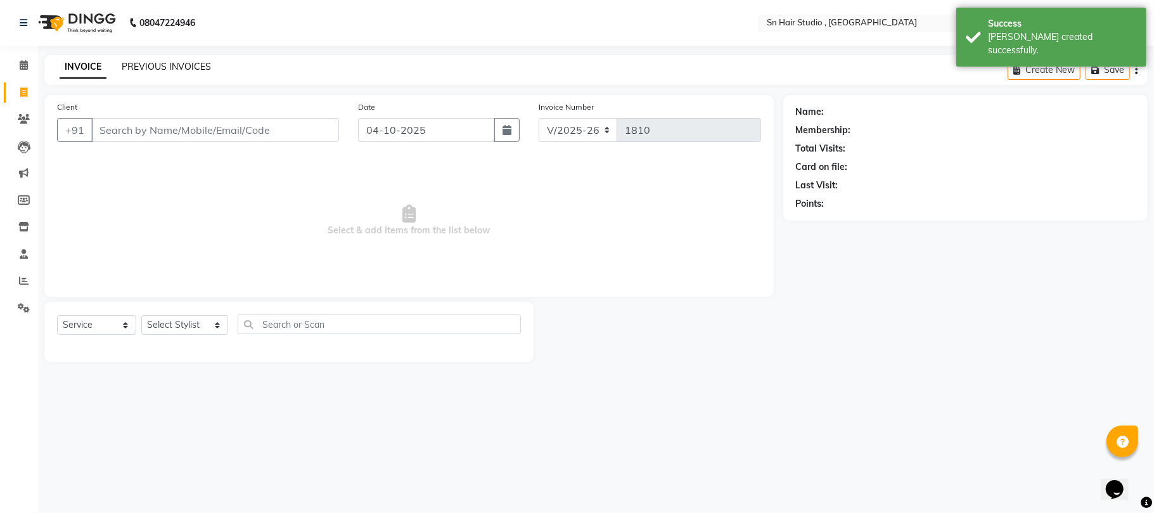
click at [191, 61] on link "PREVIOUS INVOICES" at bounding box center [166, 66] width 89 height 11
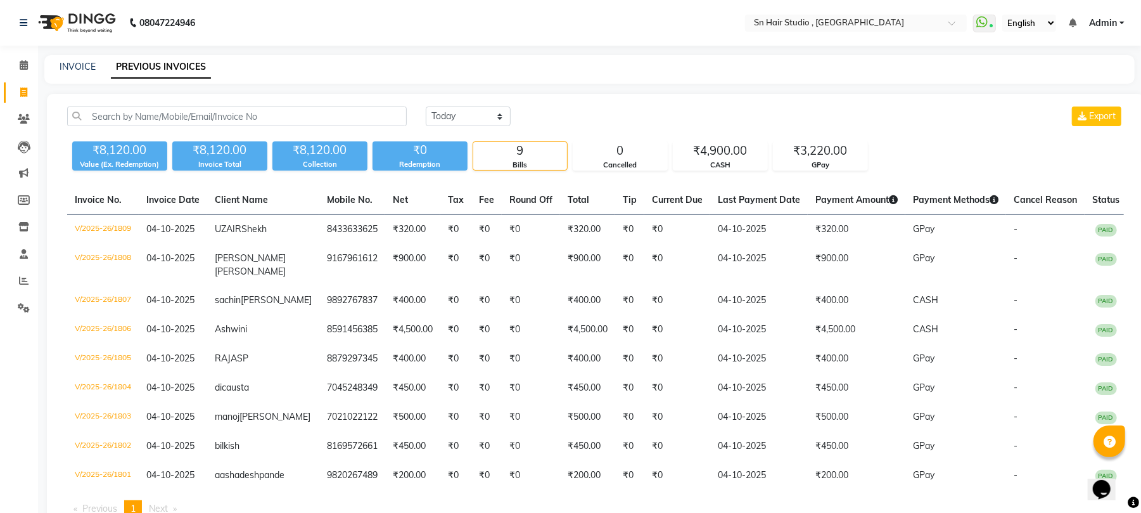
scroll to position [97, 0]
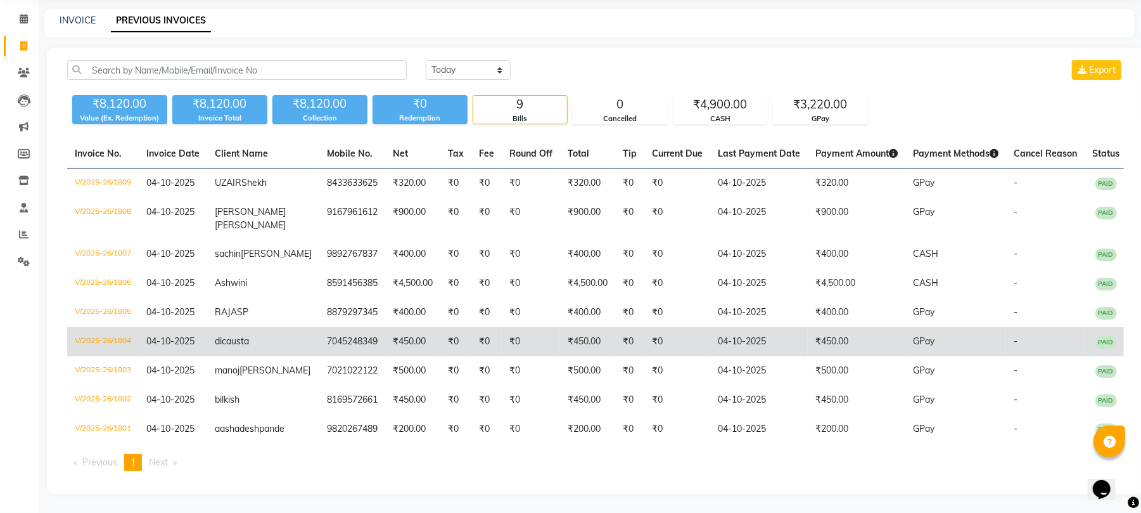
click at [319, 327] on td "7045248349" at bounding box center [352, 341] width 66 height 29
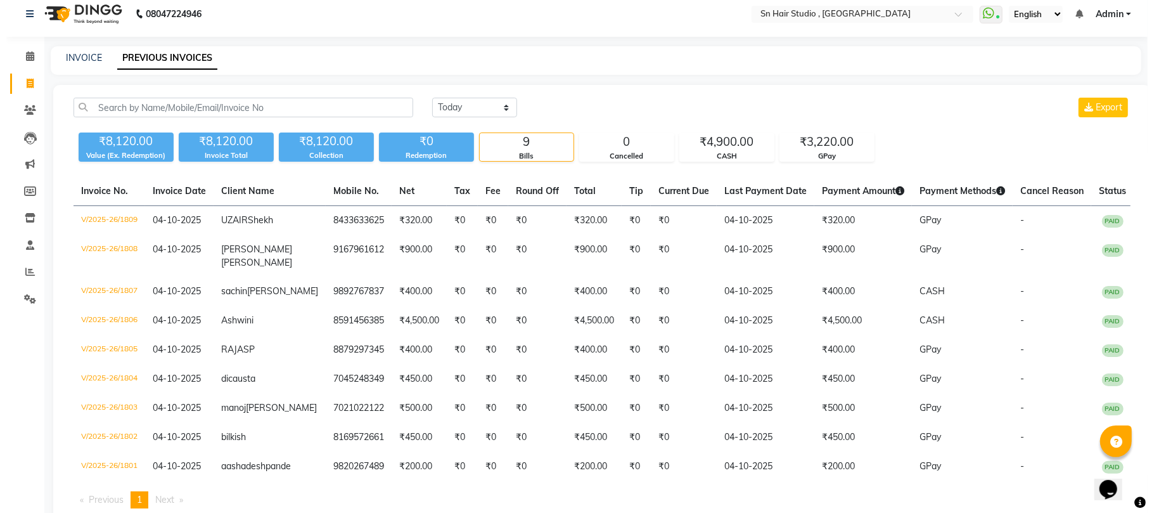
scroll to position [0, 0]
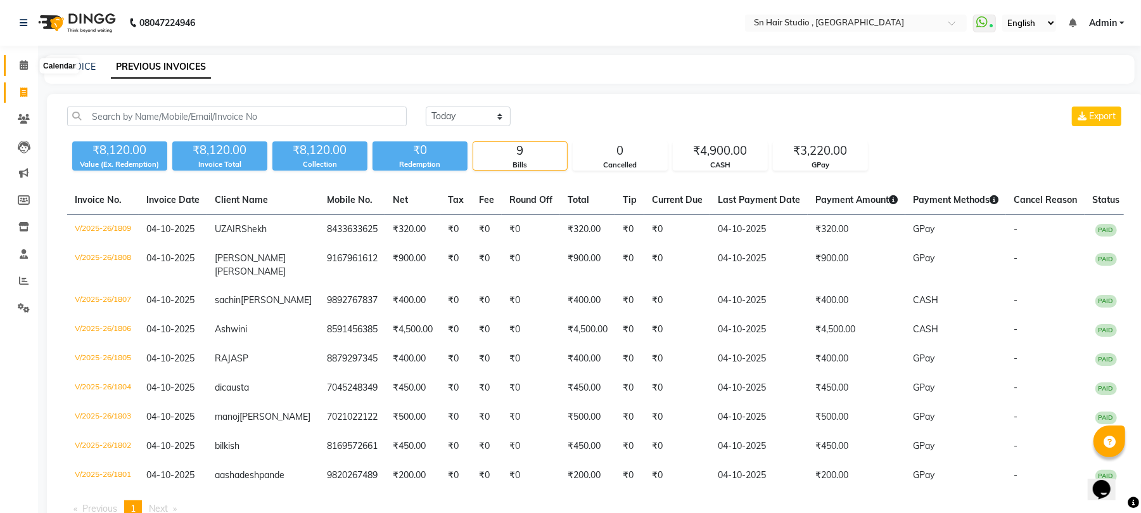
click at [23, 60] on icon at bounding box center [24, 65] width 8 height 10
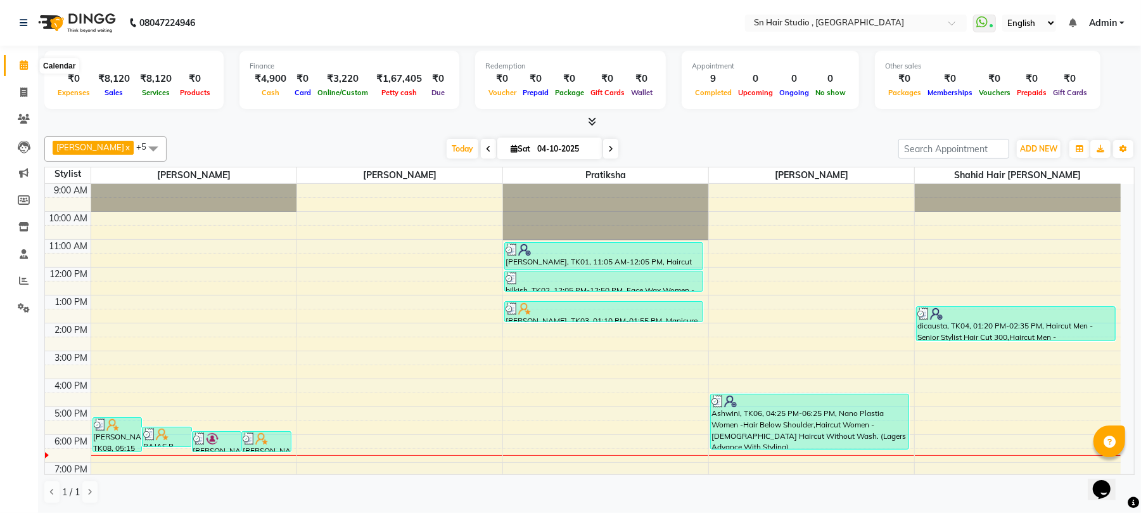
click at [21, 66] on icon at bounding box center [24, 65] width 8 height 10
click at [23, 93] on icon at bounding box center [23, 92] width 7 height 10
select select "service"
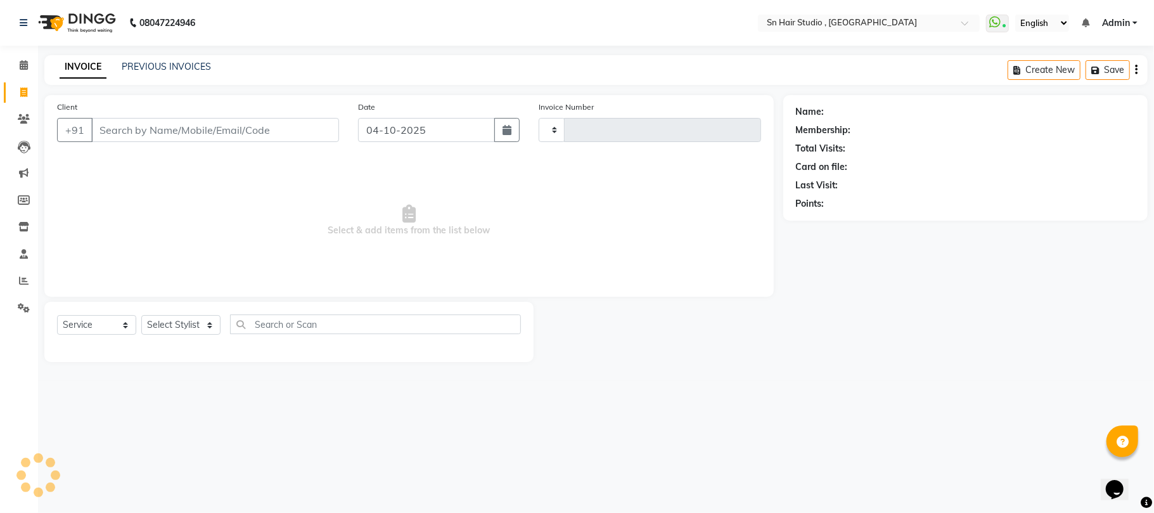
type input "1810"
select select "6415"
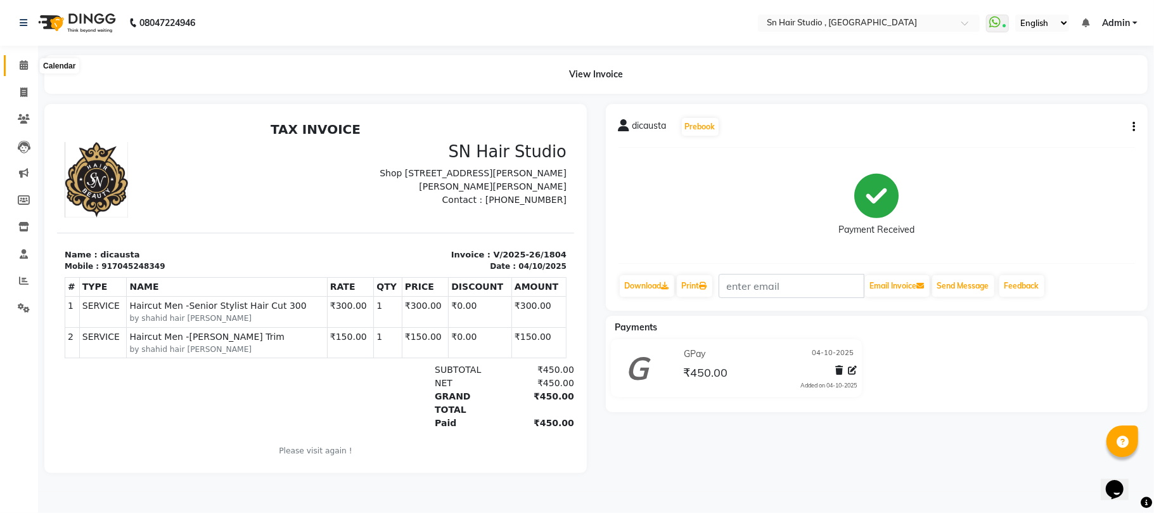
click at [25, 61] on icon at bounding box center [24, 65] width 8 height 10
